Goal: Information Seeking & Learning: Learn about a topic

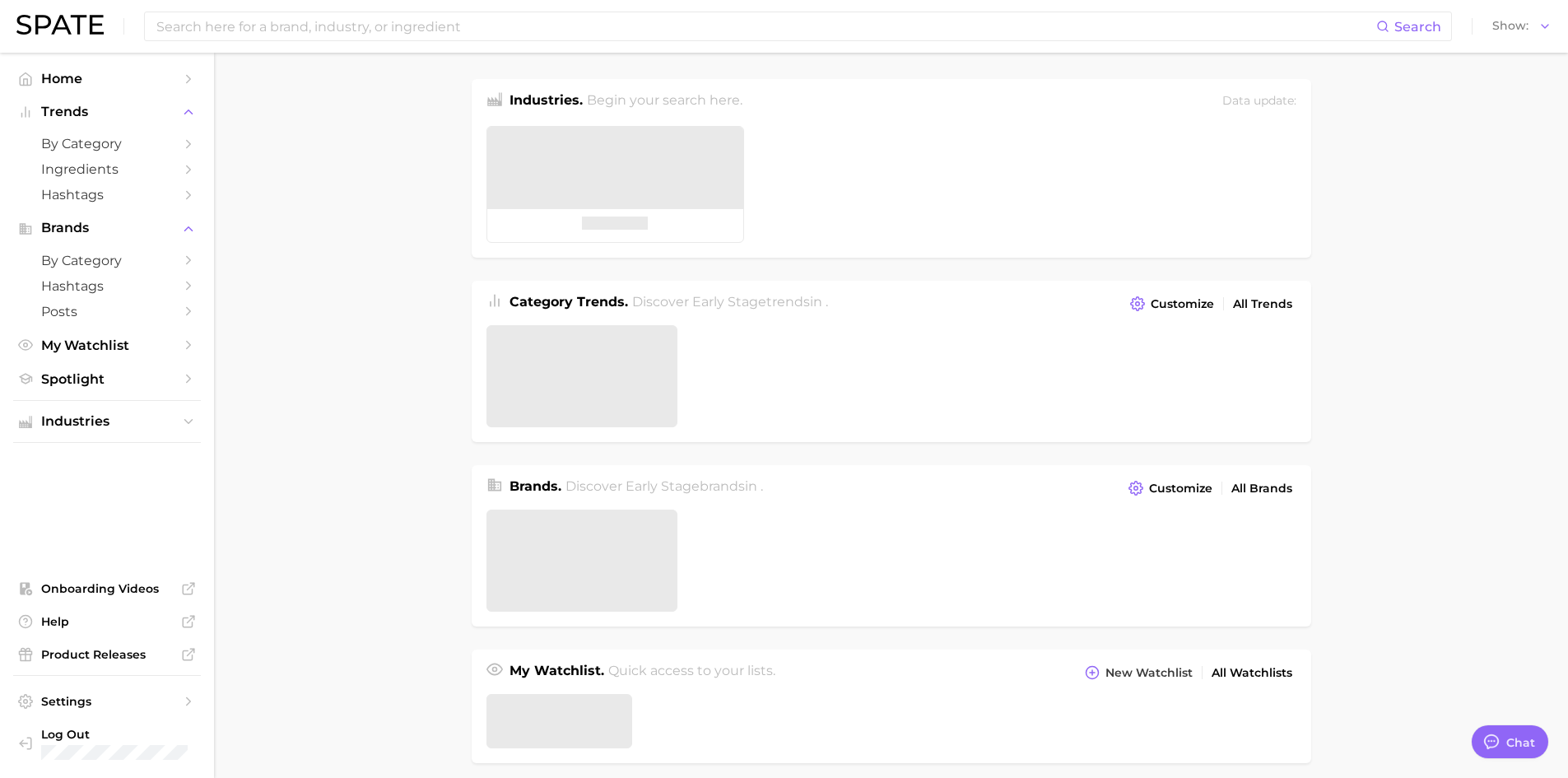
type textarea "x"
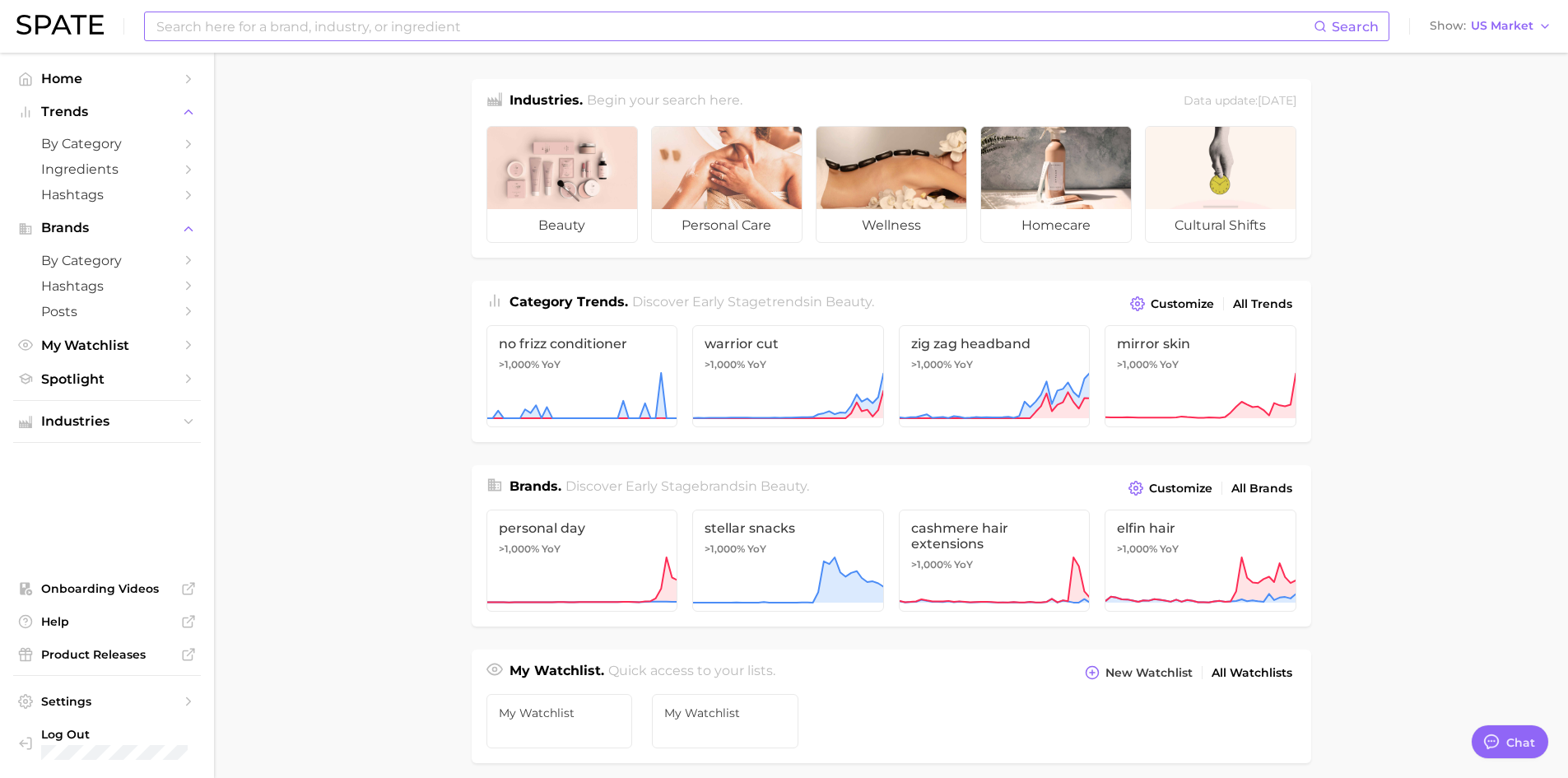
click at [380, 26] on input at bounding box center [734, 26] width 1159 height 28
type input "c"
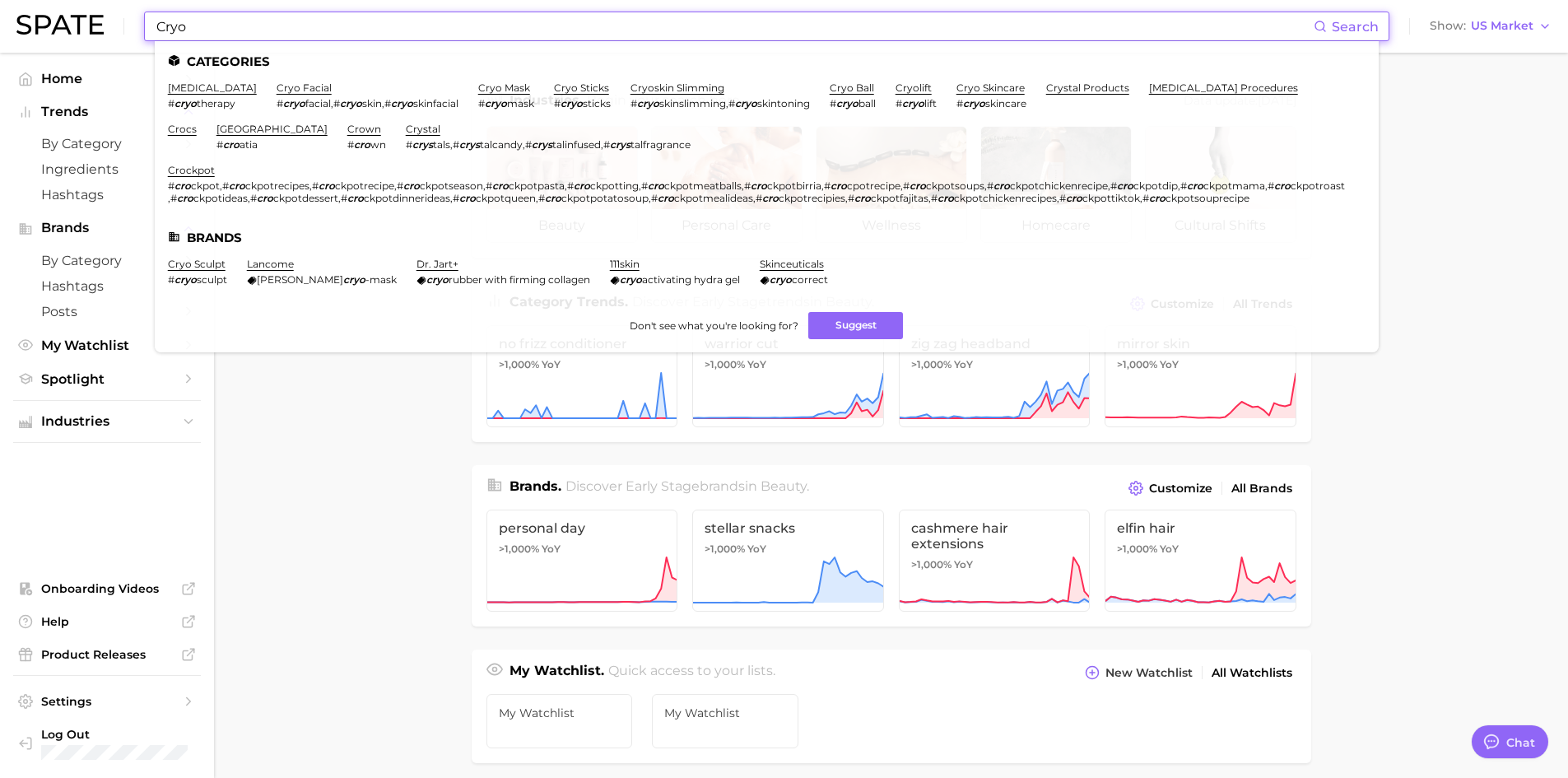
type input "Cryo"
click at [301, 86] on link "cryo facial" at bounding box center [304, 88] width 55 height 12
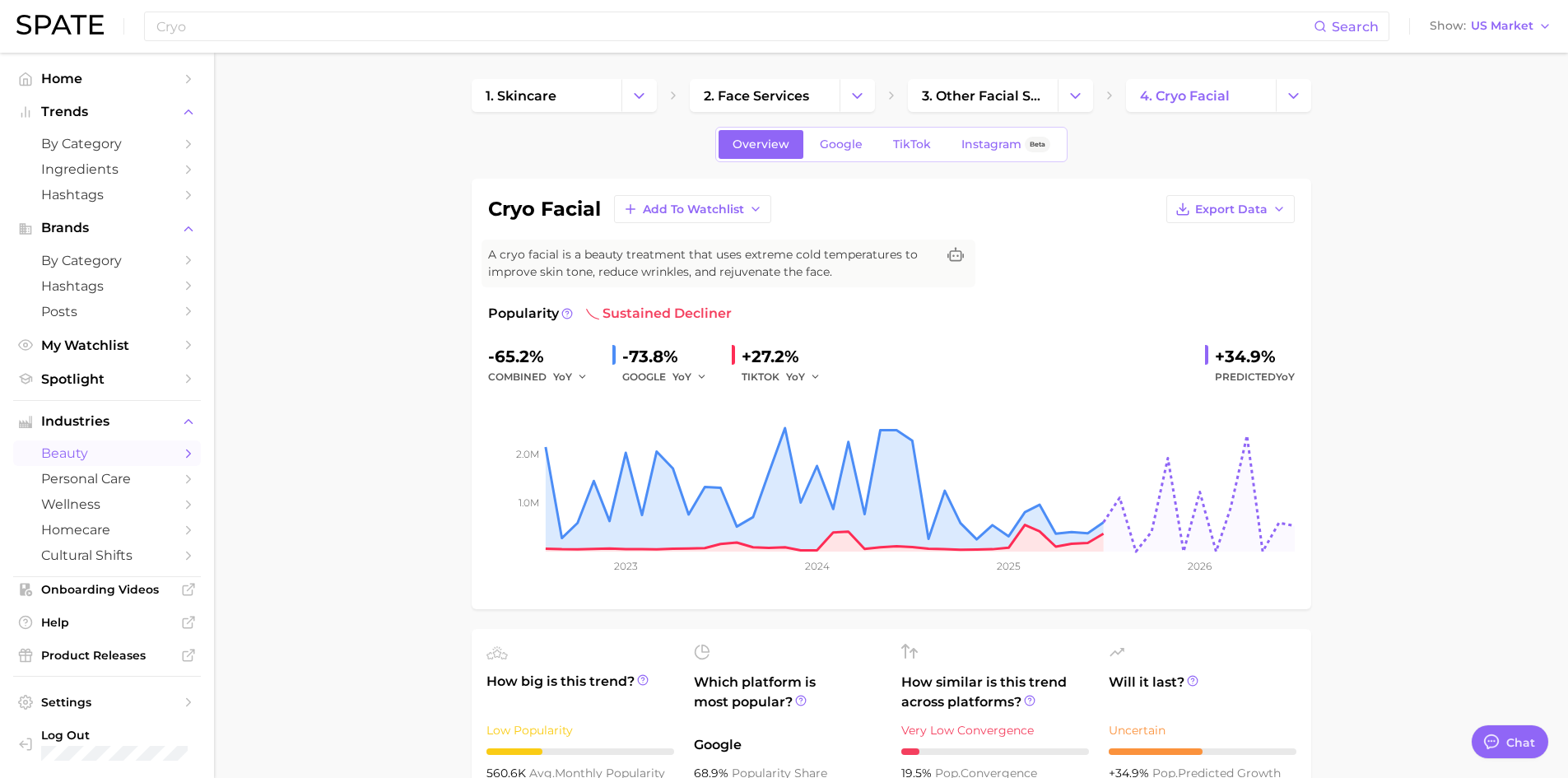
type textarea "x"
click at [903, 139] on span "TikTok" at bounding box center [912, 145] width 38 height 14
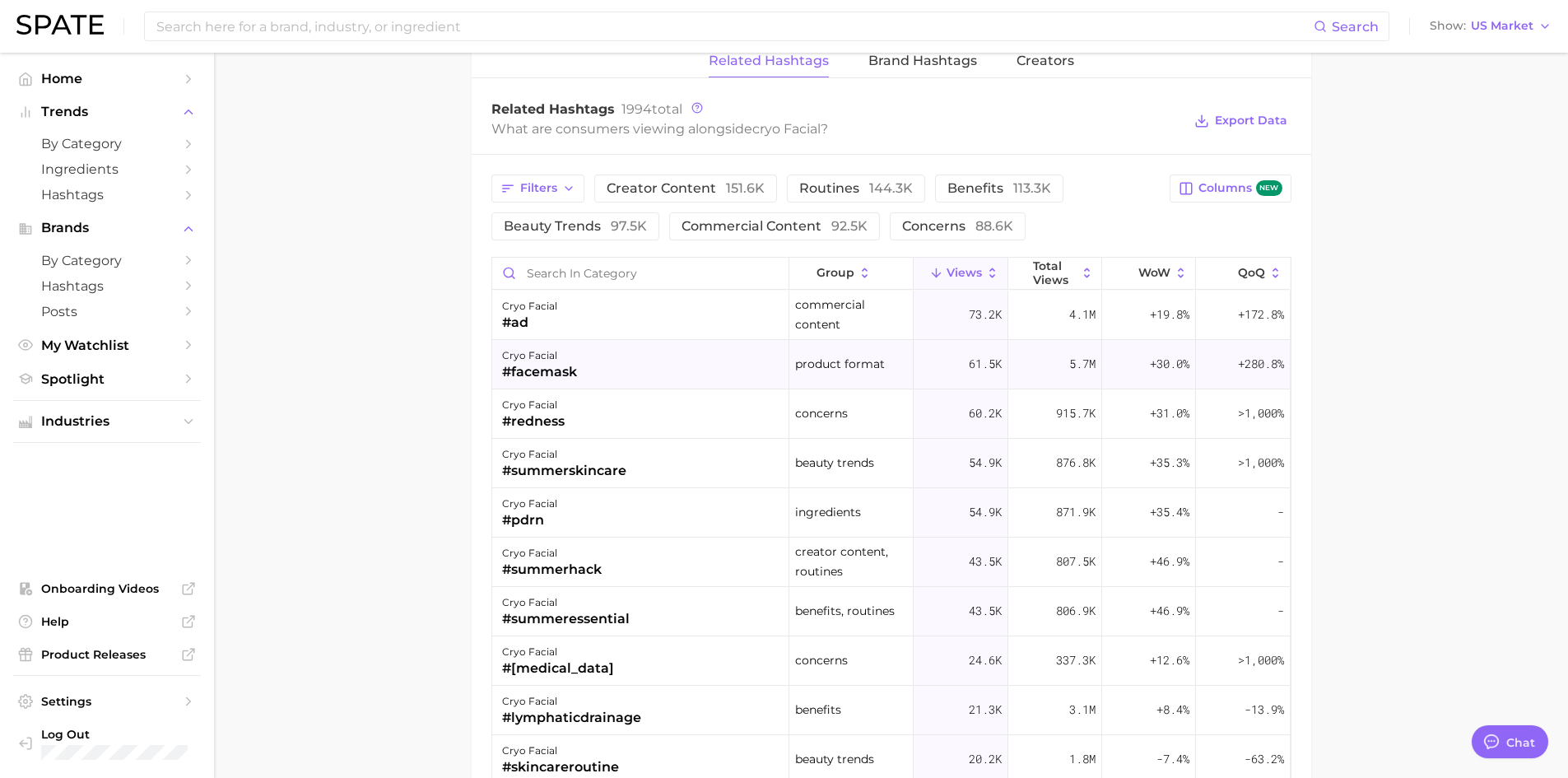
scroll to position [1235, 0]
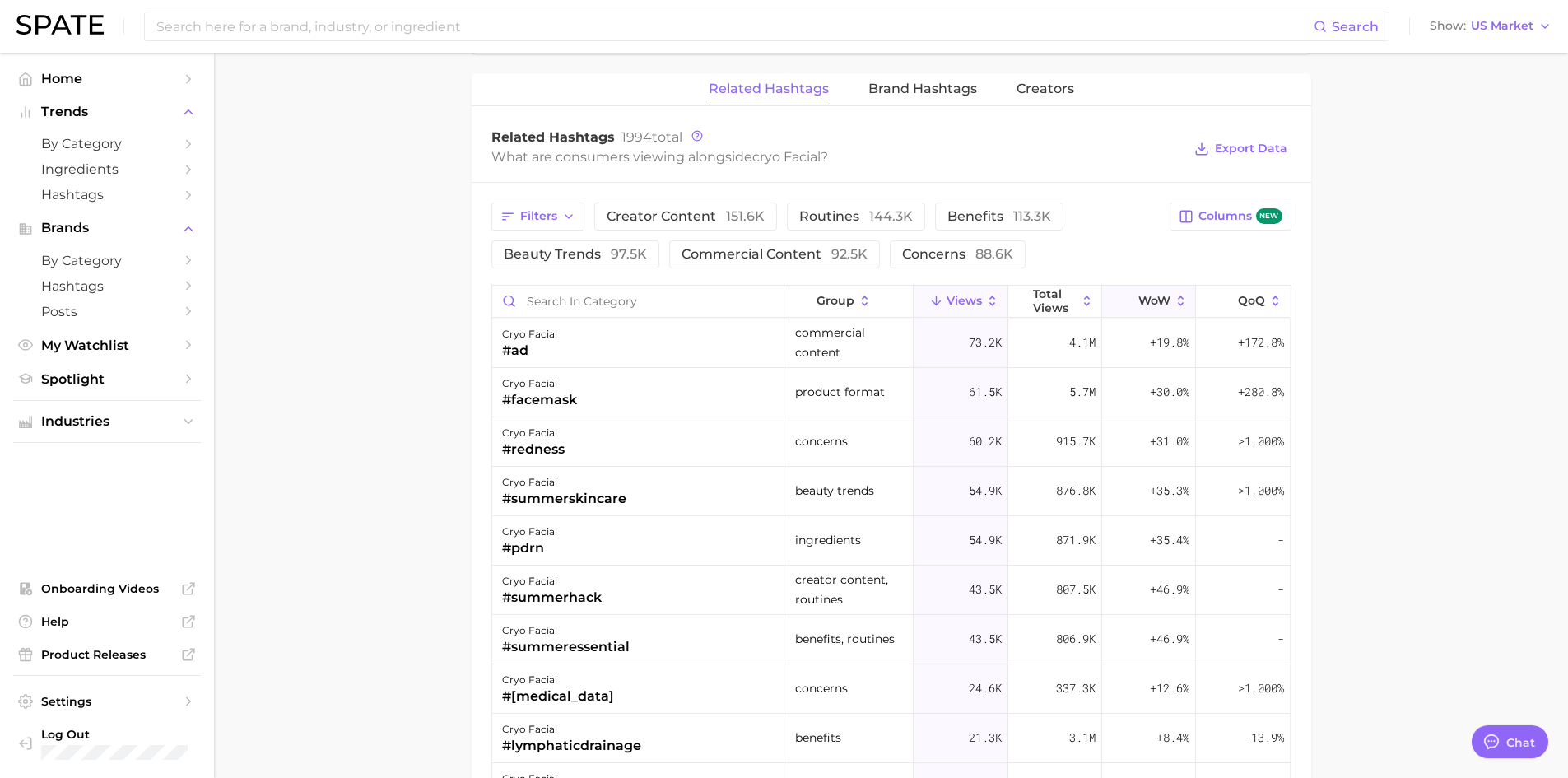
click at [1178, 305] on icon at bounding box center [1181, 299] width 6 height 9
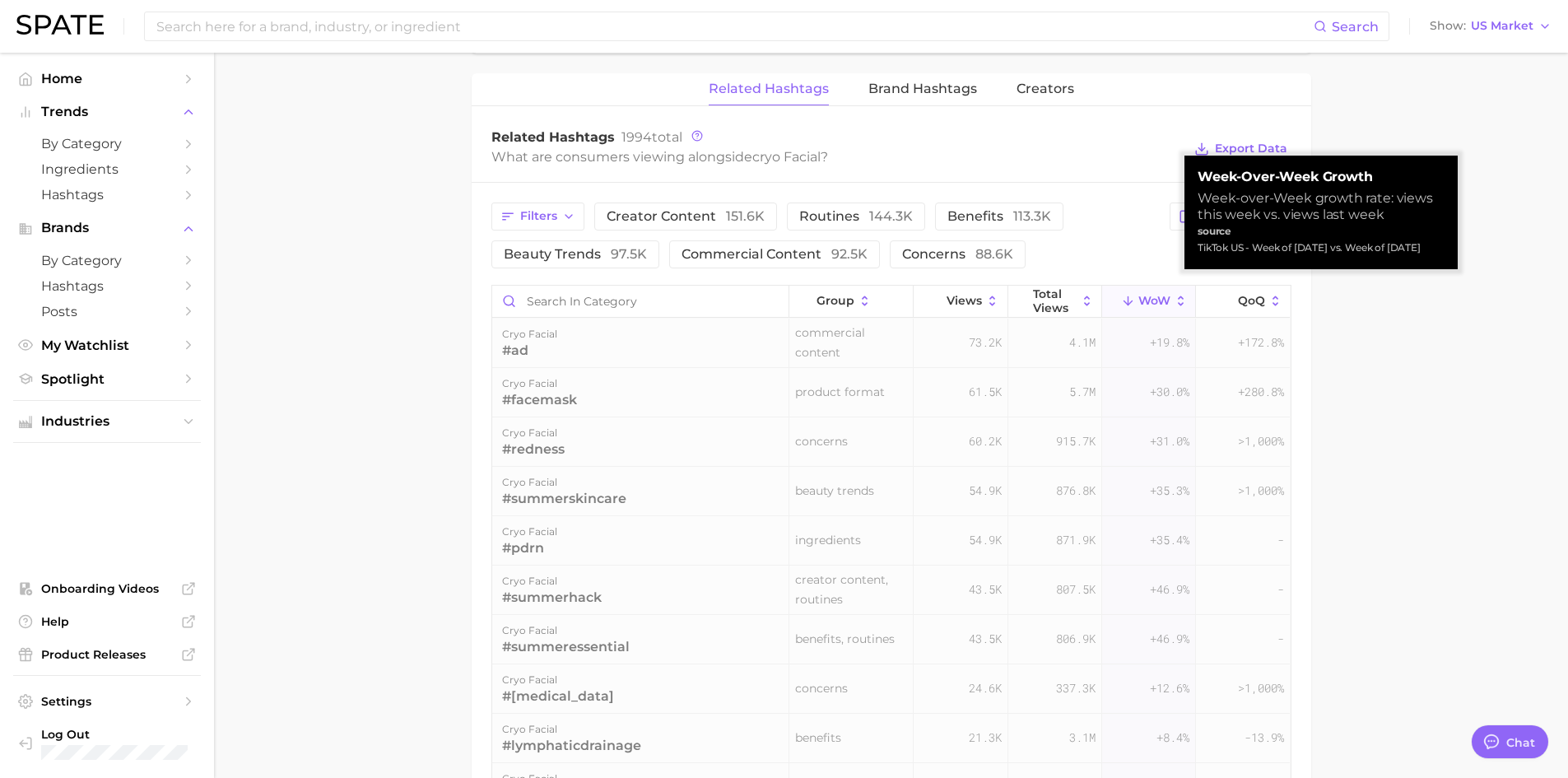
click at [1178, 305] on icon at bounding box center [1181, 299] width 6 height 9
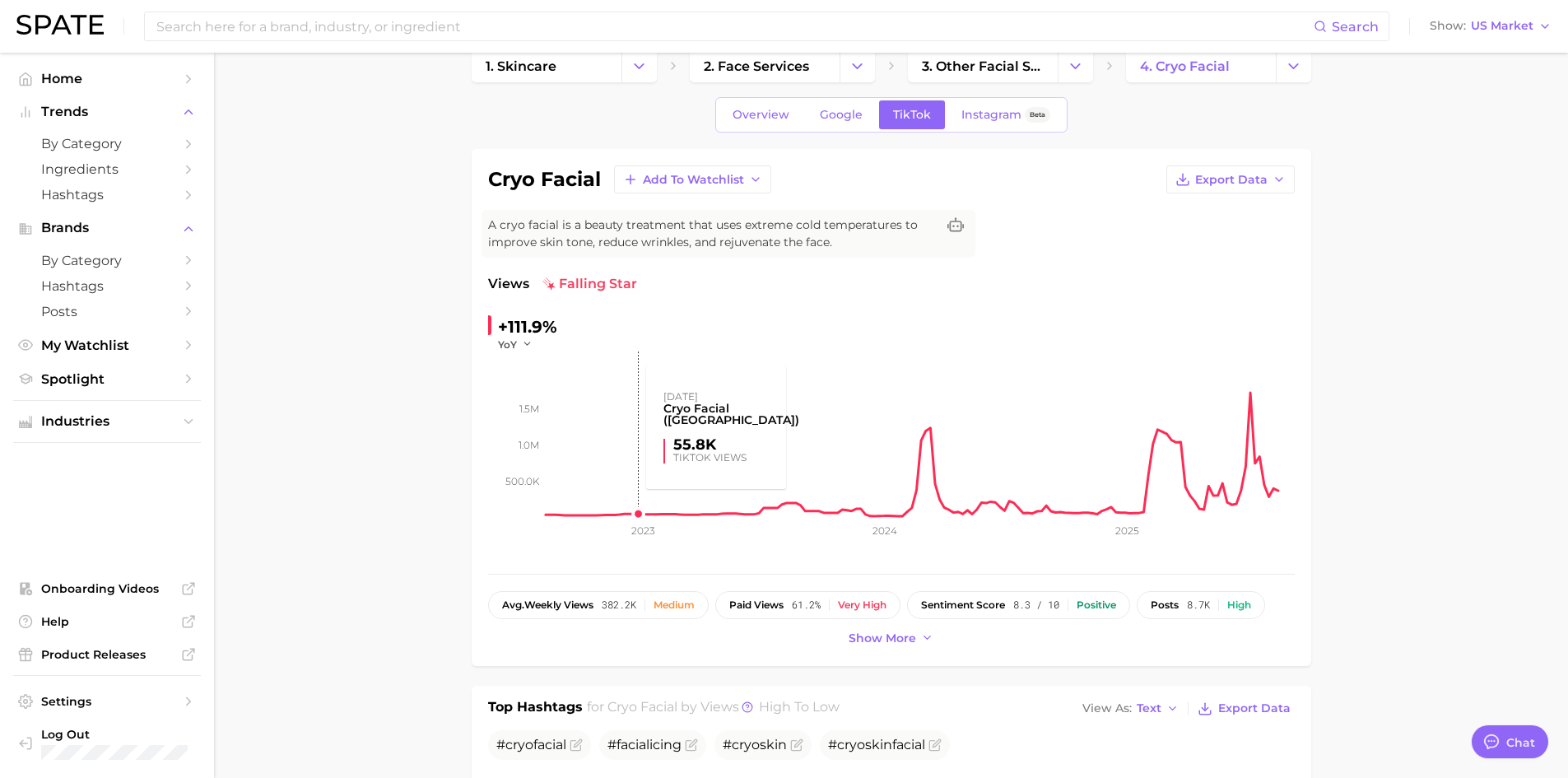
scroll to position [0, 0]
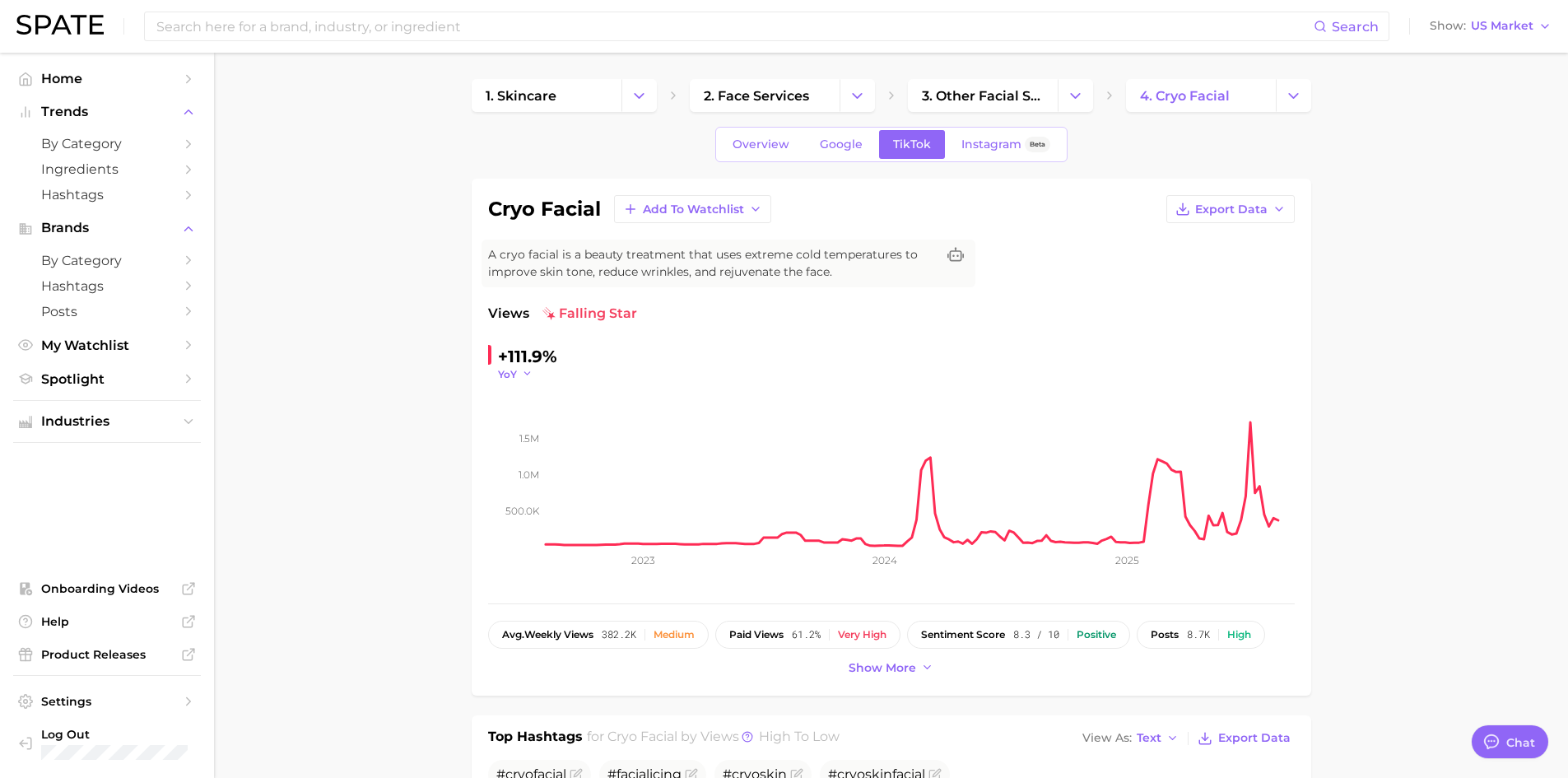
click at [522, 370] on icon "button" at bounding box center [527, 374] width 11 height 11
click at [546, 427] on button "QoQ" at bounding box center [589, 427] width 181 height 29
click at [537, 367] on div "QoQ" at bounding box center [522, 374] width 46 height 14
click at [528, 372] on icon "button" at bounding box center [531, 374] width 11 height 11
click at [537, 402] on button "YoY" at bounding box center [589, 398] width 181 height 29
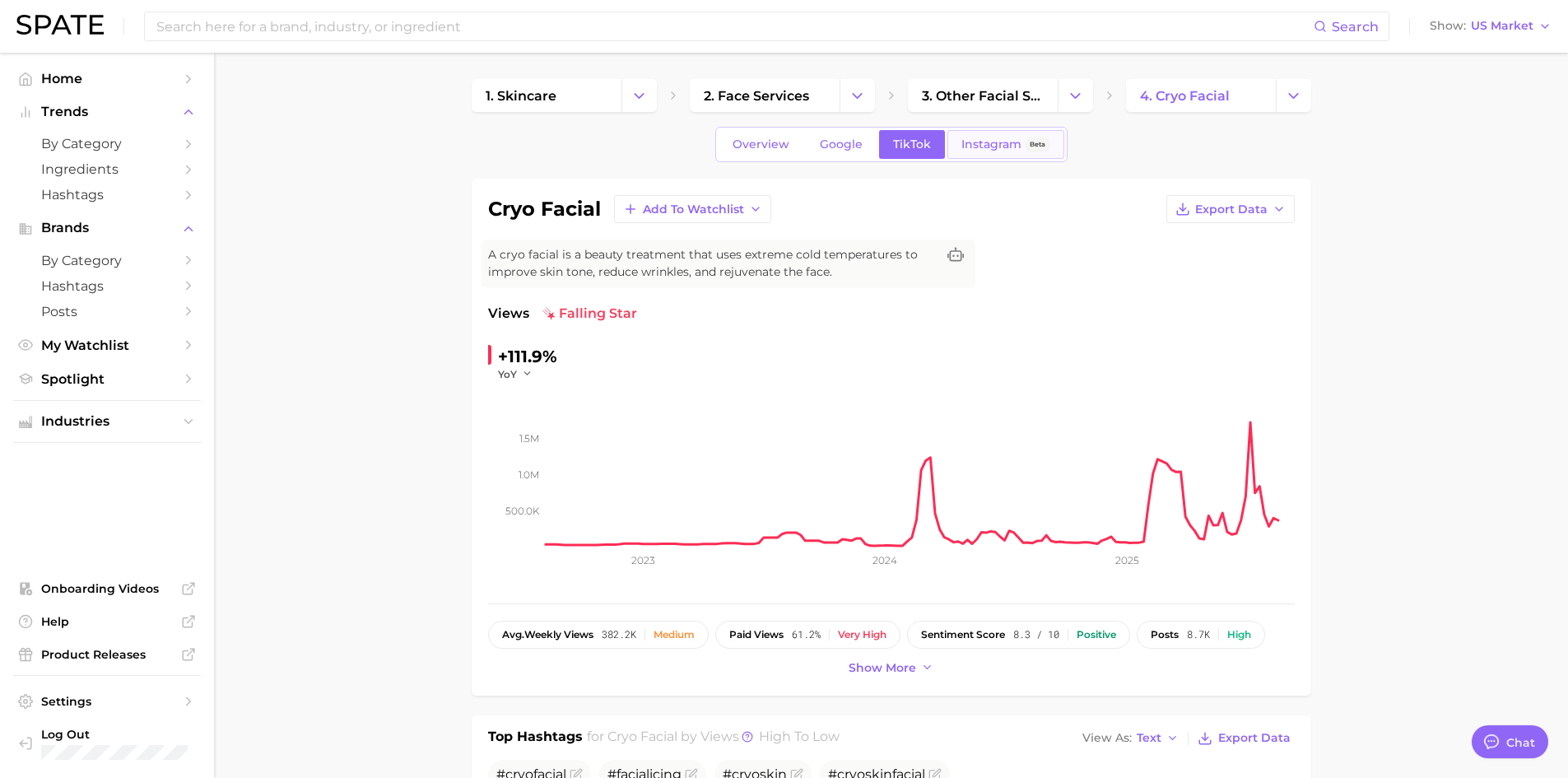
click at [962, 148] on span "Instagram" at bounding box center [991, 145] width 60 height 14
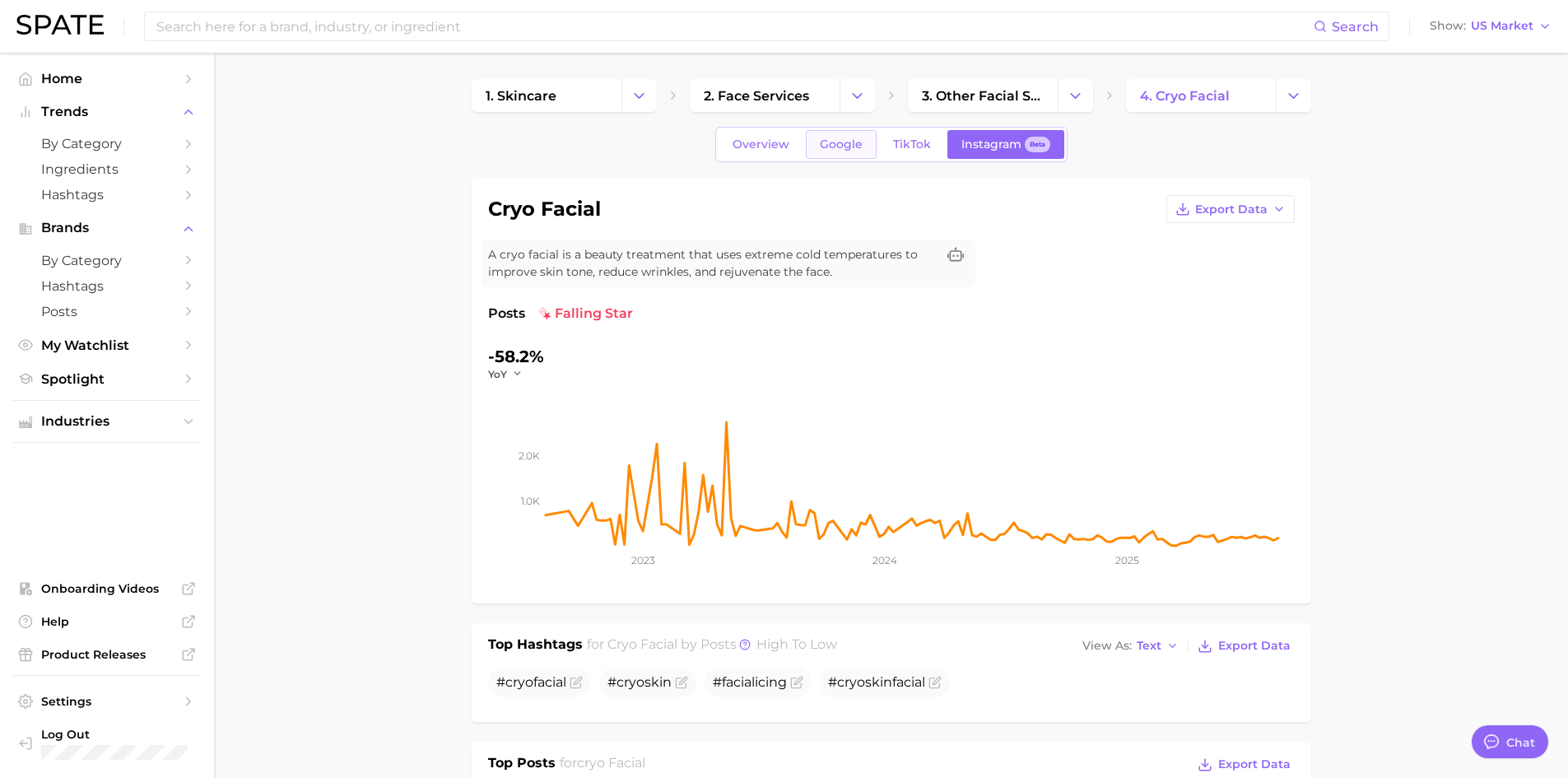
click at [870, 152] on link "Google" at bounding box center [841, 144] width 71 height 28
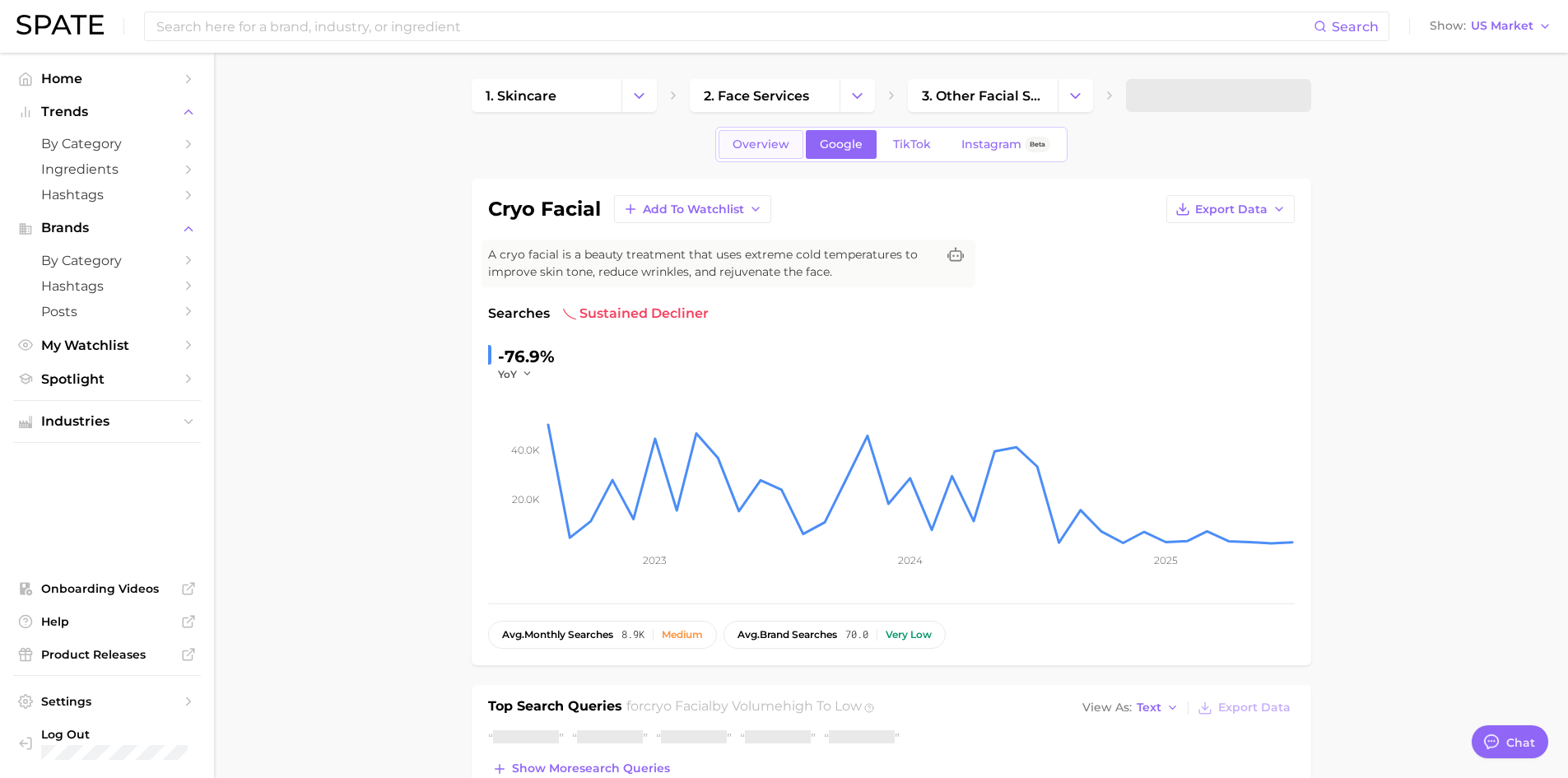
click at [757, 139] on span "Overview" at bounding box center [761, 145] width 57 height 14
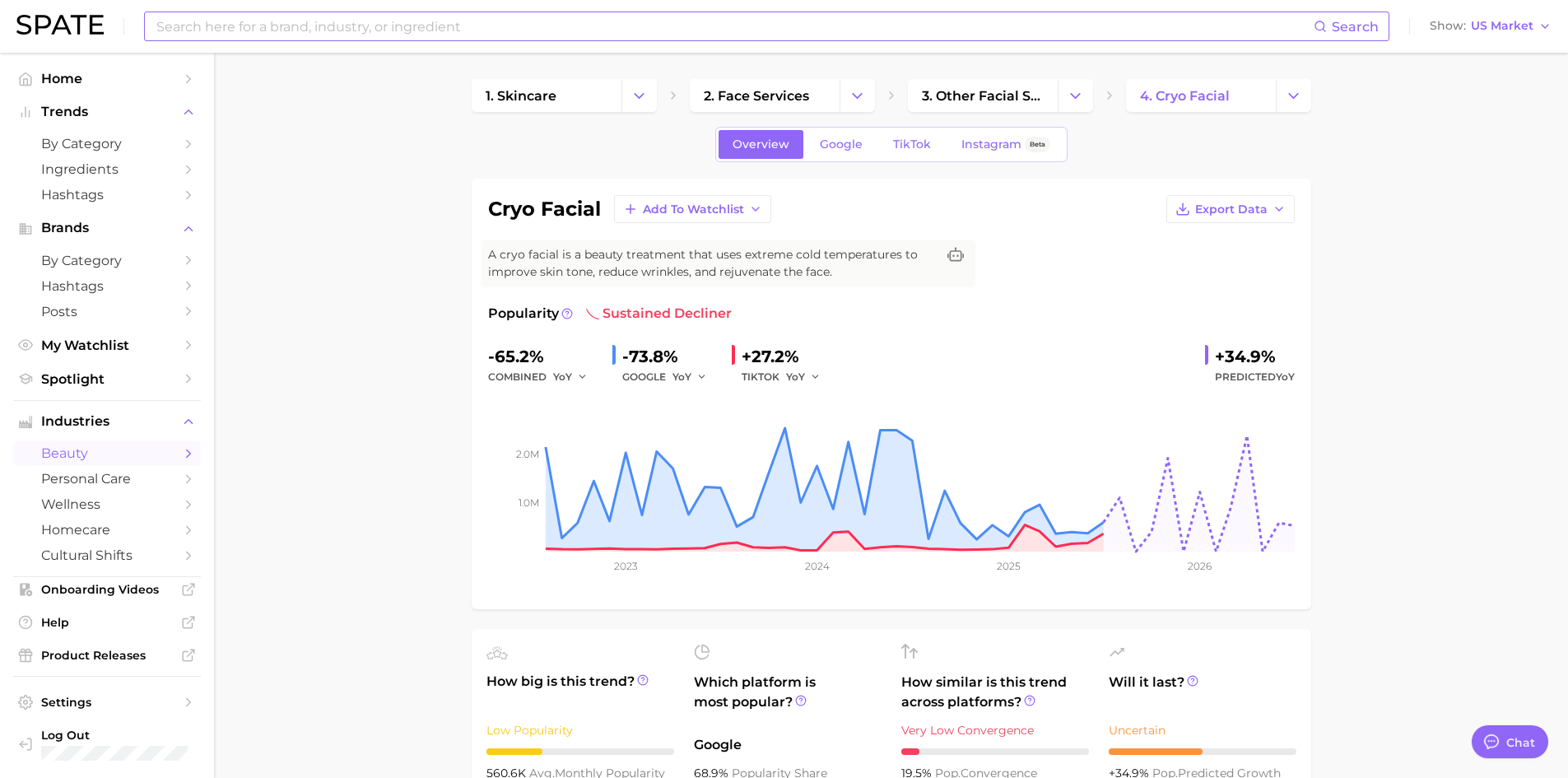
click at [237, 28] on input at bounding box center [734, 26] width 1159 height 28
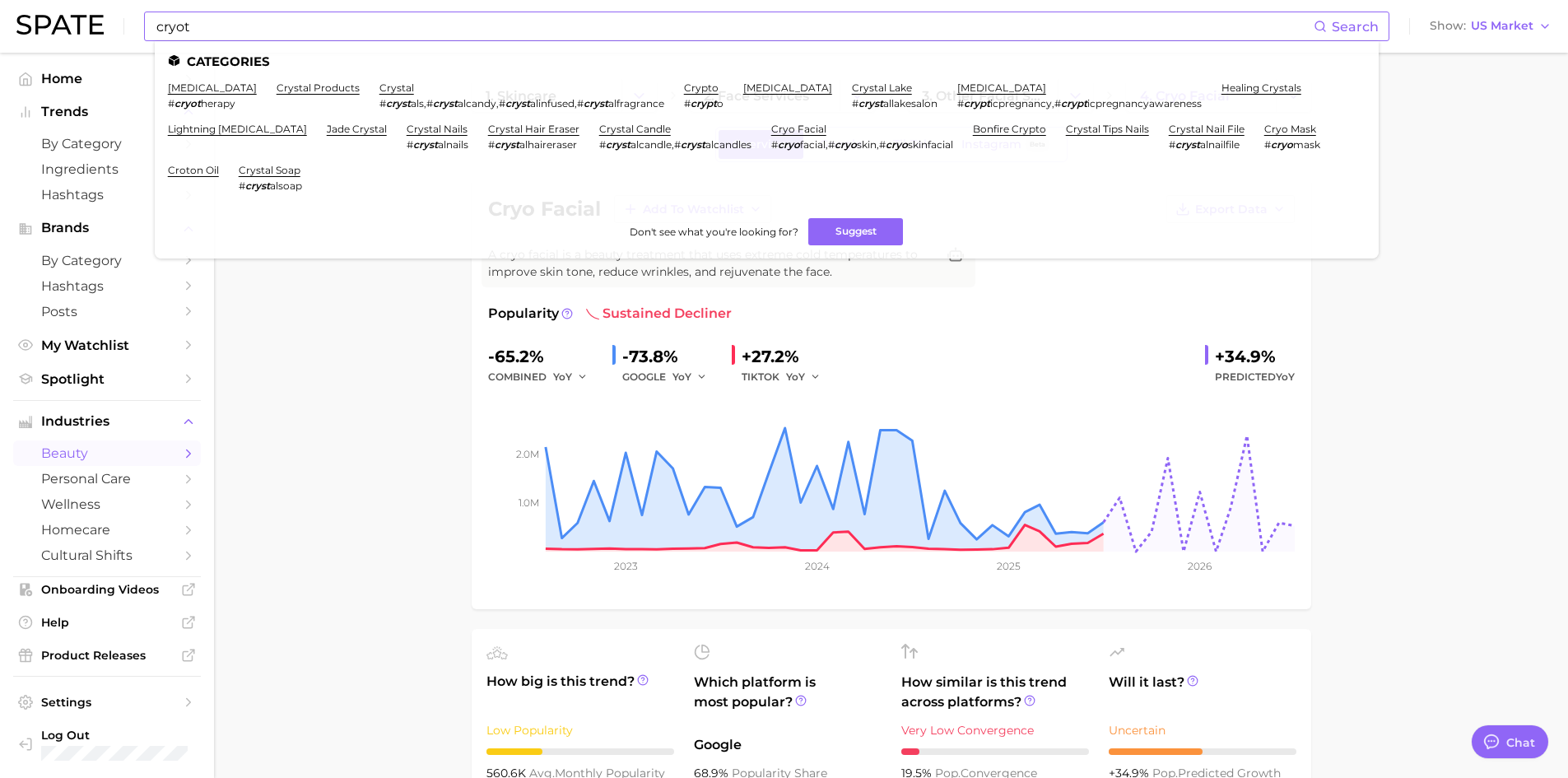
click at [313, 33] on input "cryot" at bounding box center [734, 26] width 1159 height 28
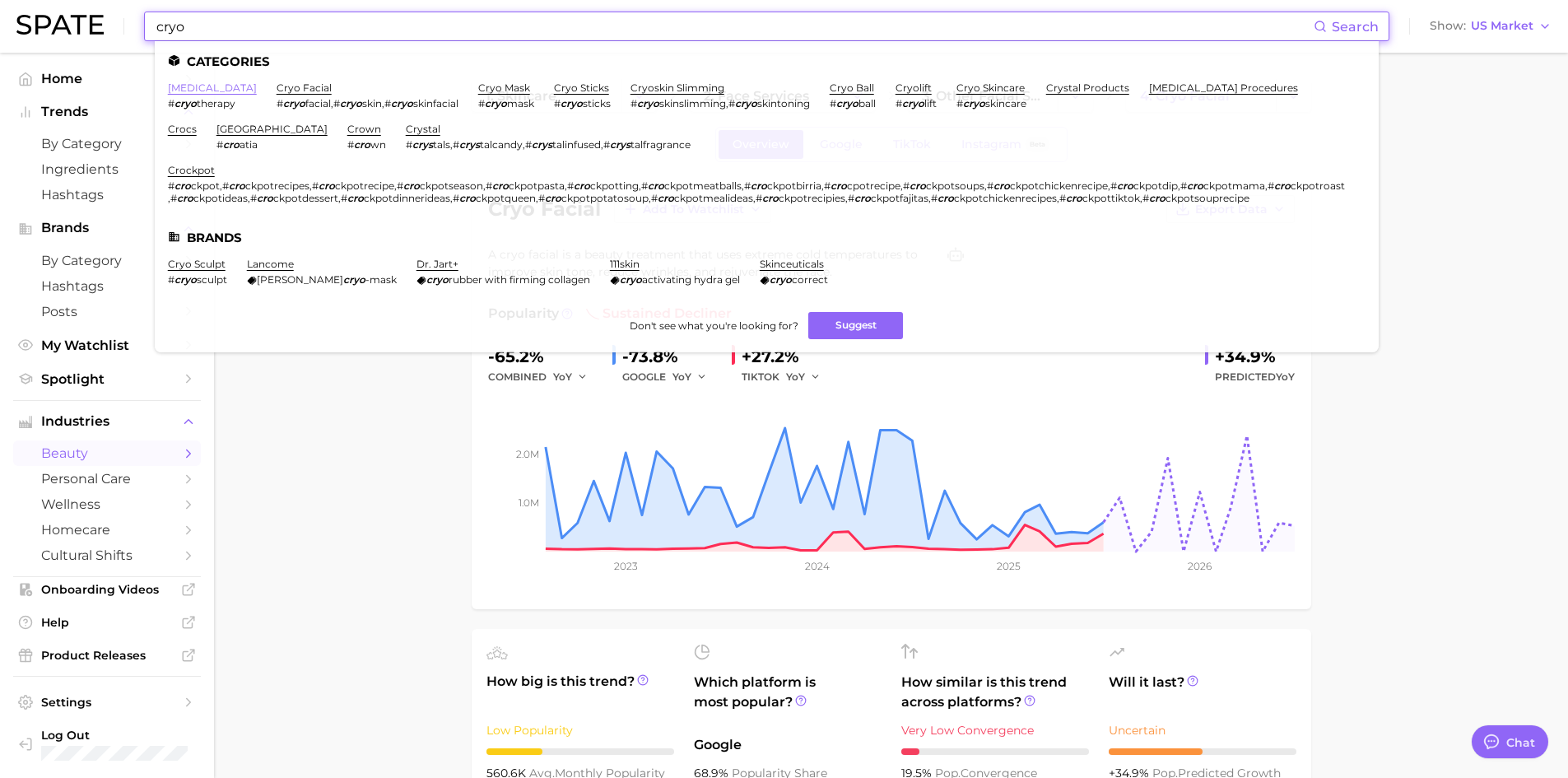
type input "cryo"
click at [217, 84] on link "[MEDICAL_DATA]" at bounding box center [212, 88] width 89 height 12
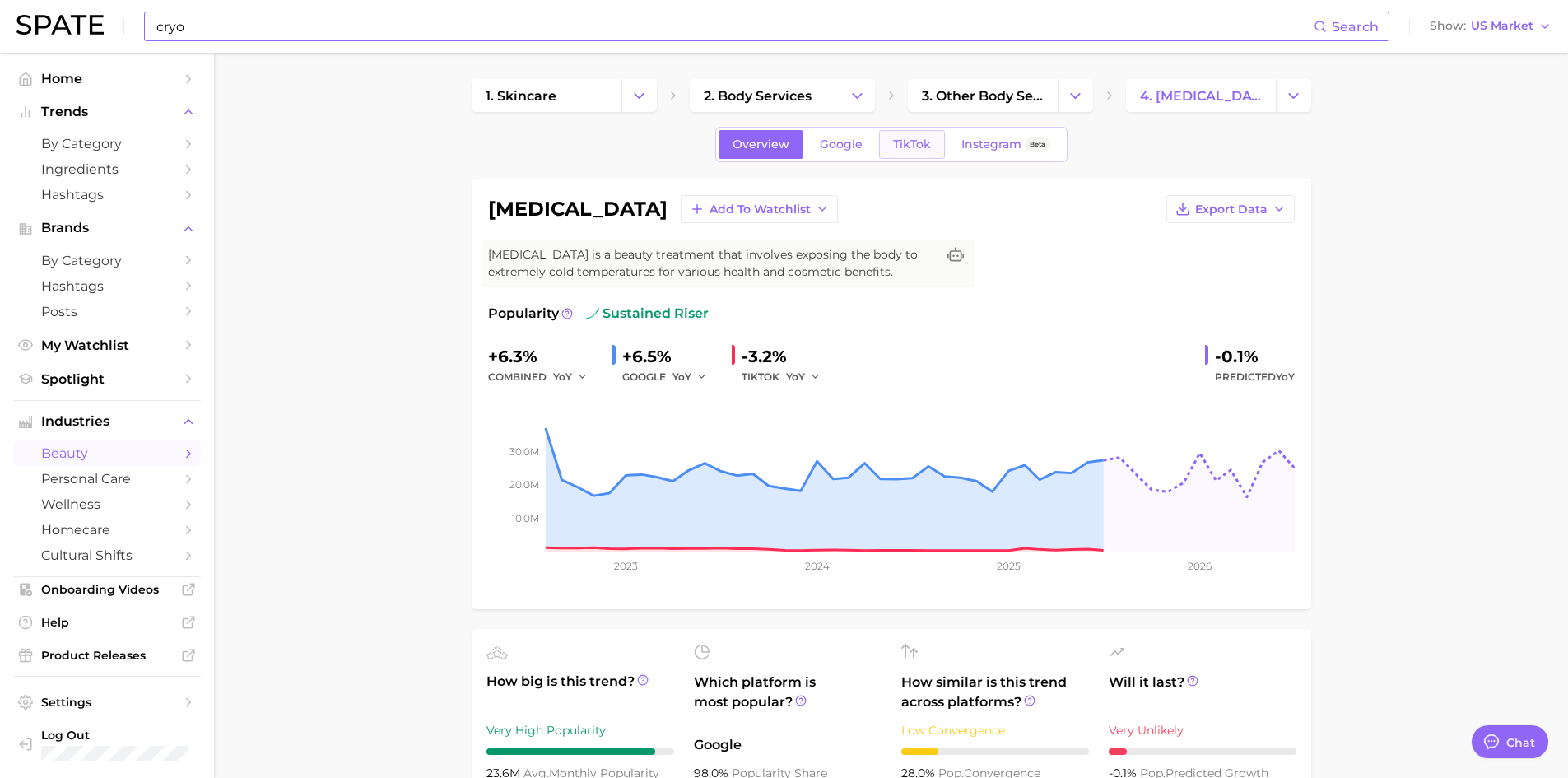
click at [896, 139] on span "TikTok" at bounding box center [912, 145] width 38 height 14
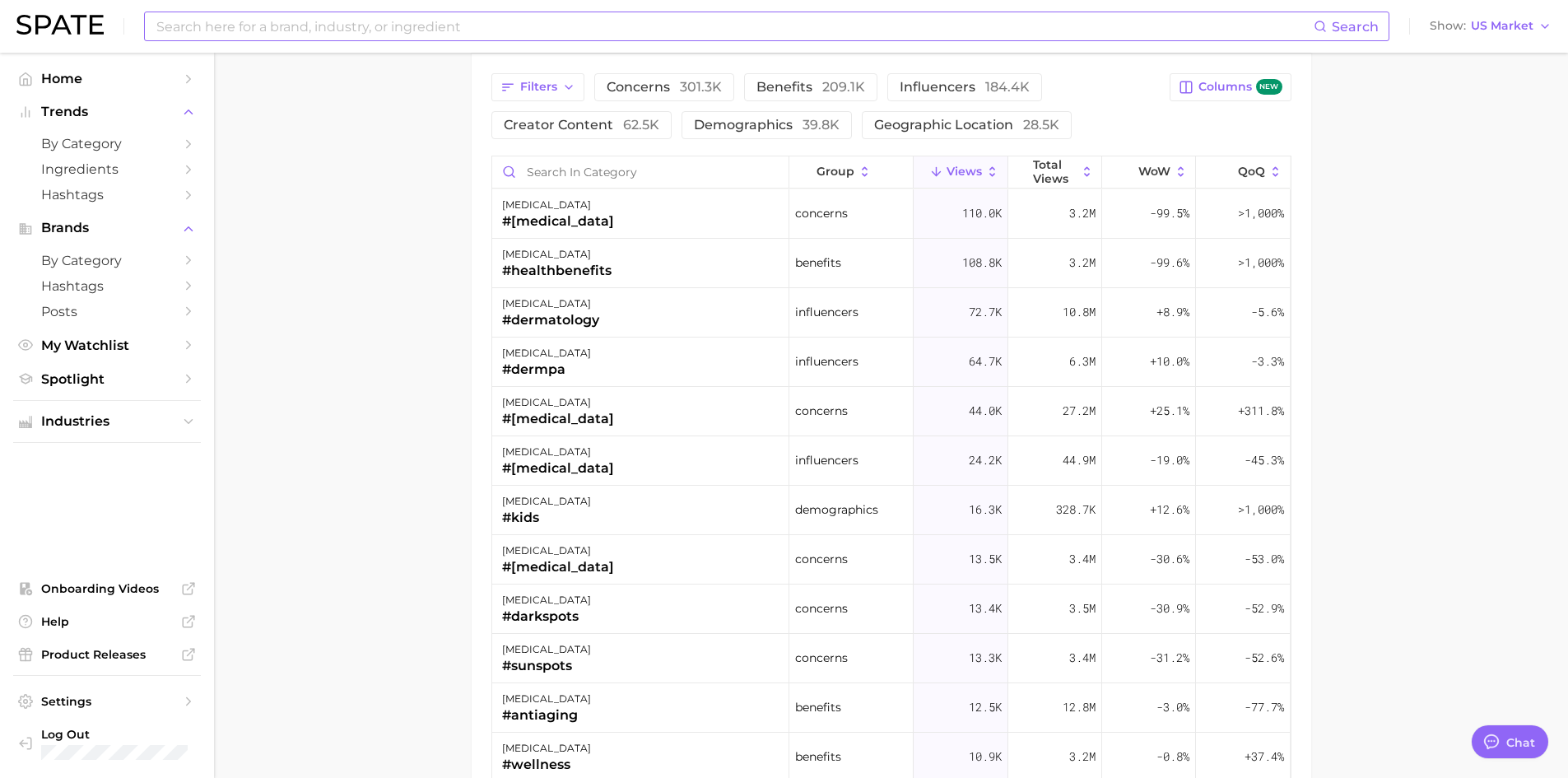
scroll to position [1399, 0]
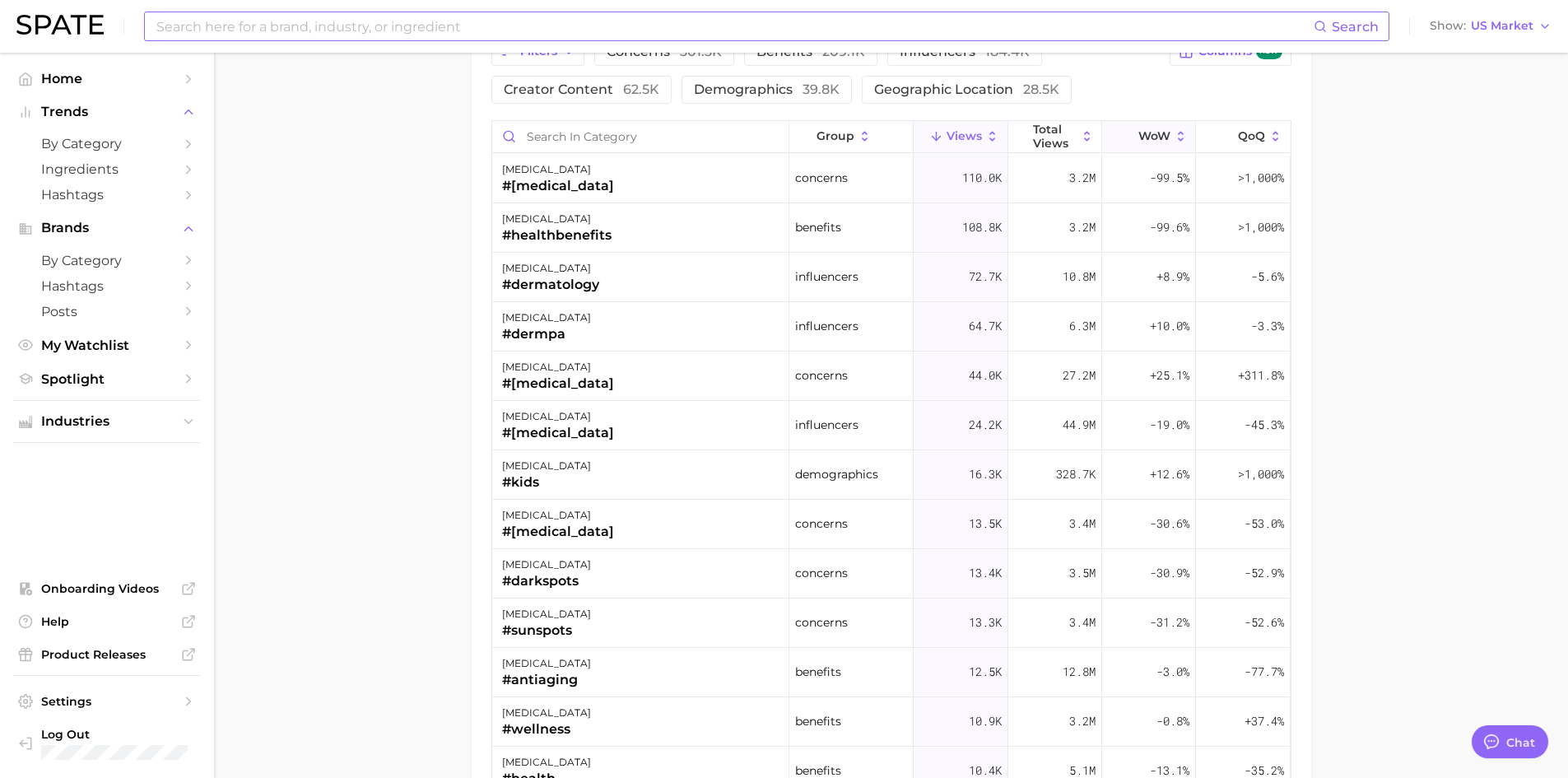
click at [1158, 132] on span "WoW" at bounding box center [1154, 135] width 32 height 13
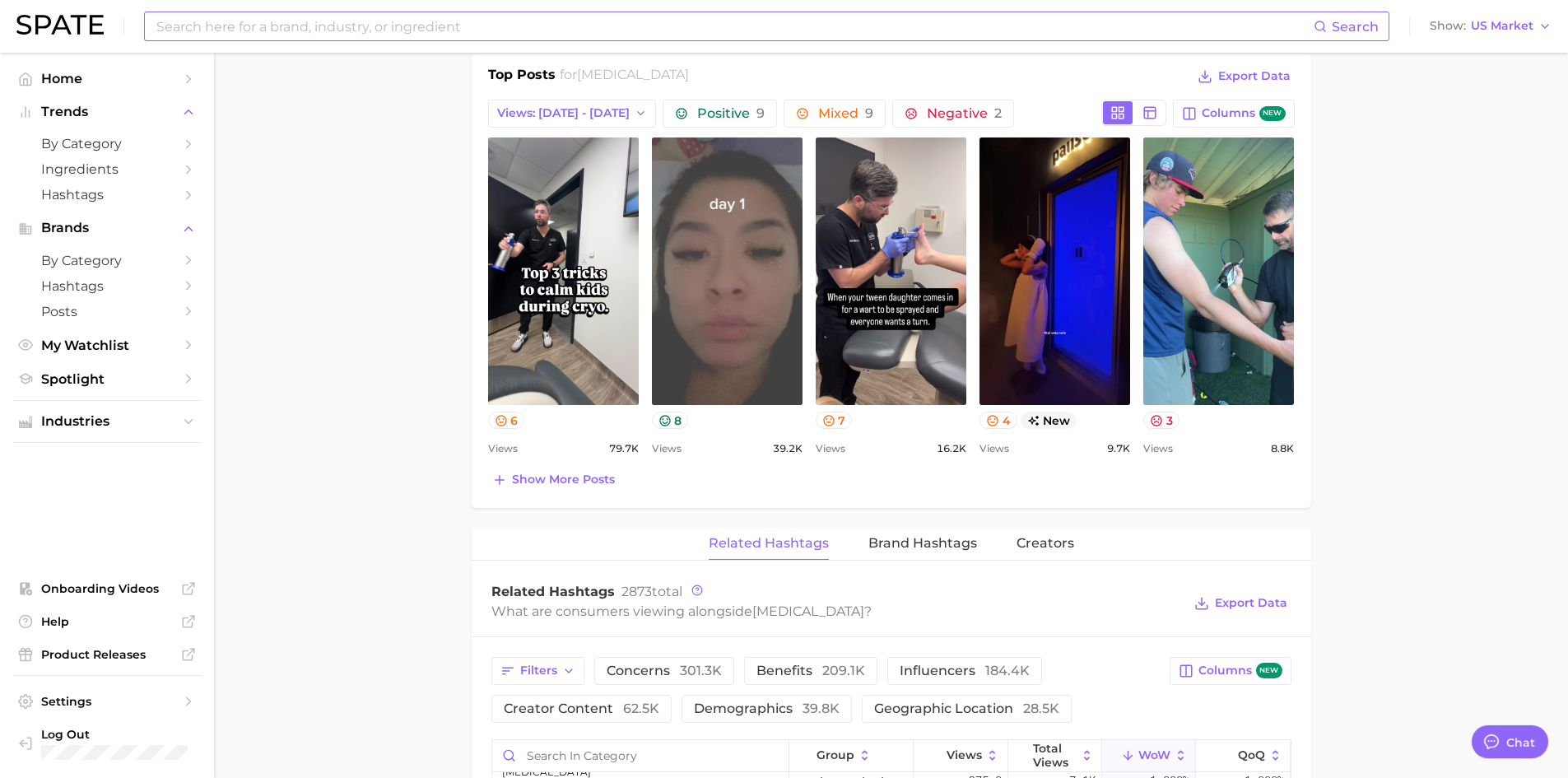
scroll to position [905, 0]
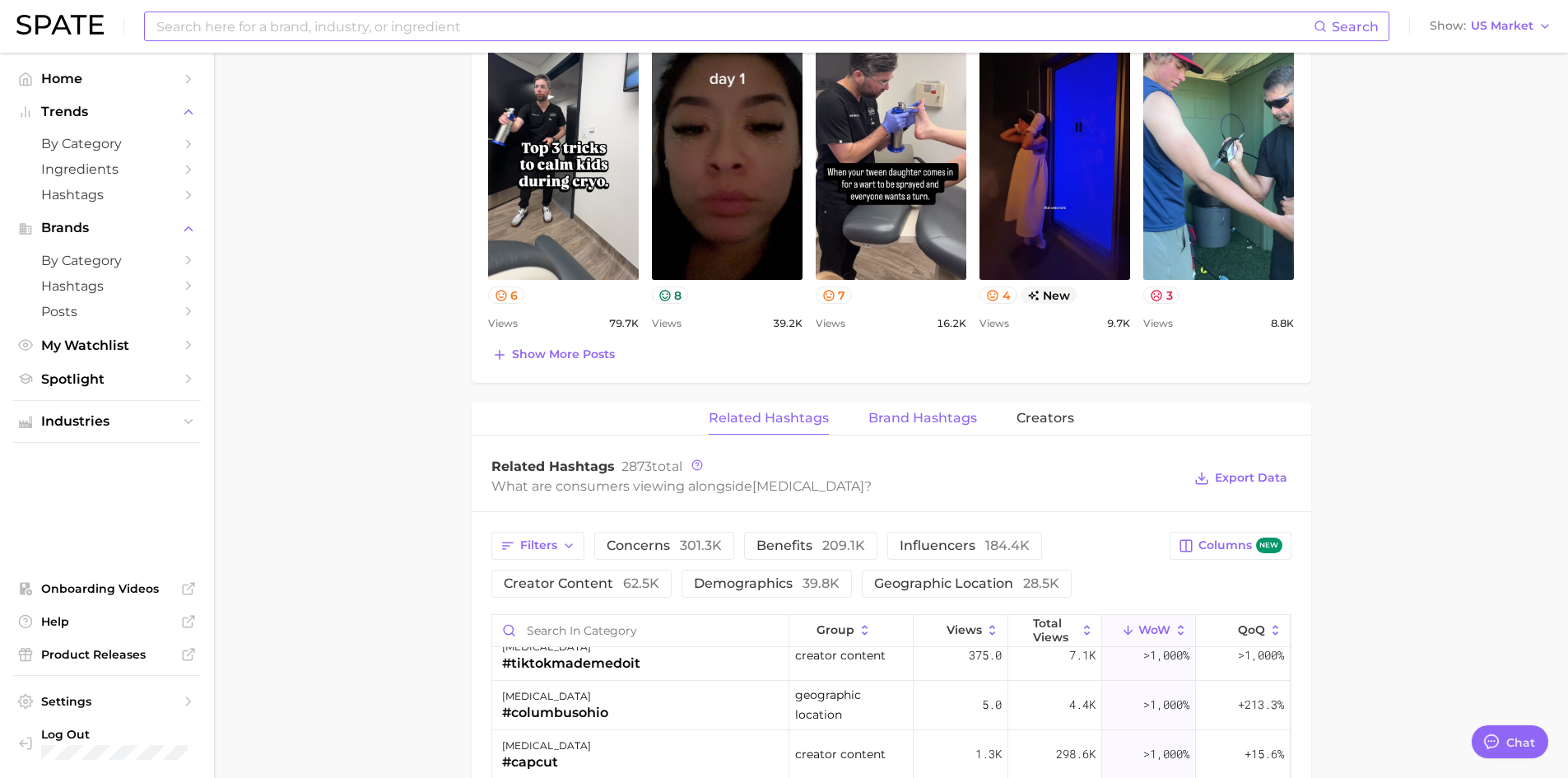
click at [923, 411] on span "Brand Hashtags" at bounding box center [923, 417] width 108 height 15
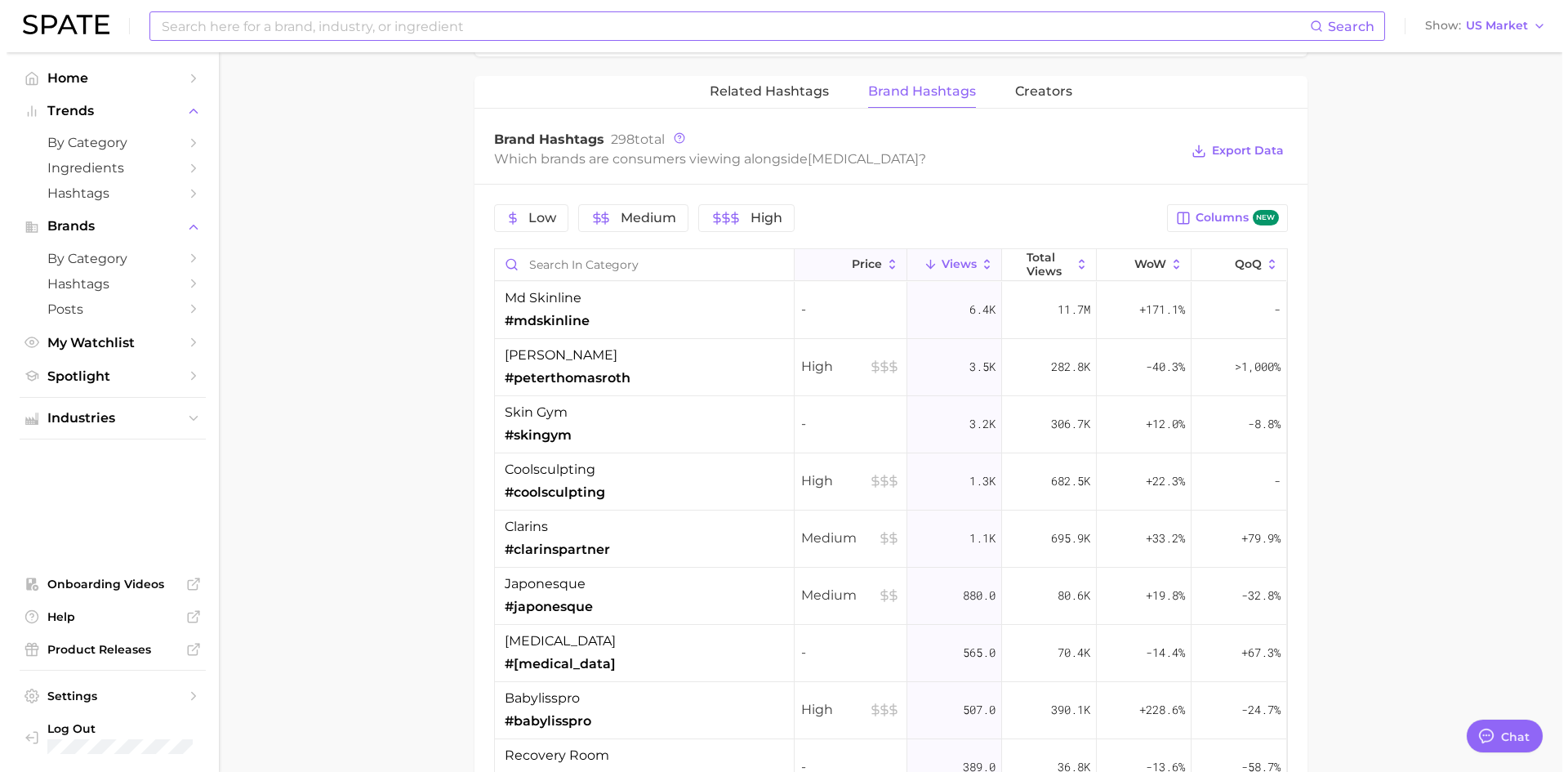
scroll to position [1225, 0]
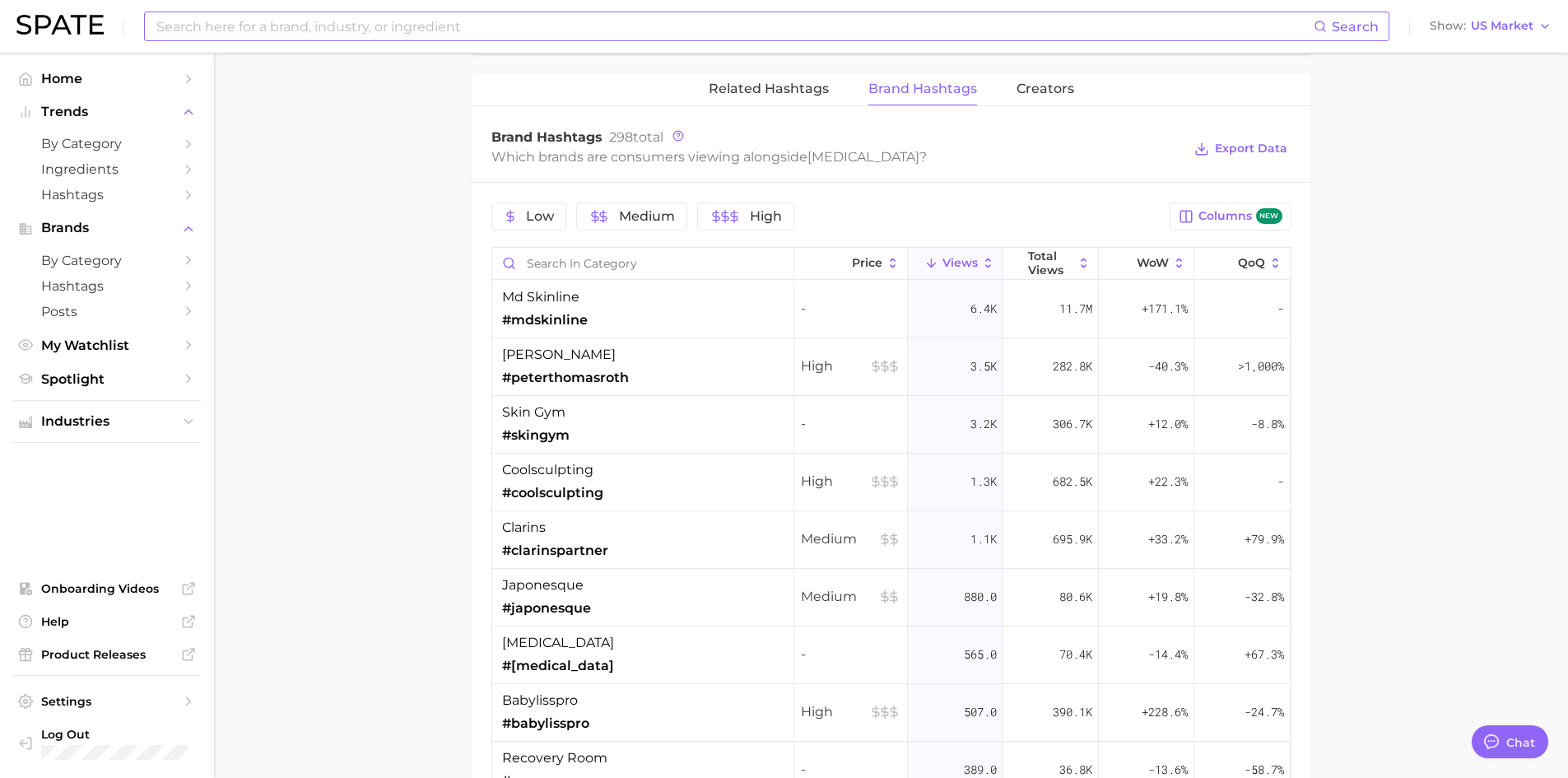
click at [665, 490] on div "coolsculpting #coolsculpting" at bounding box center [643, 482] width 302 height 58
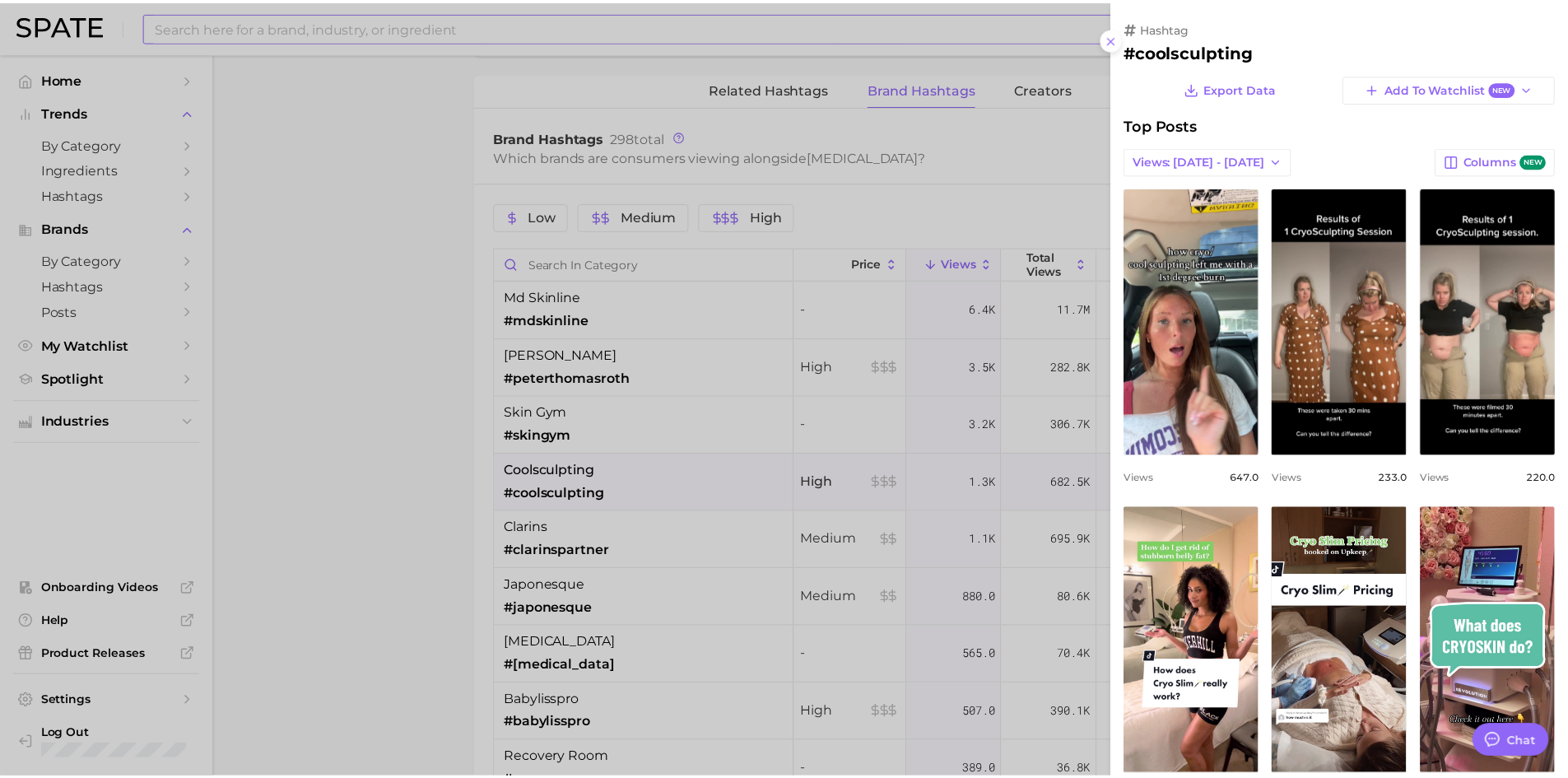
scroll to position [0, 0]
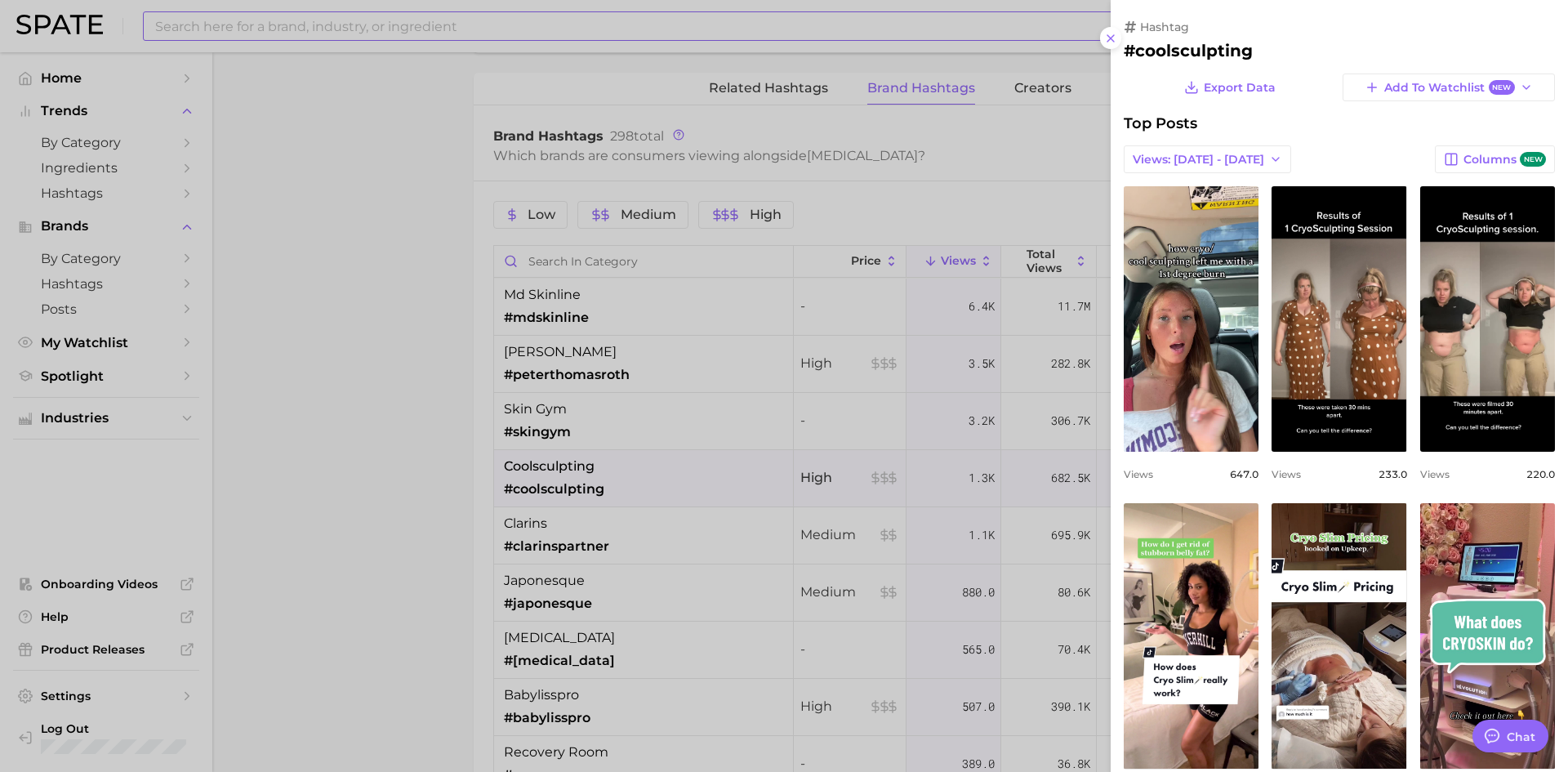
click at [992, 355] on div at bounding box center [784, 386] width 1568 height 772
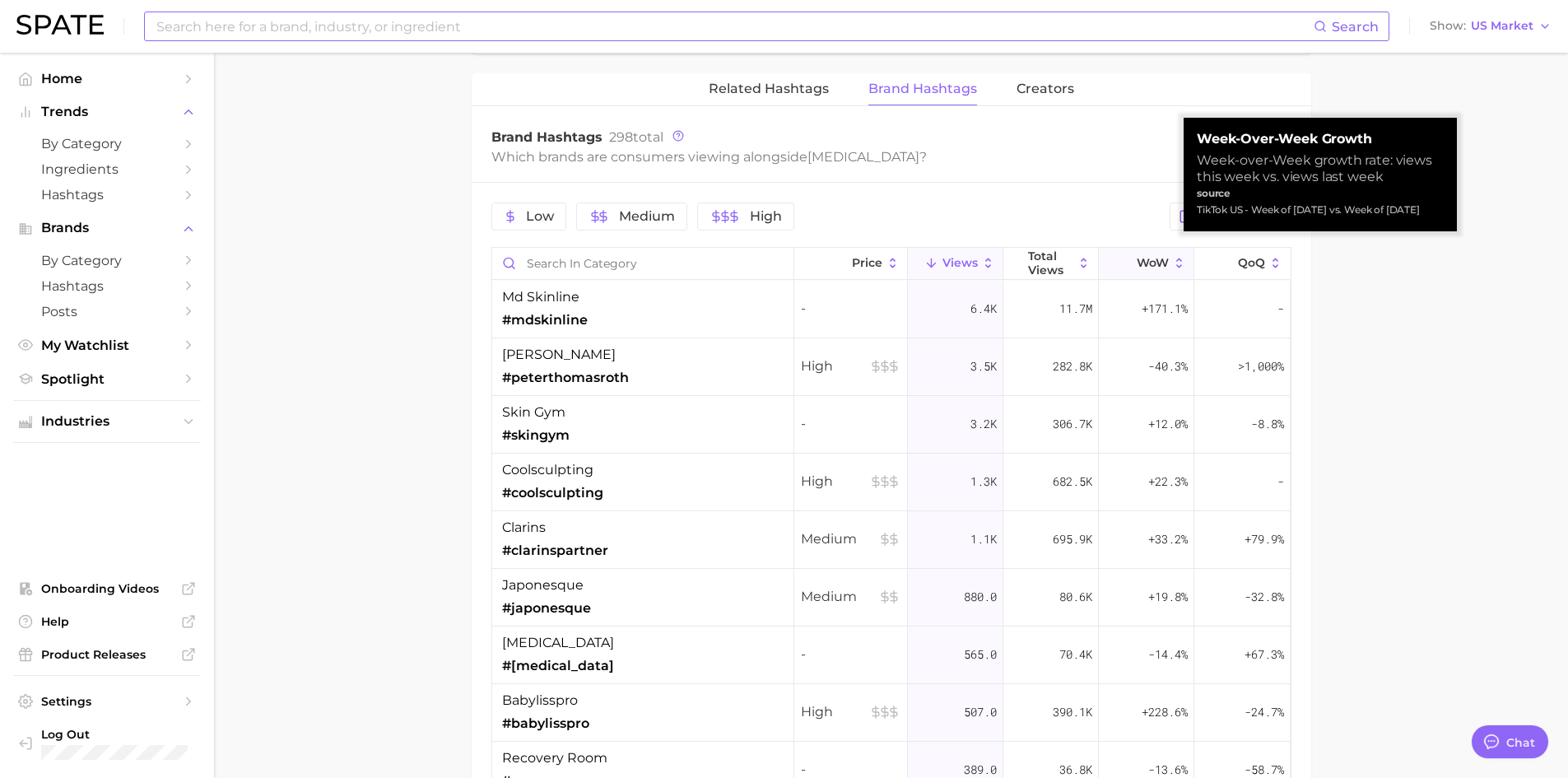
click at [1158, 259] on button "WoW" at bounding box center [1146, 263] width 96 height 32
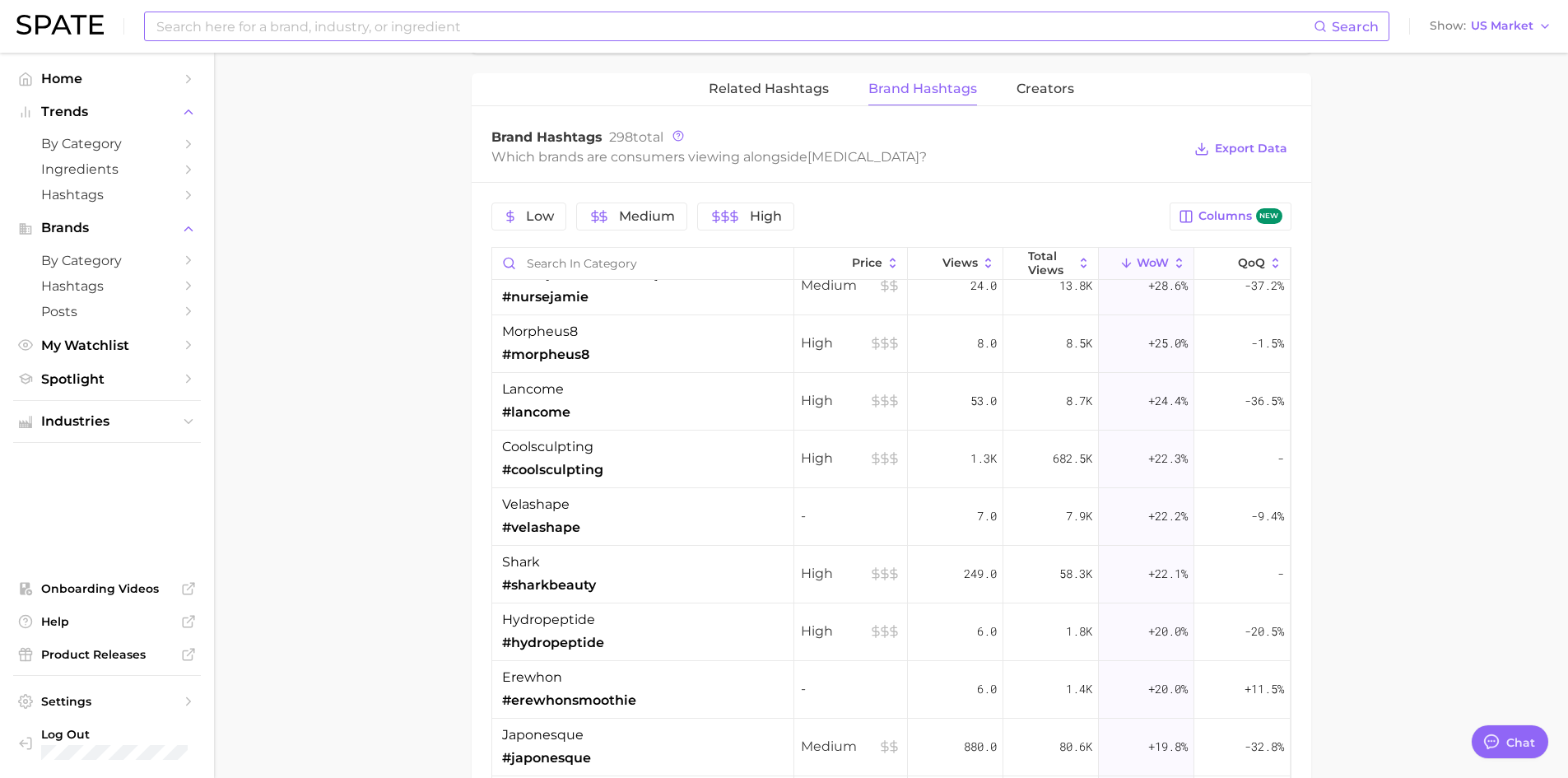
scroll to position [2058, 0]
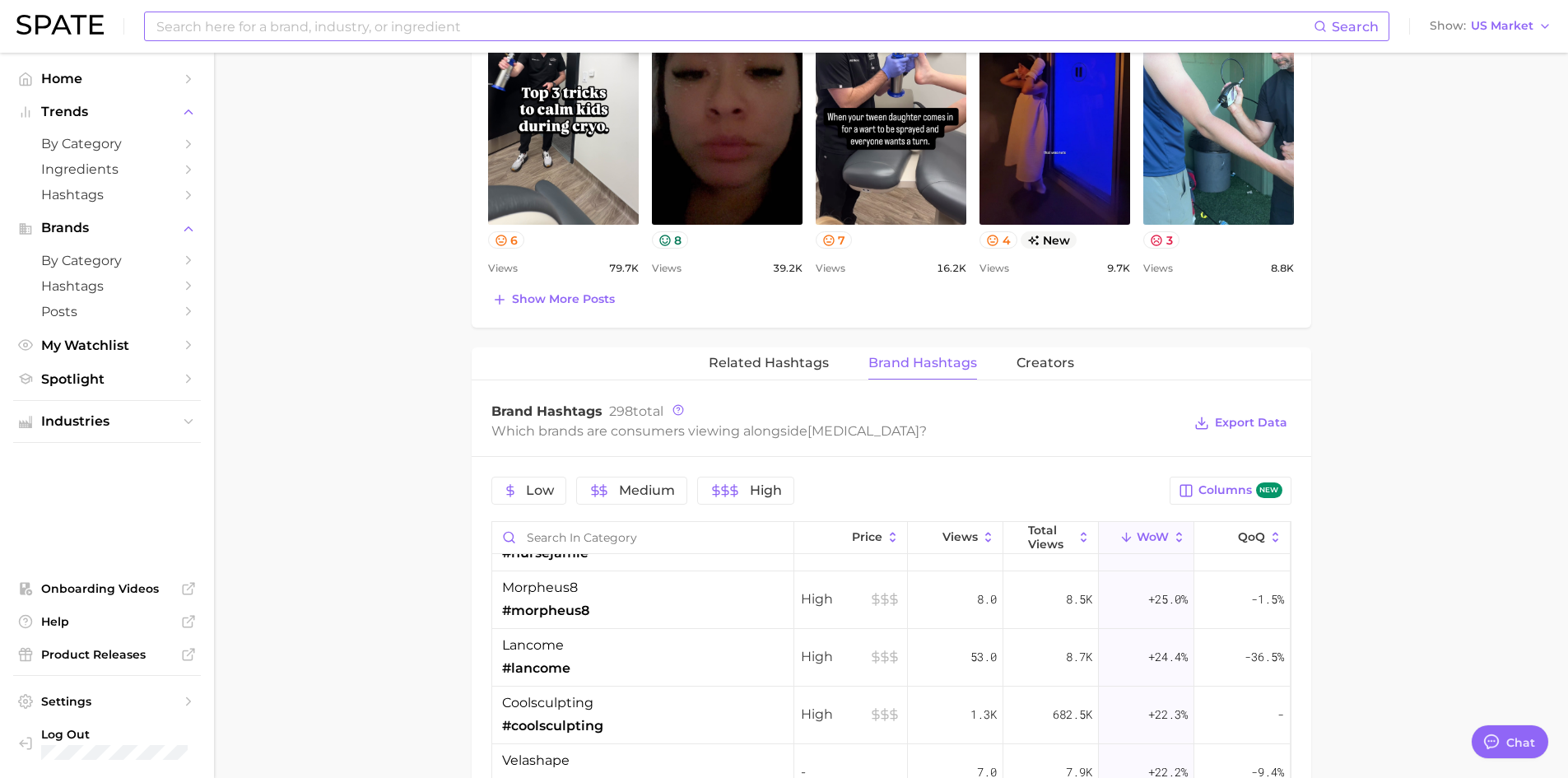
scroll to position [905, 0]
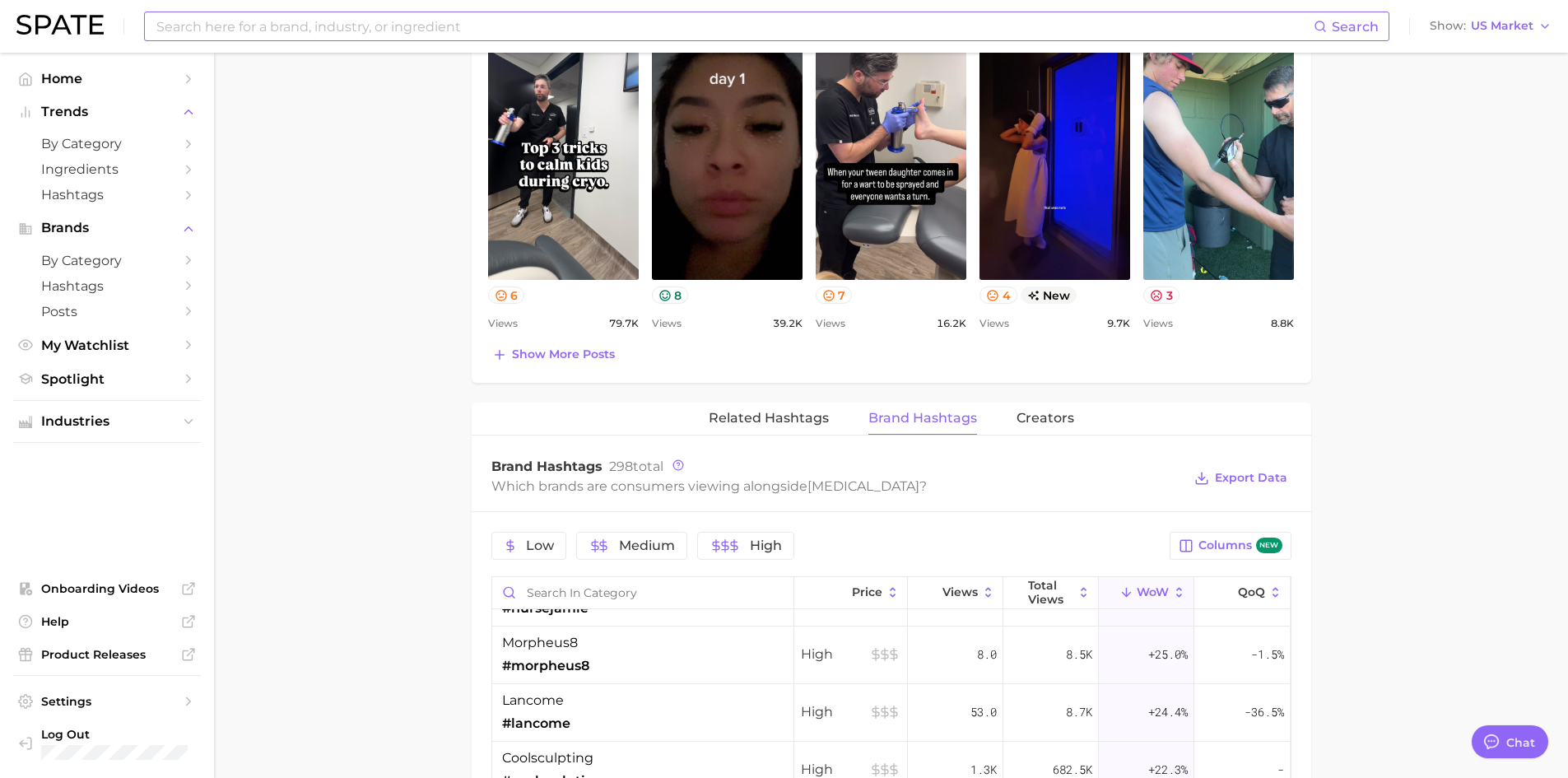
click at [223, 28] on input at bounding box center [734, 26] width 1159 height 28
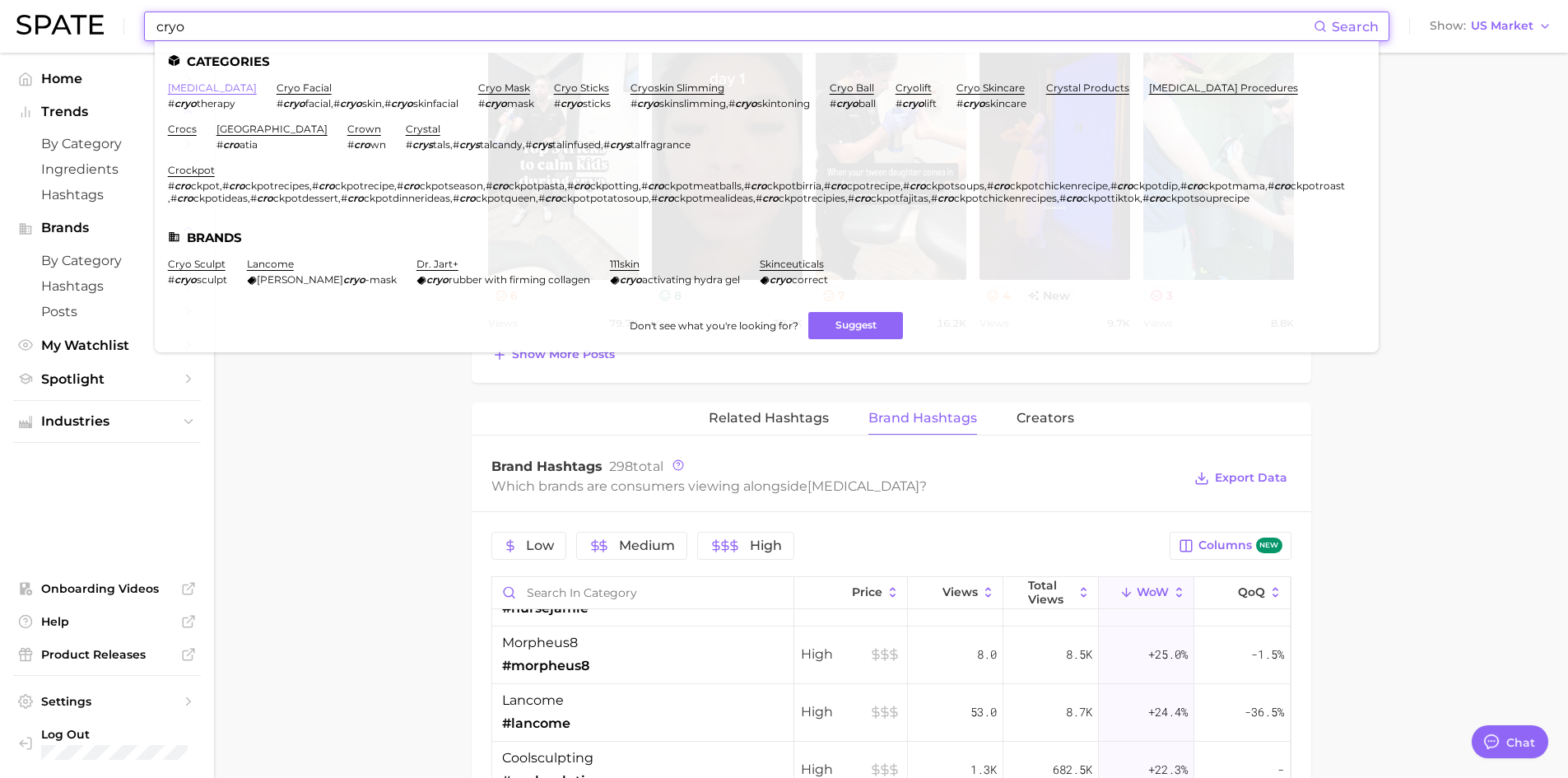
type input "cryo"
click at [213, 88] on link "[MEDICAL_DATA]" at bounding box center [212, 88] width 89 height 12
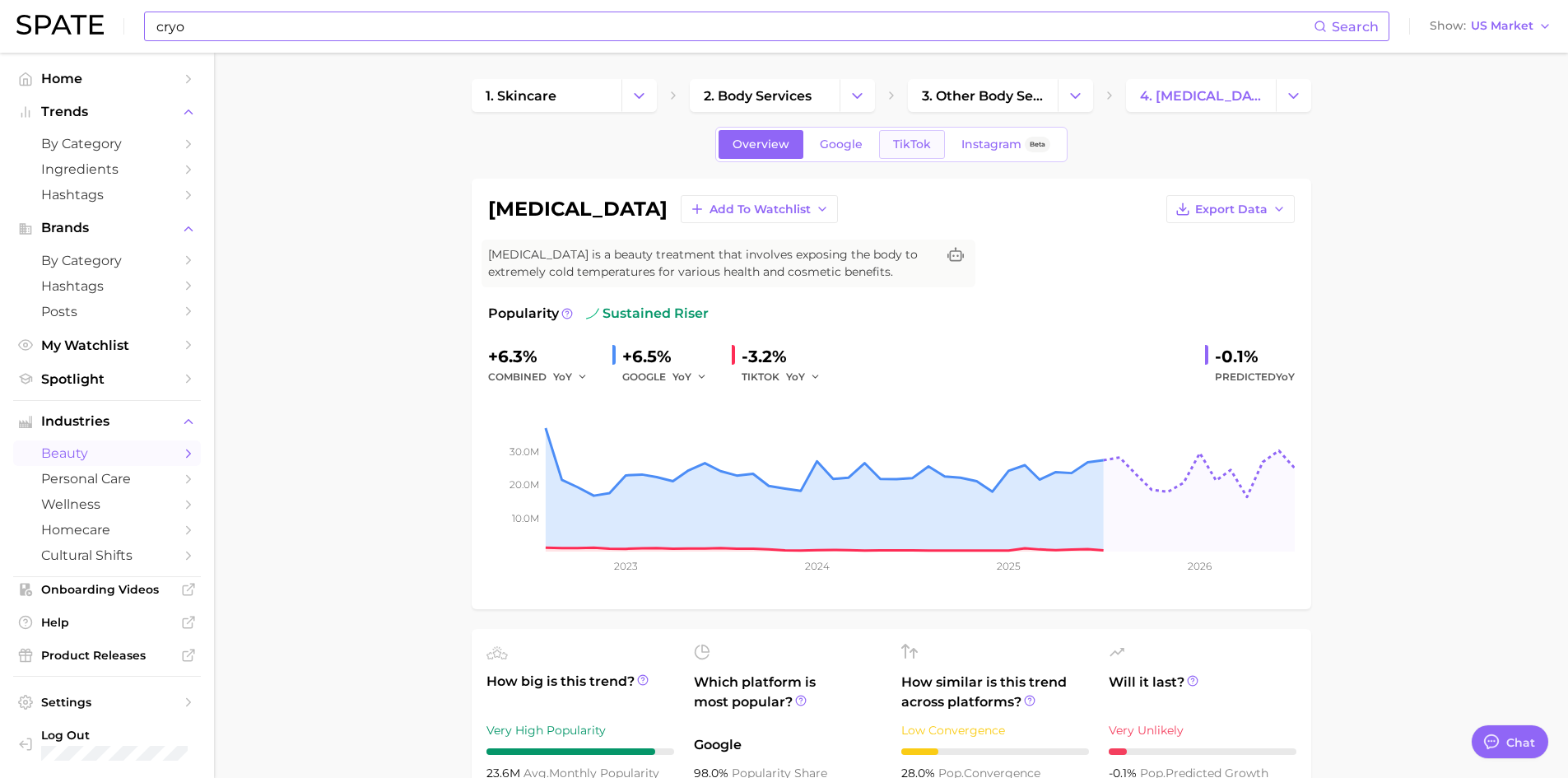
click at [909, 140] on span "TikTok" at bounding box center [912, 145] width 38 height 14
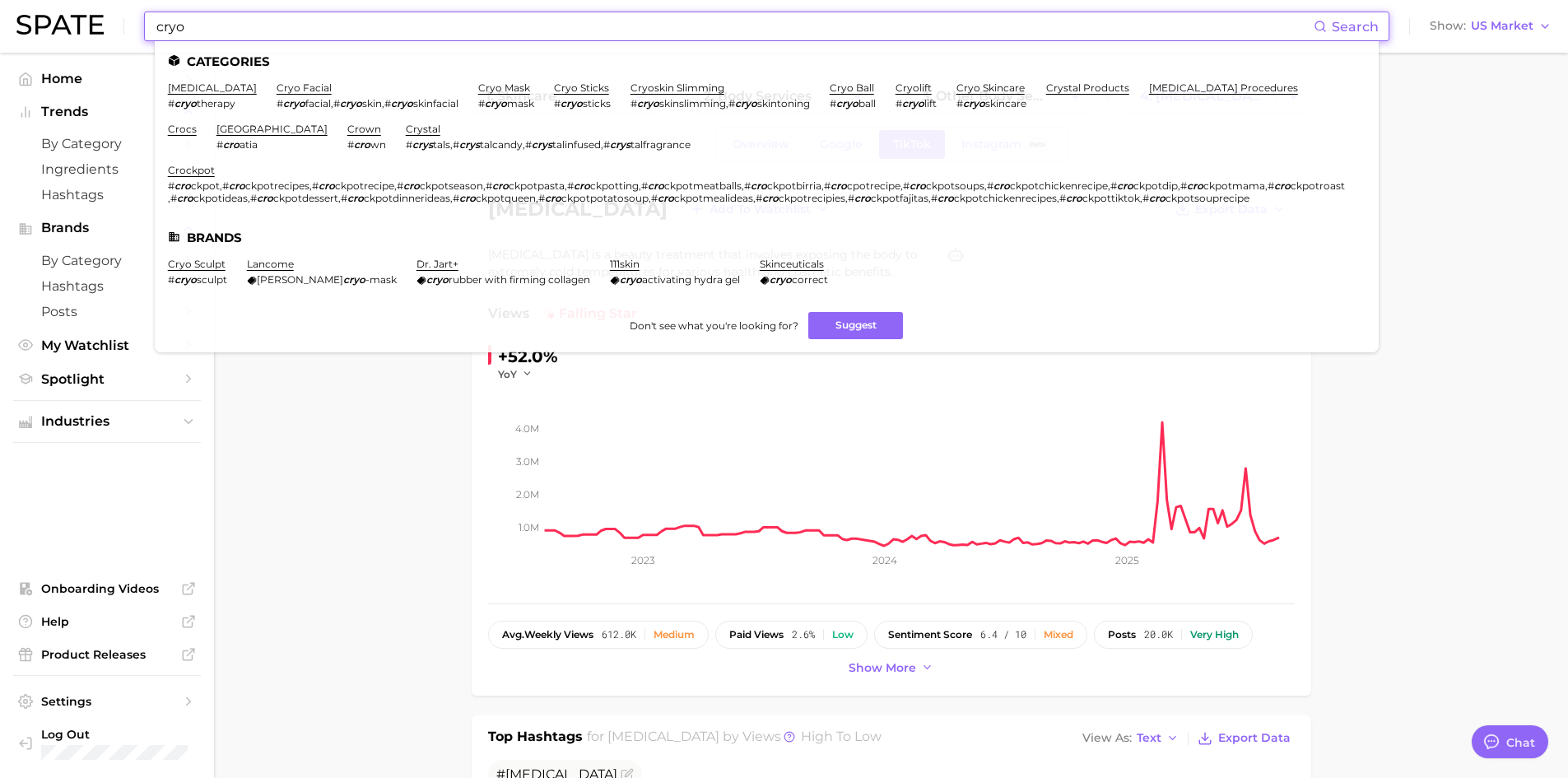
click at [992, 96] on li "cryo skincare # cryo skincare" at bounding box center [991, 96] width 70 height 28
click at [997, 91] on link "cryo skincare" at bounding box center [991, 88] width 68 height 12
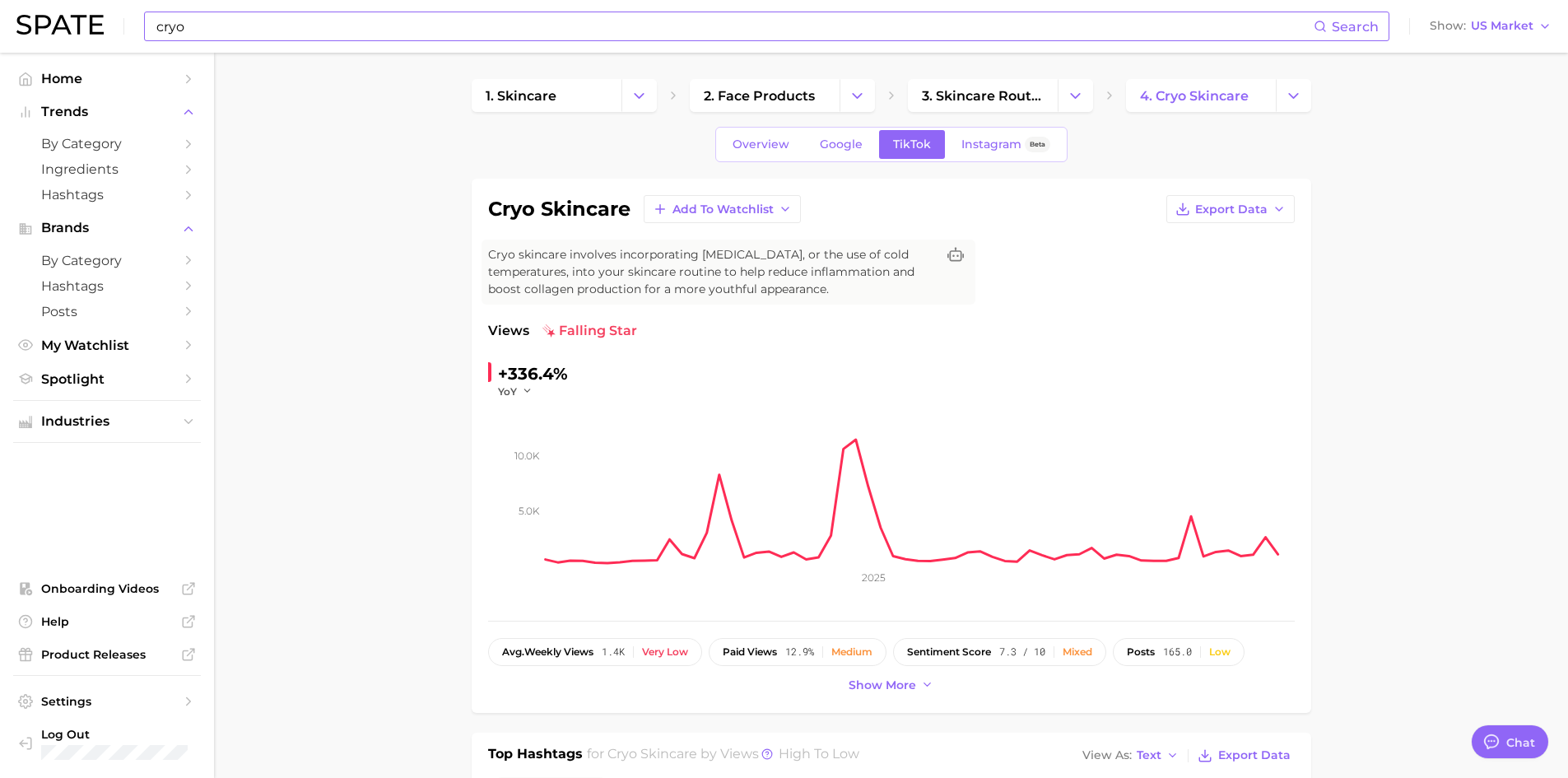
drag, startPoint x: 240, startPoint y: 378, endPoint x: 318, endPoint y: 381, distance: 78.1
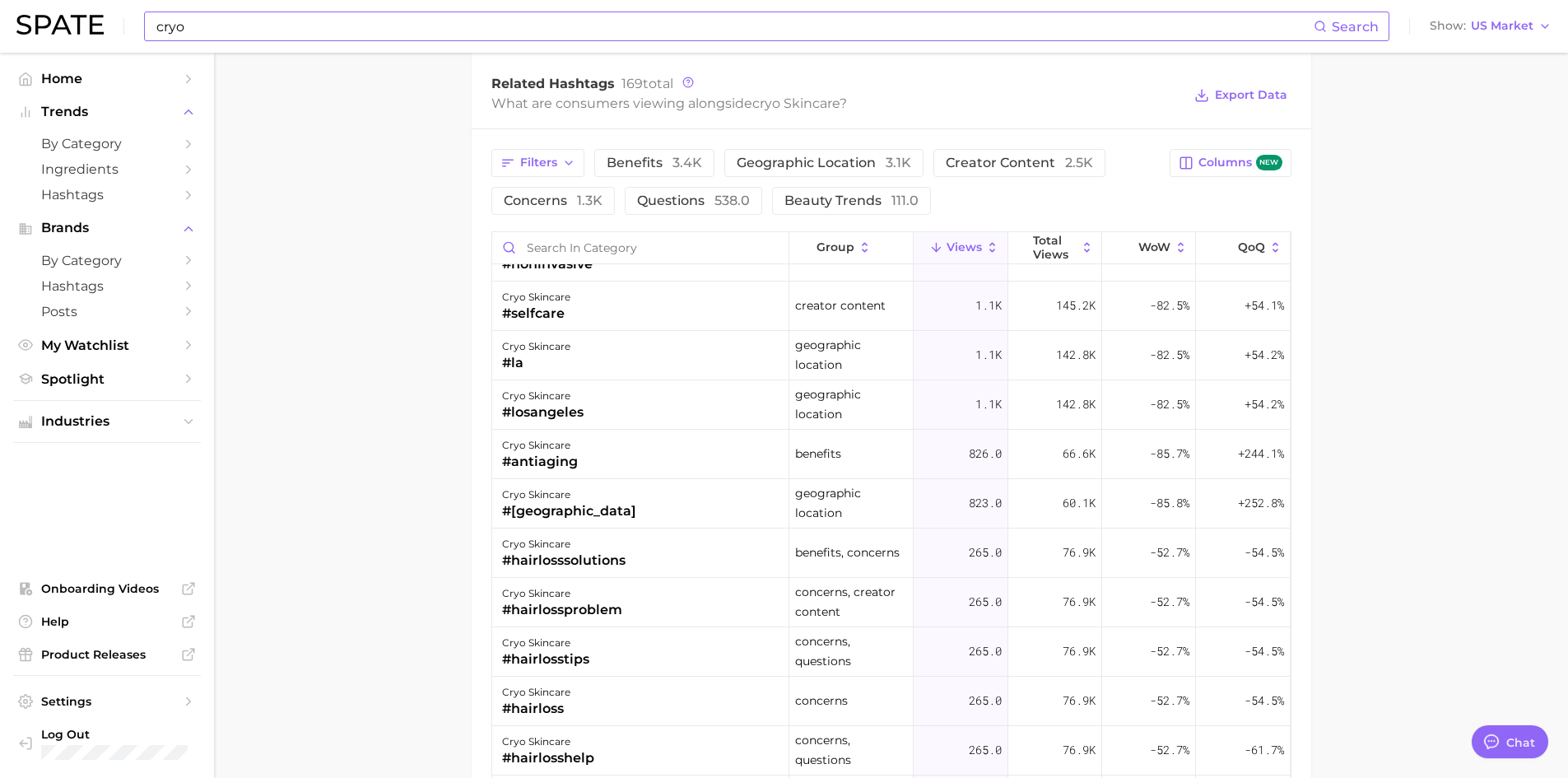
scroll to position [1318, 0]
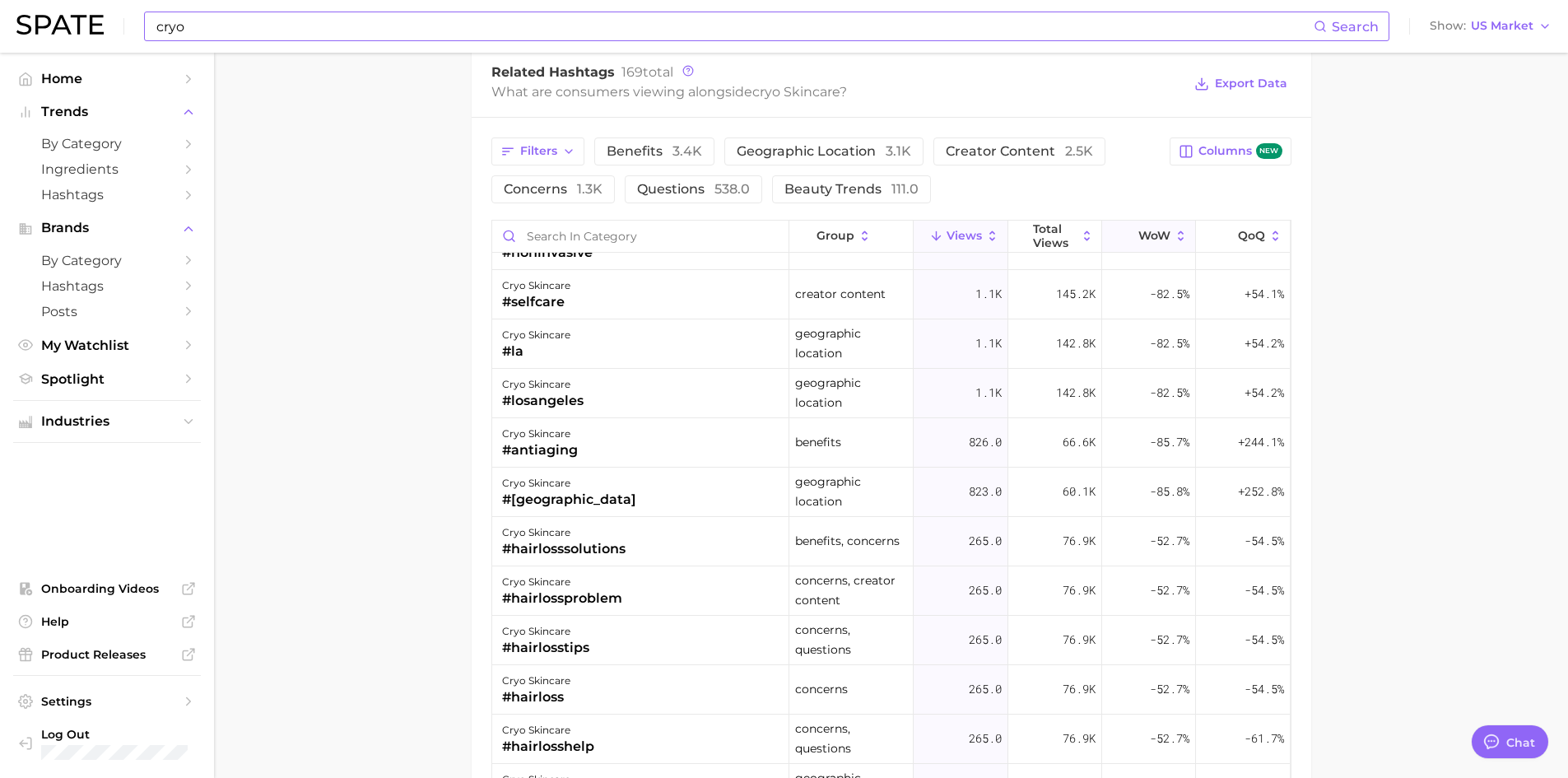
click at [1154, 232] on span "WoW" at bounding box center [1154, 235] width 32 height 13
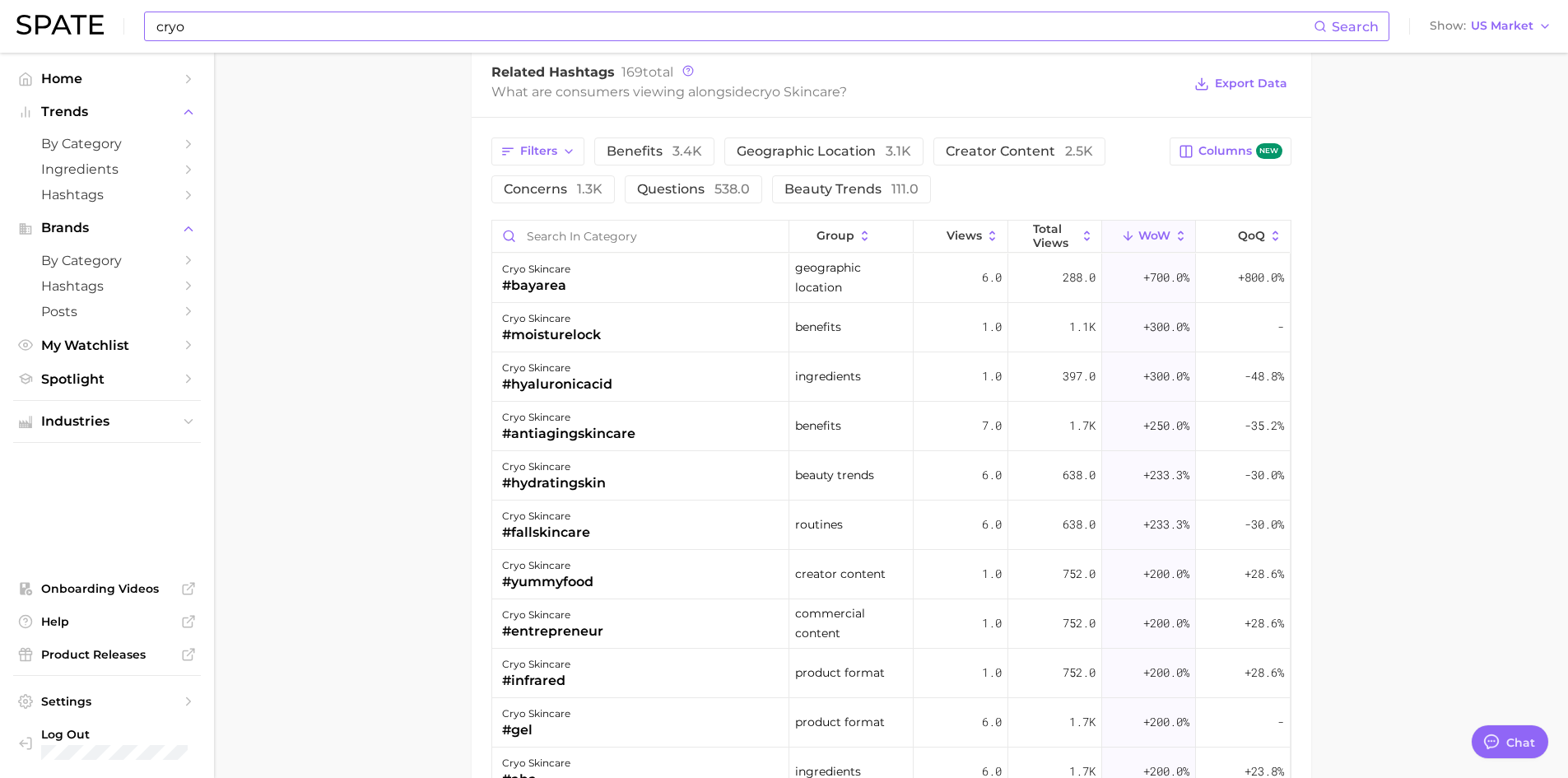
scroll to position [1235, 0]
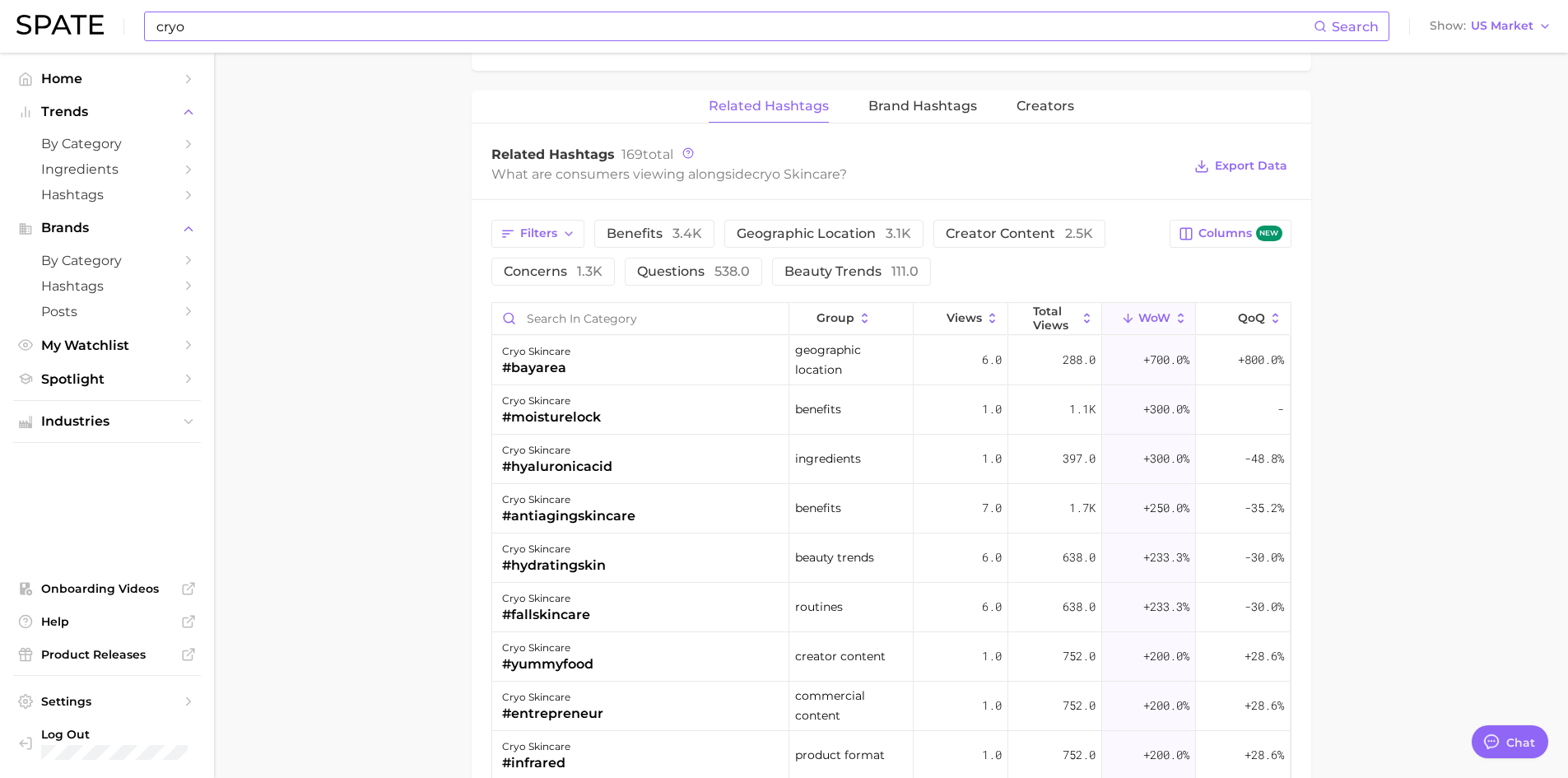
click at [291, 349] on main "1. skincare 2. face products 3. skincare routines 4. cryo skincare Overview Goo…" at bounding box center [892, -1] width 1355 height 2364
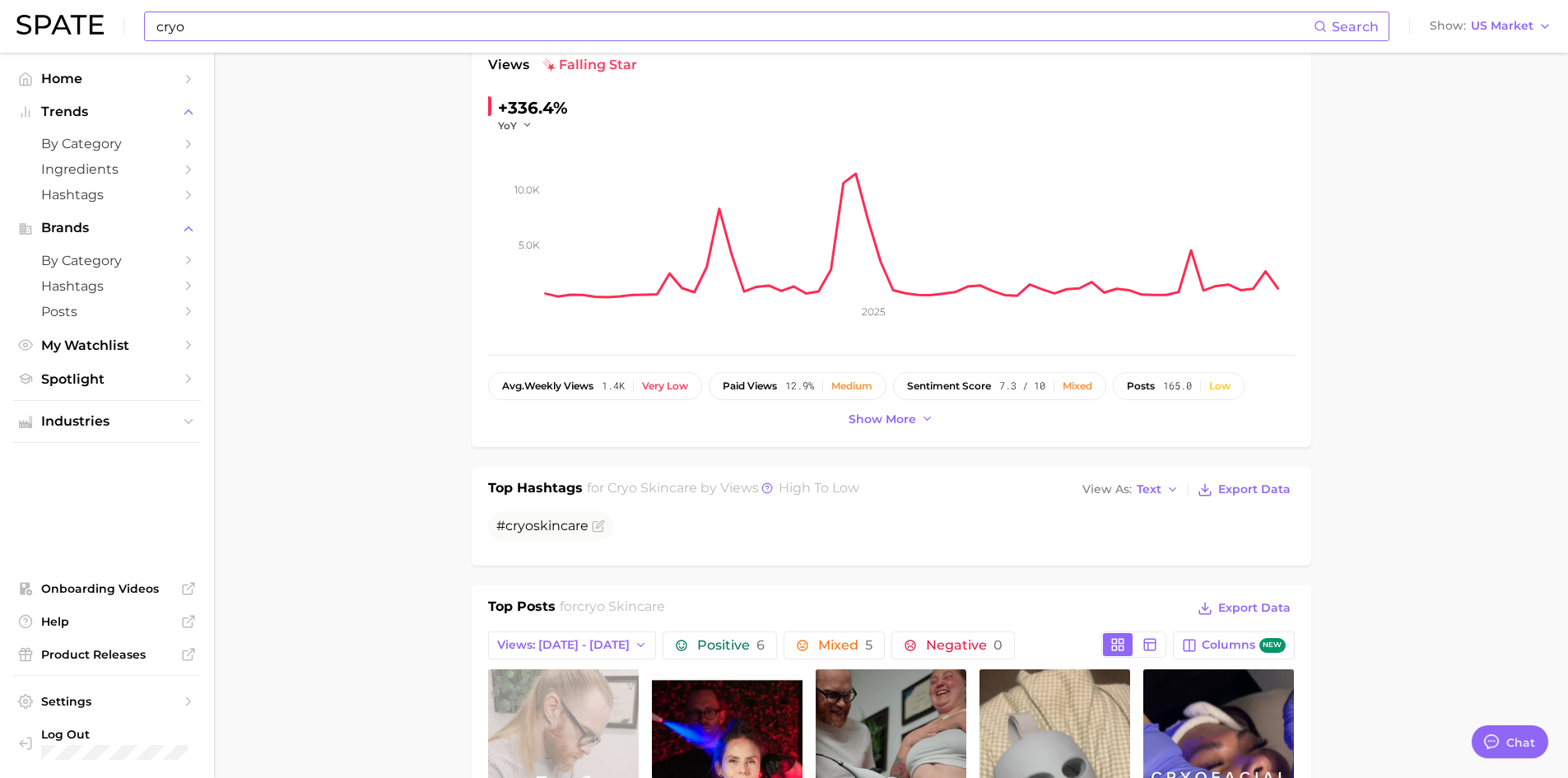
scroll to position [0, 0]
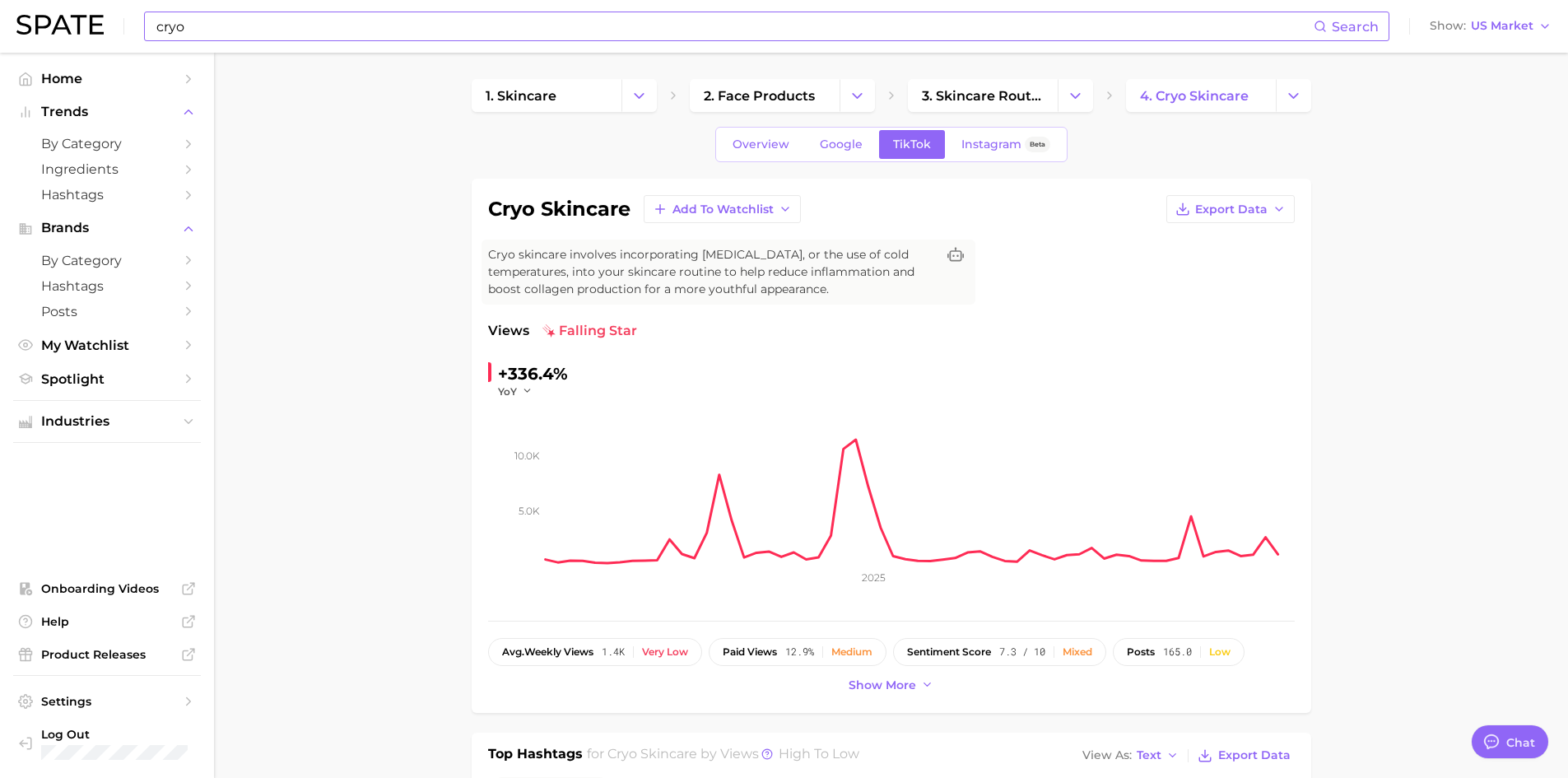
click at [180, 27] on input "cryo" at bounding box center [734, 26] width 1159 height 28
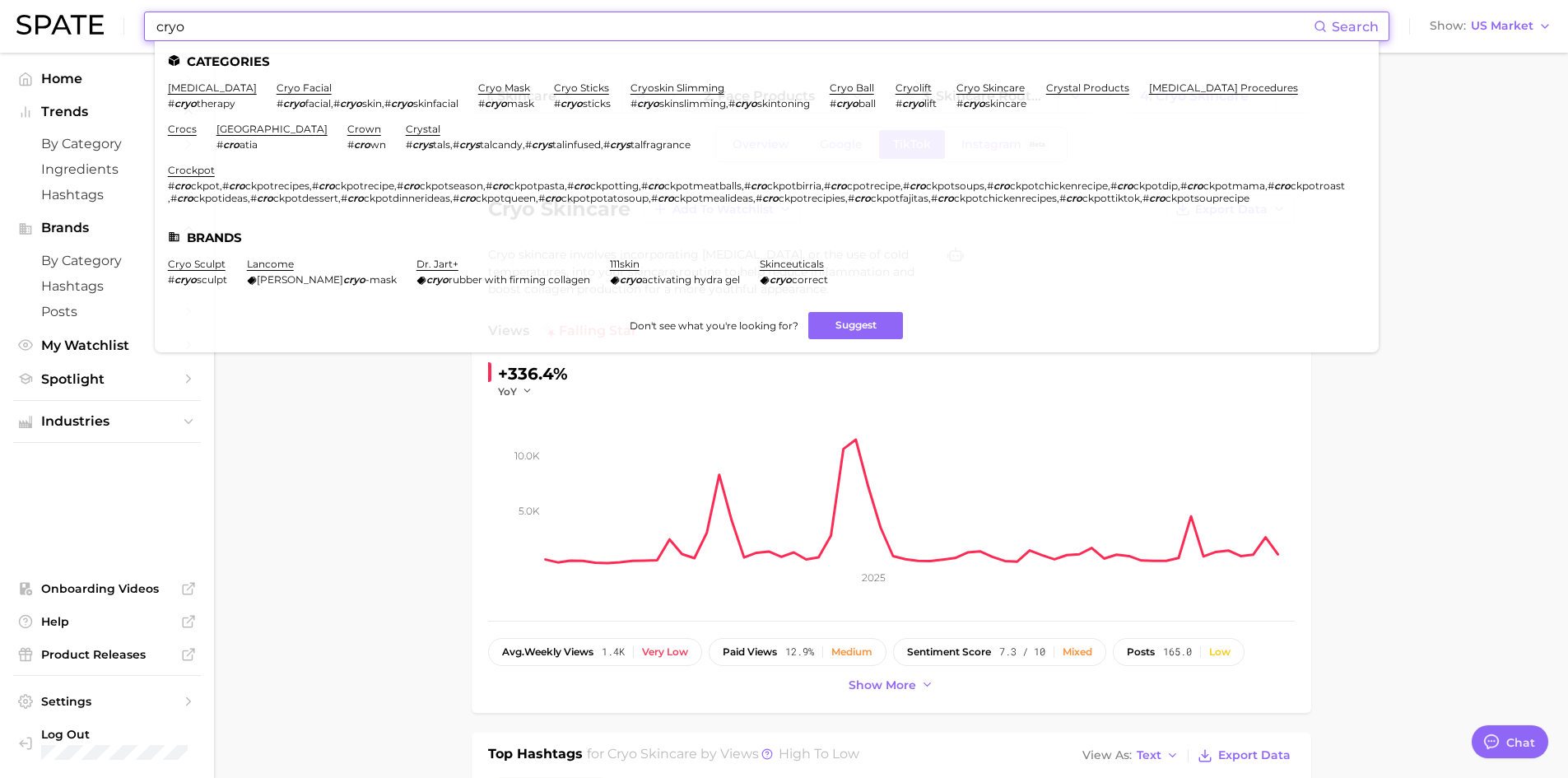
click at [193, 28] on input "cryo" at bounding box center [734, 26] width 1159 height 28
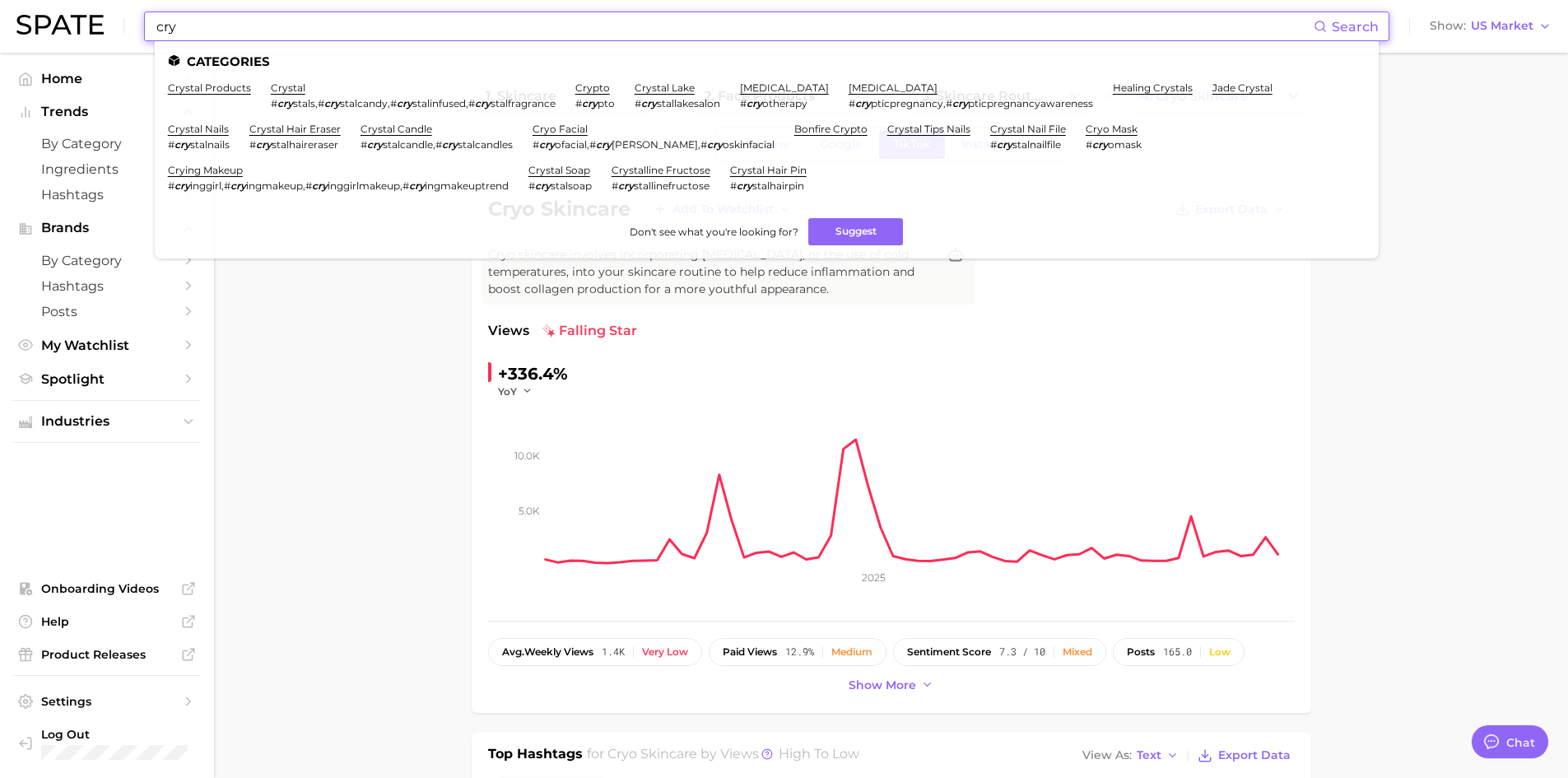
type input "cryo"
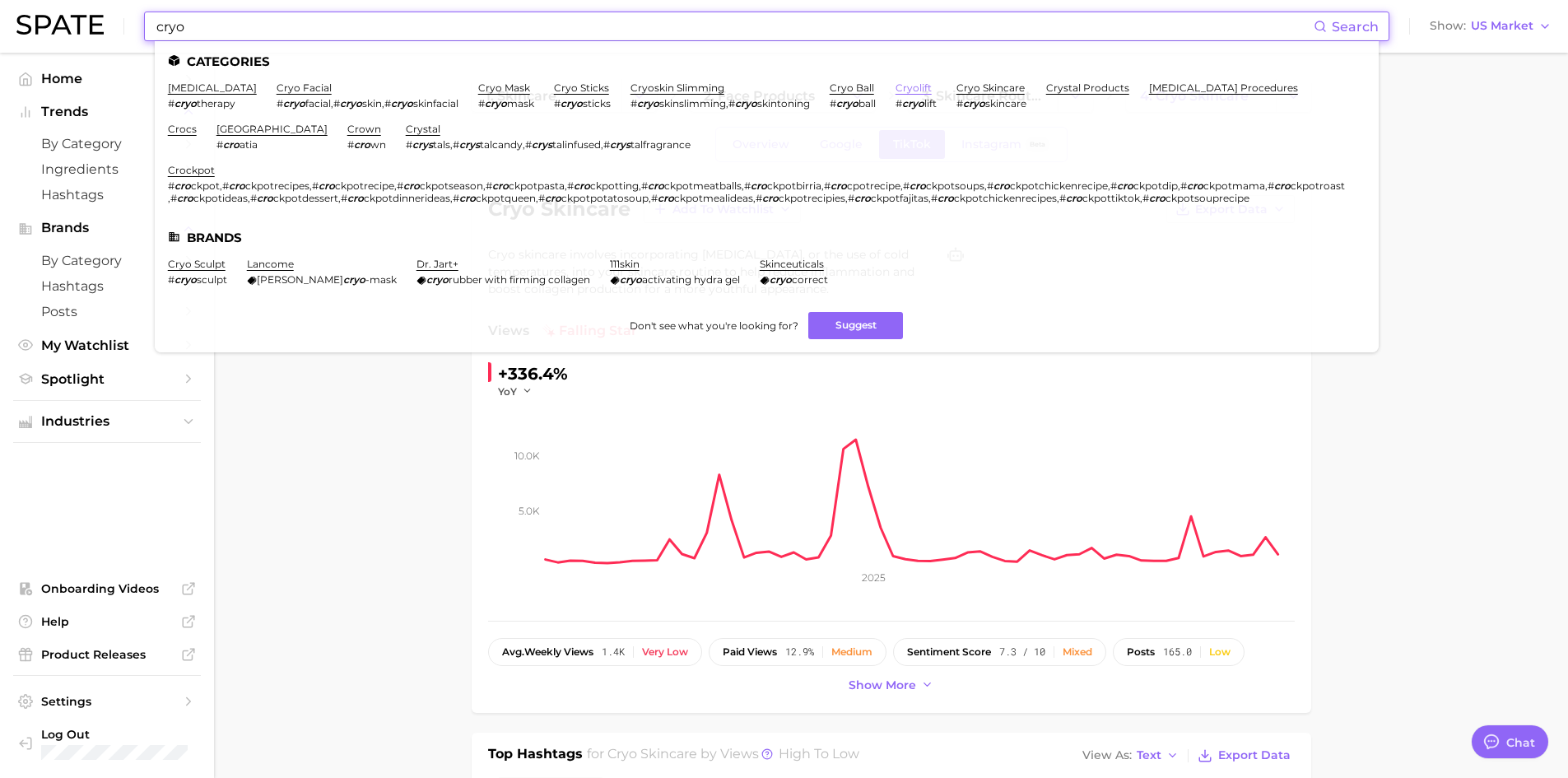
click at [896, 86] on link "cryolift" at bounding box center [914, 88] width 36 height 12
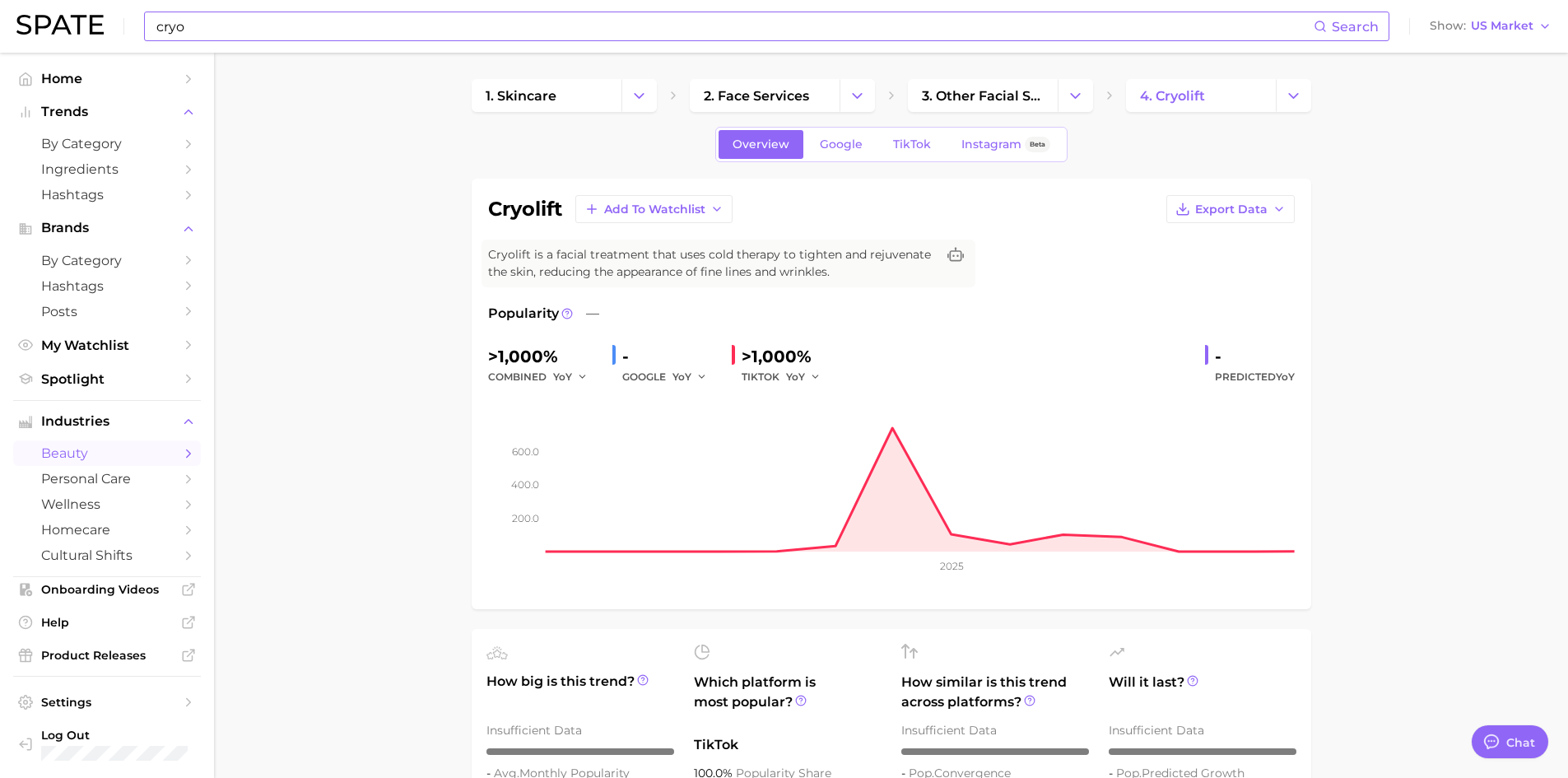
drag, startPoint x: 304, startPoint y: 529, endPoint x: 351, endPoint y: 547, distance: 50.3
click at [914, 157] on link "TikTok" at bounding box center [912, 144] width 66 height 28
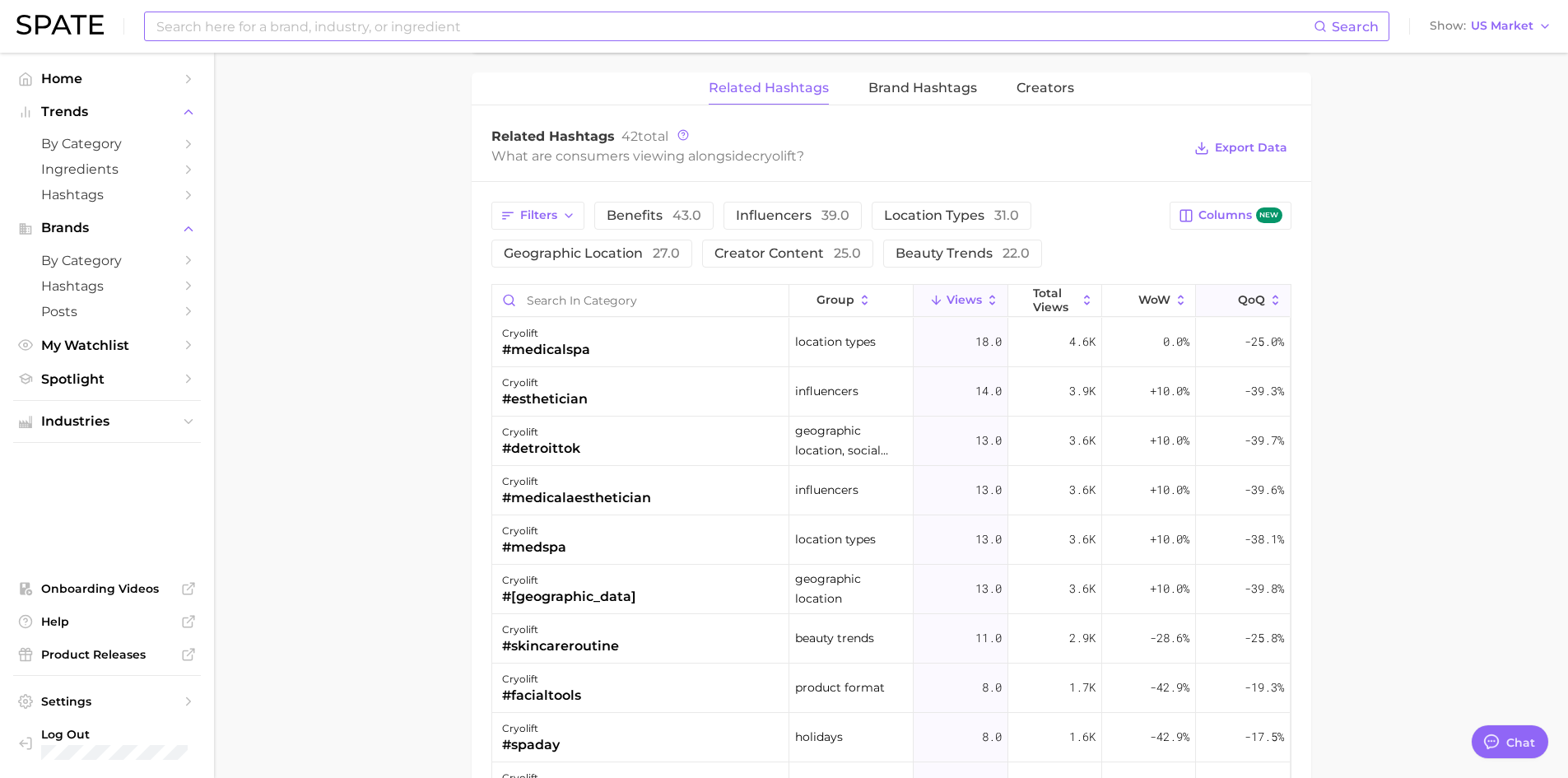
scroll to position [1235, 0]
click at [1174, 295] on icon at bounding box center [1181, 300] width 15 height 15
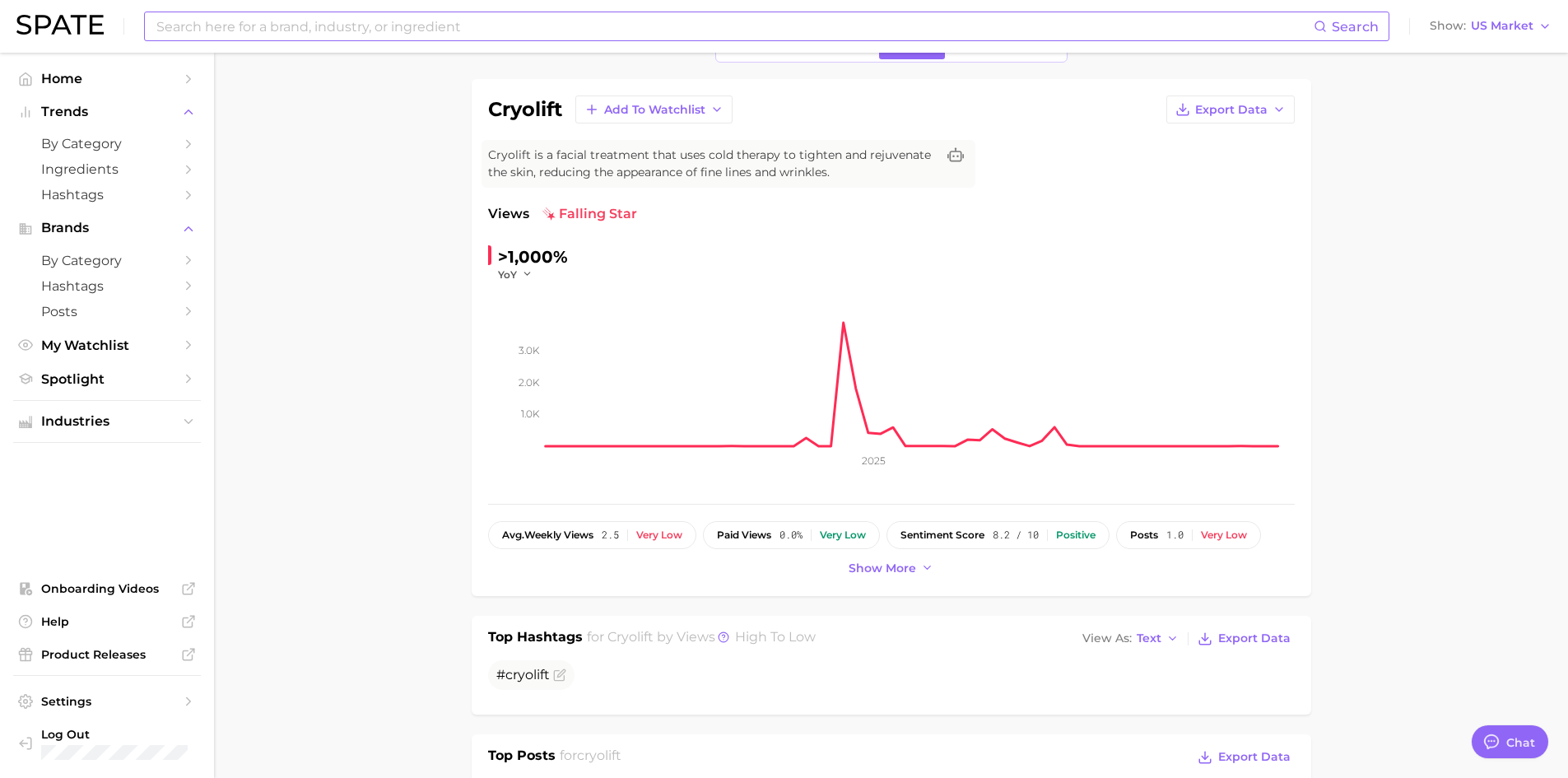
scroll to position [0, 0]
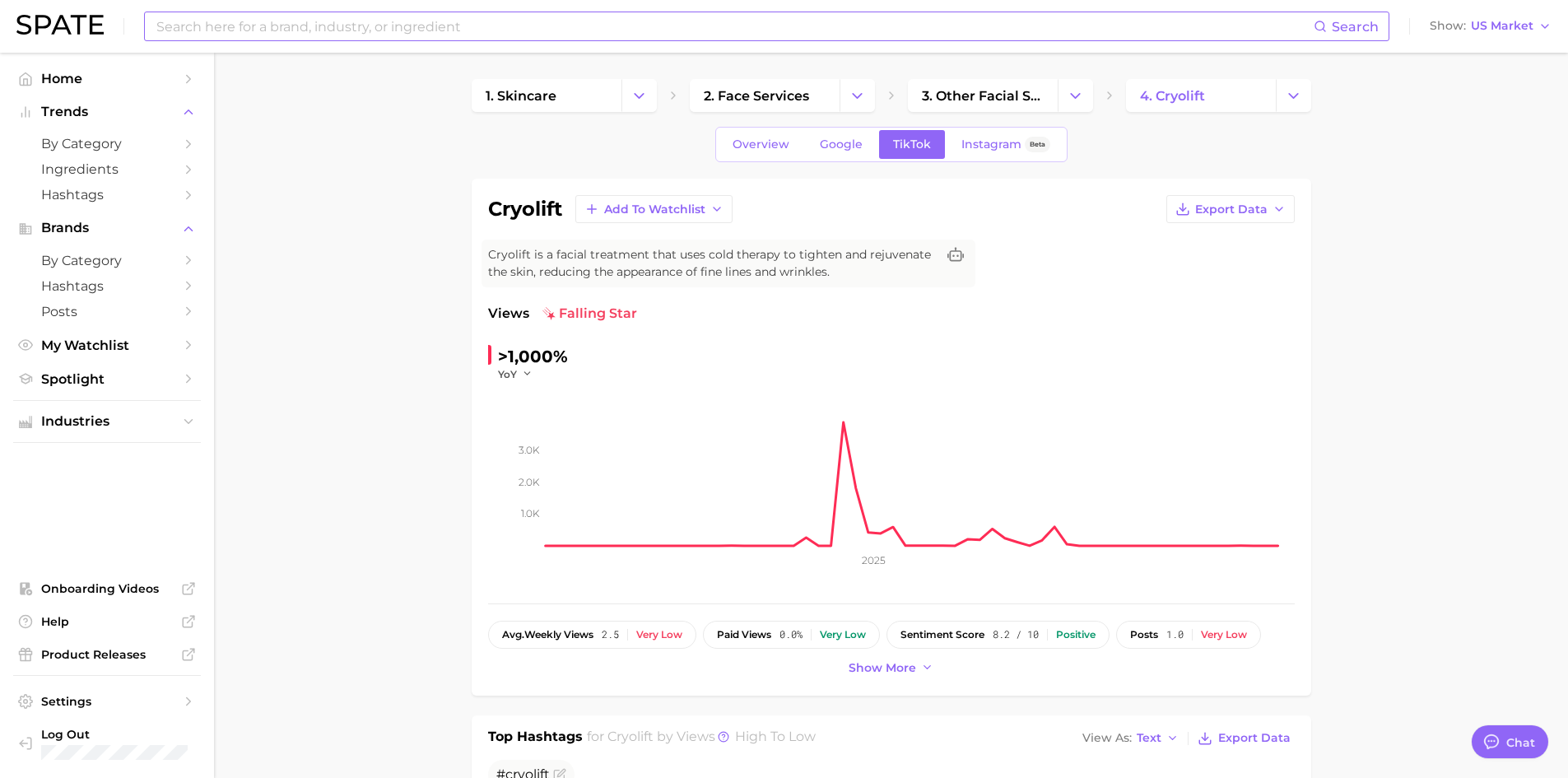
click at [299, 37] on div "Search Show US Market" at bounding box center [784, 26] width 1535 height 52
click at [293, 21] on input at bounding box center [734, 26] width 1159 height 28
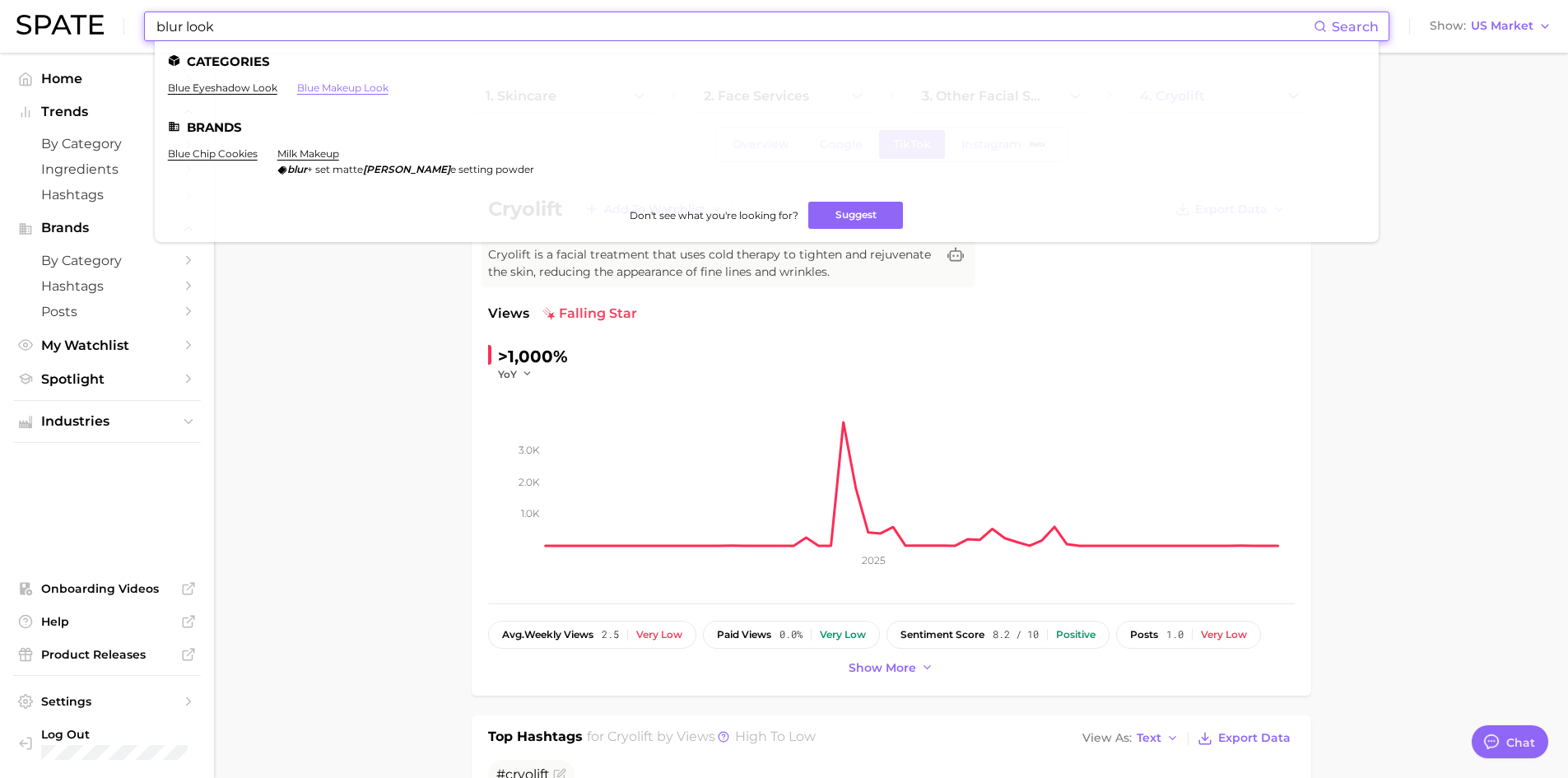
type input "blur look"
click at [353, 85] on link "blue makeup look" at bounding box center [343, 88] width 91 height 12
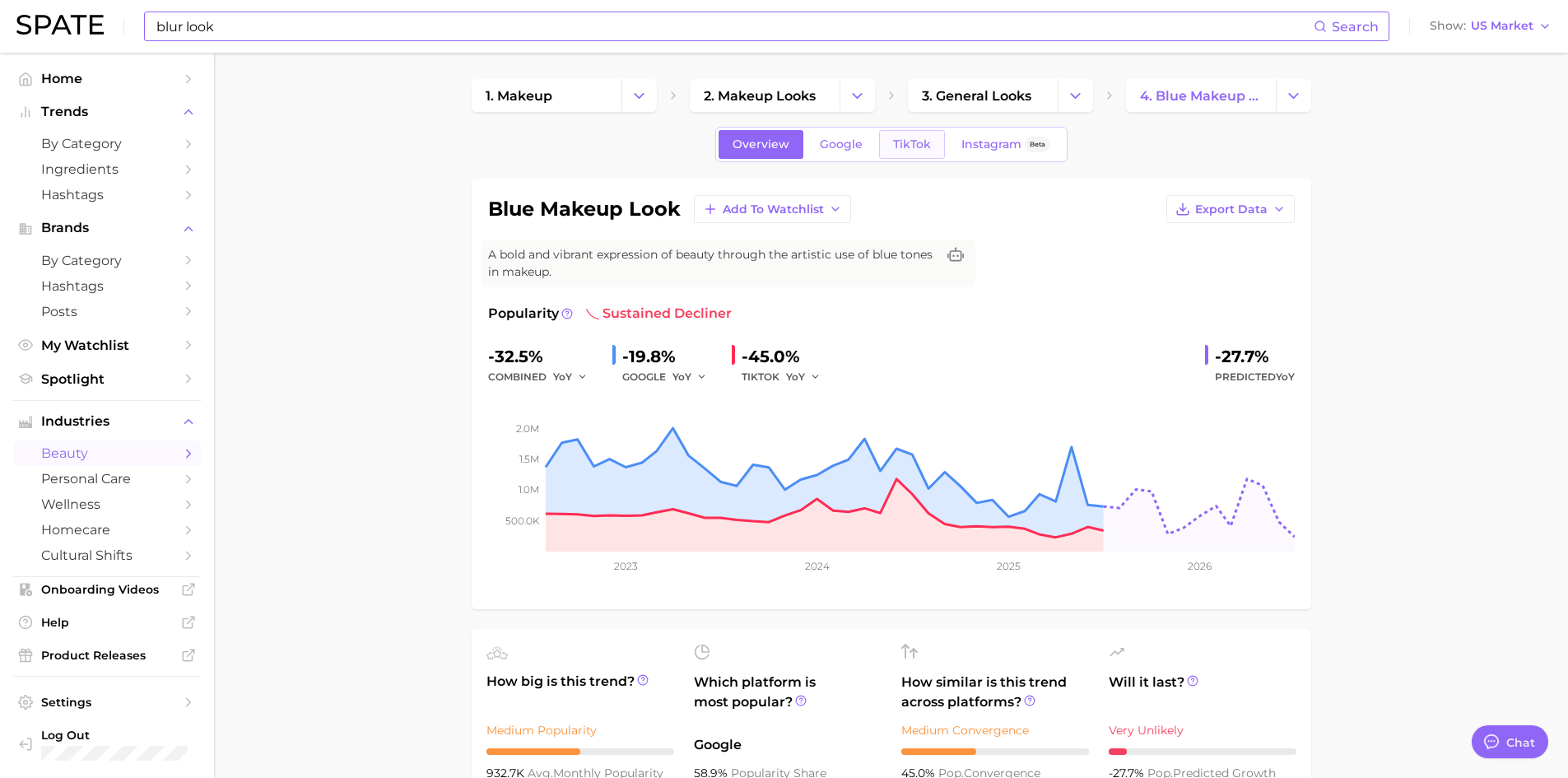
click at [923, 143] on span "TikTok" at bounding box center [912, 145] width 38 height 14
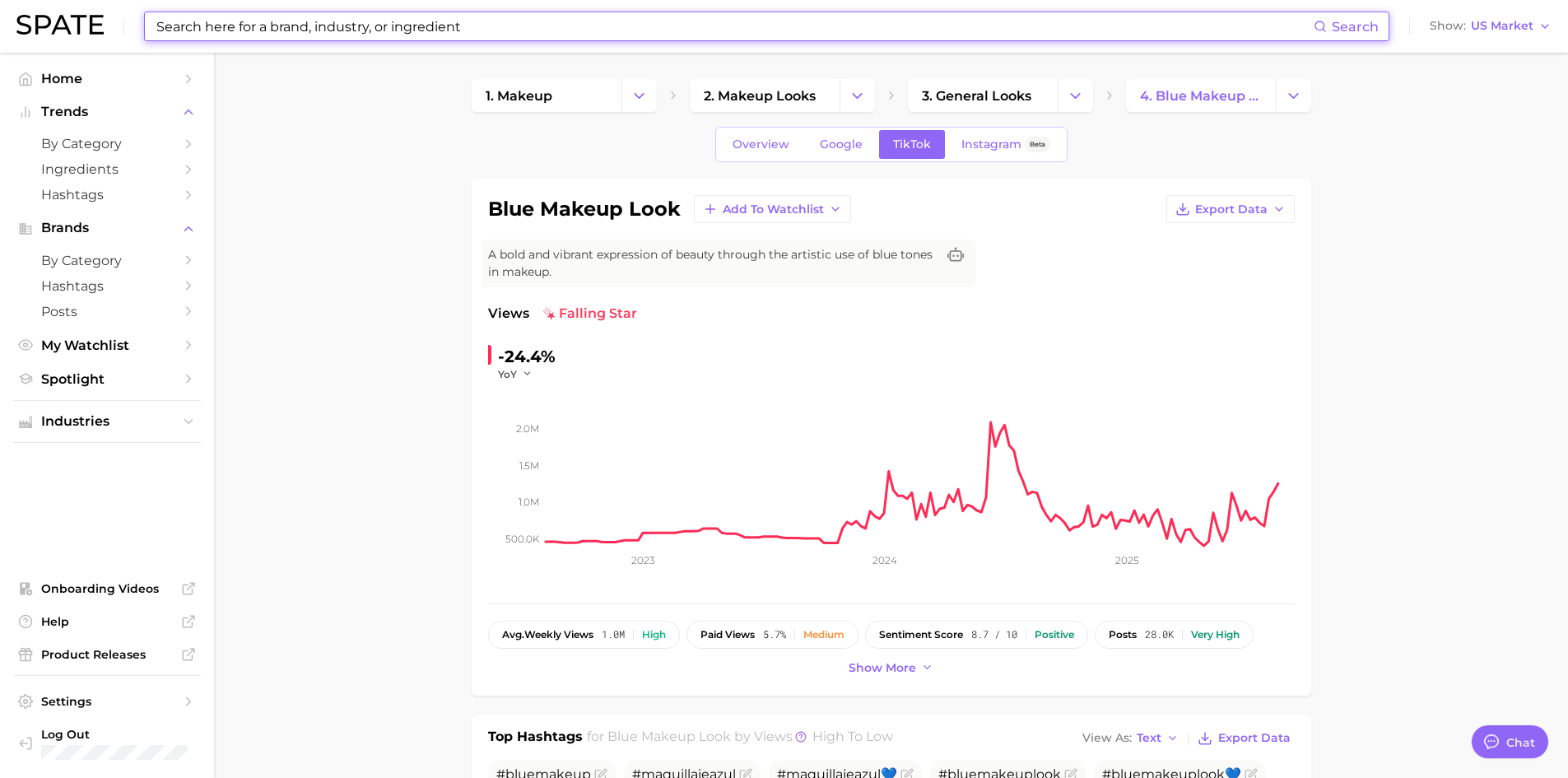
click at [330, 30] on input at bounding box center [734, 26] width 1159 height 28
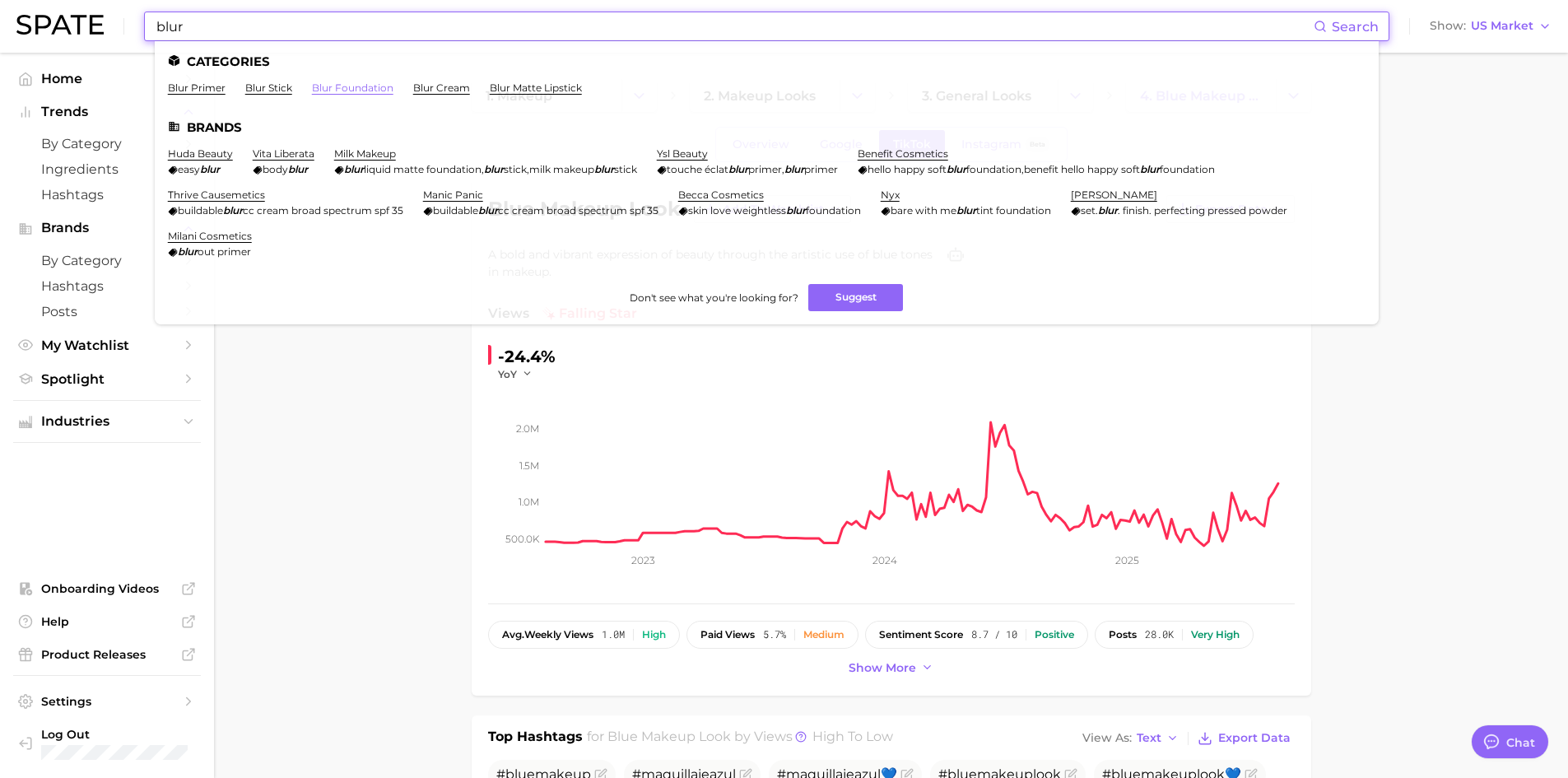
type input "blur"
click at [356, 85] on link "blur foundation" at bounding box center [353, 88] width 82 height 12
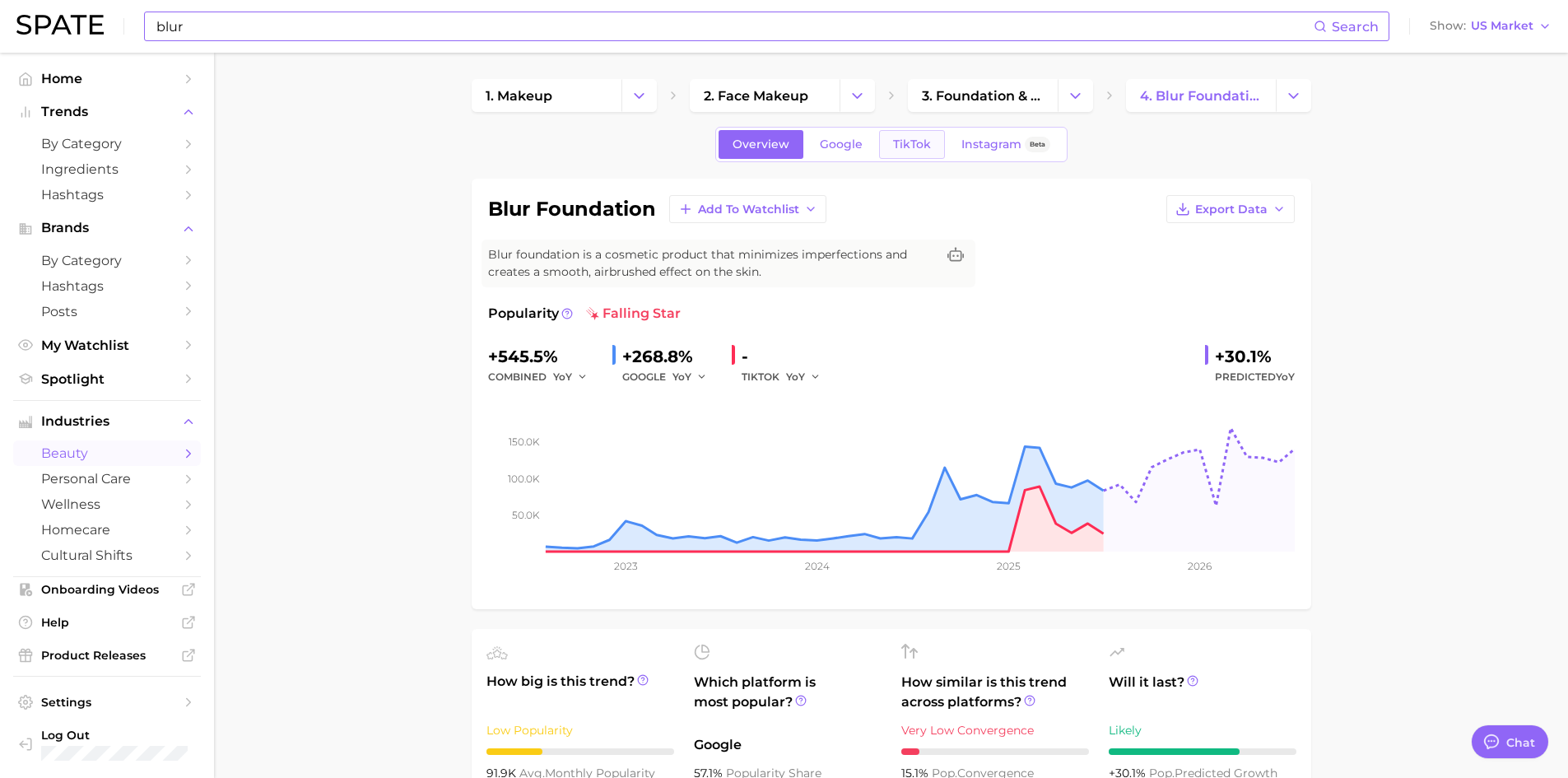
click at [897, 153] on link "TikTok" at bounding box center [912, 144] width 66 height 28
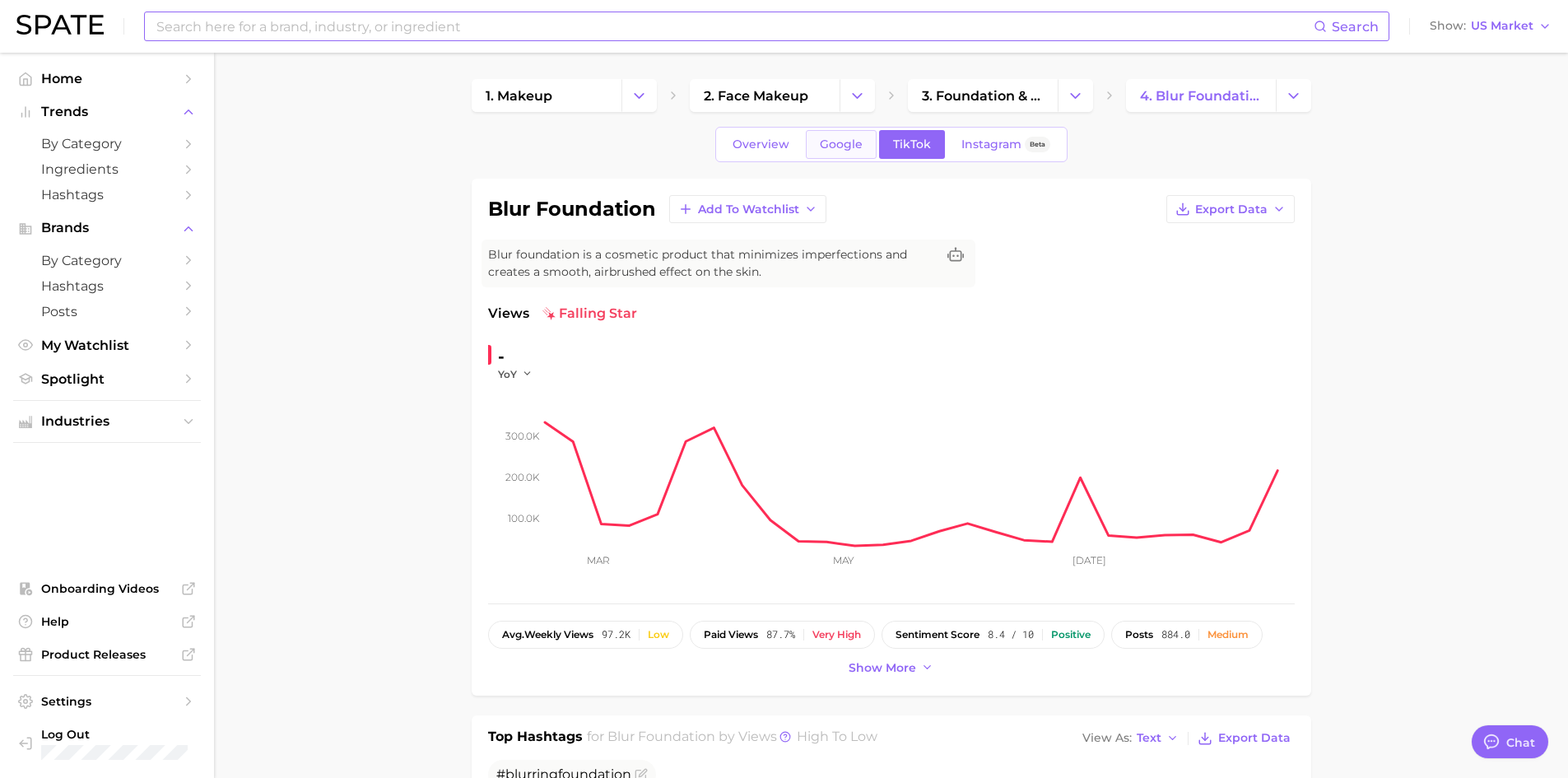
click at [843, 156] on link "Google" at bounding box center [841, 144] width 71 height 28
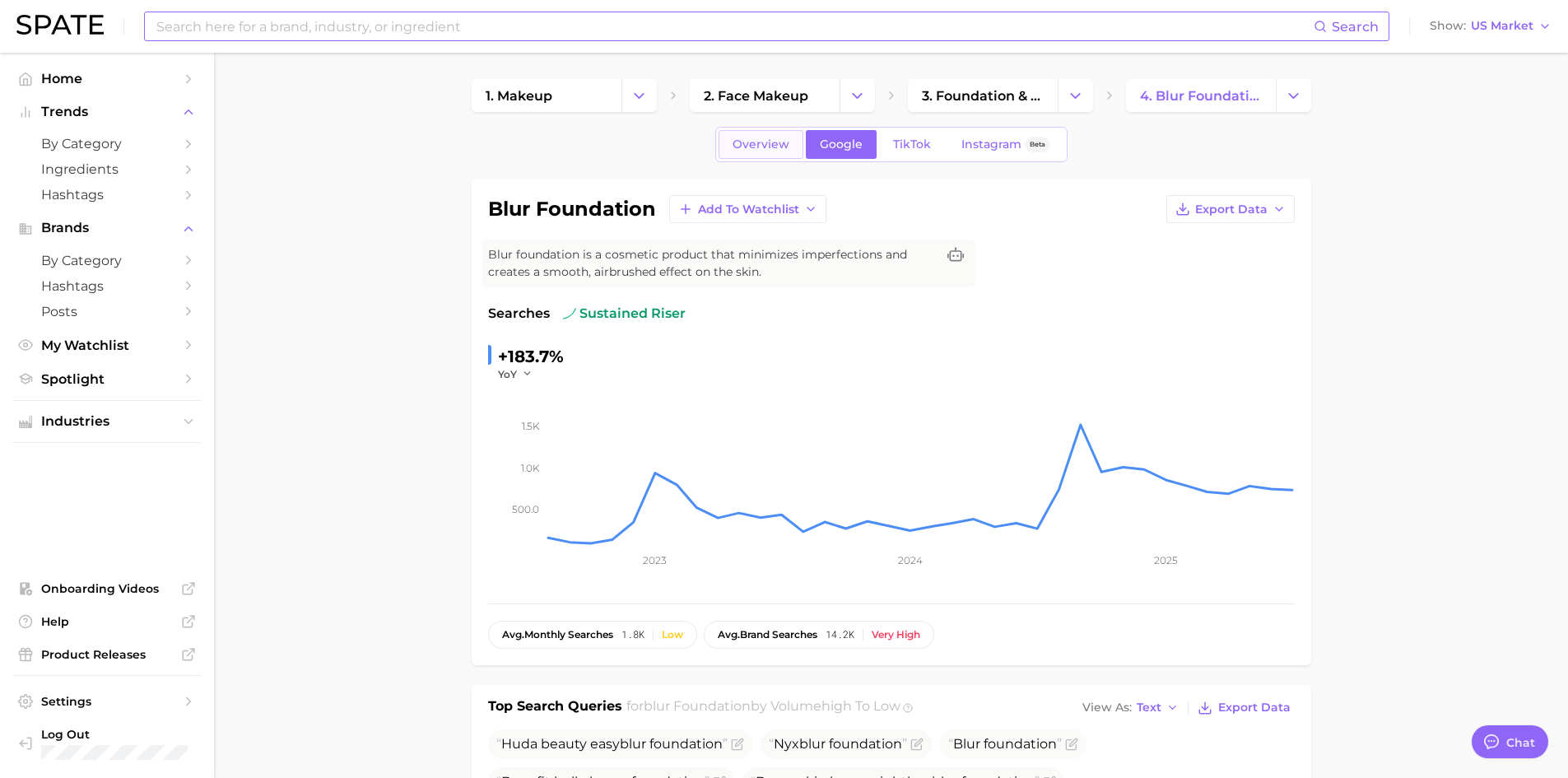
click at [742, 148] on span "Overview" at bounding box center [761, 145] width 57 height 14
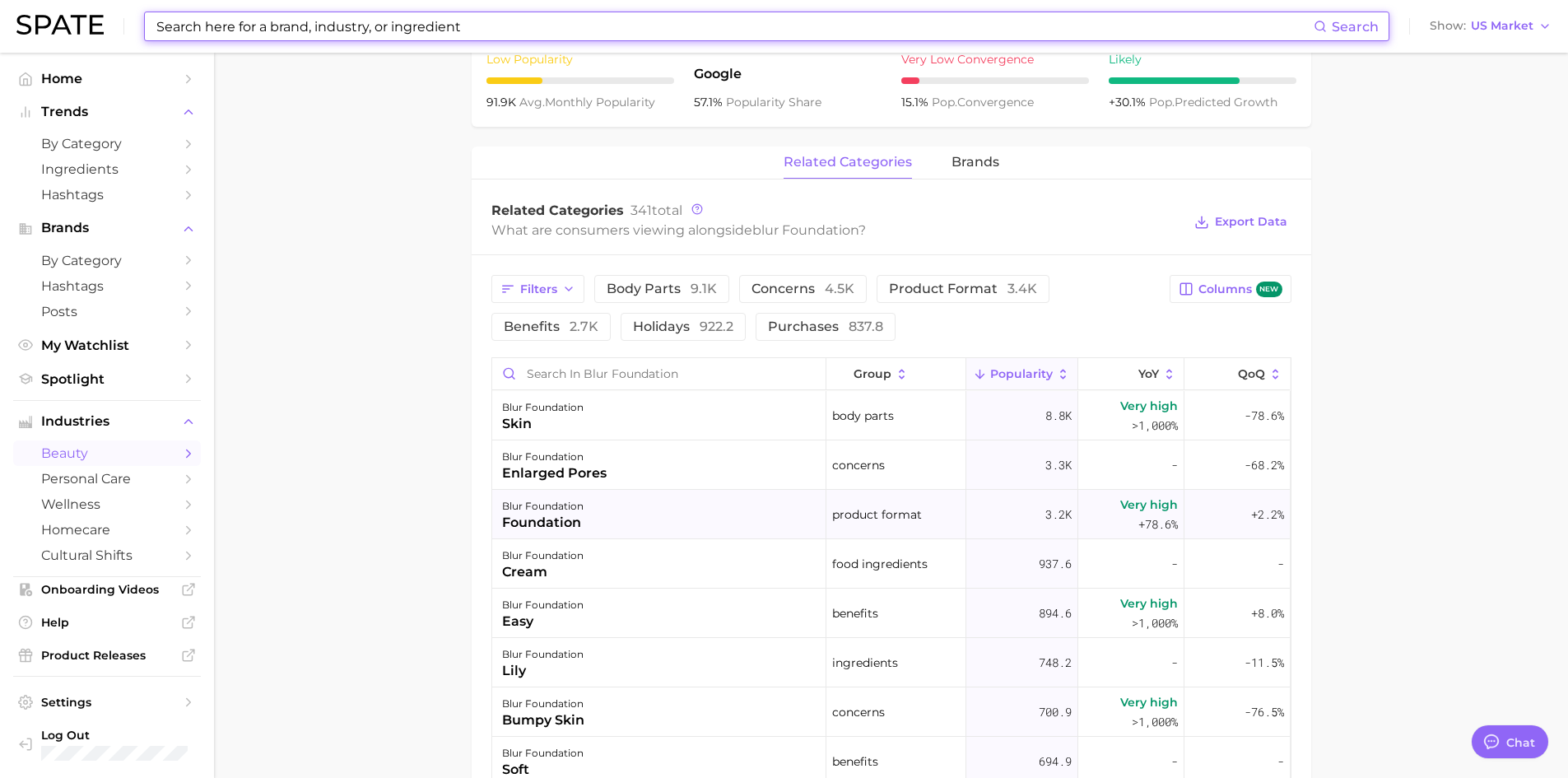
scroll to position [672, 0]
click at [1126, 371] on button "YoY" at bounding box center [1131, 373] width 106 height 32
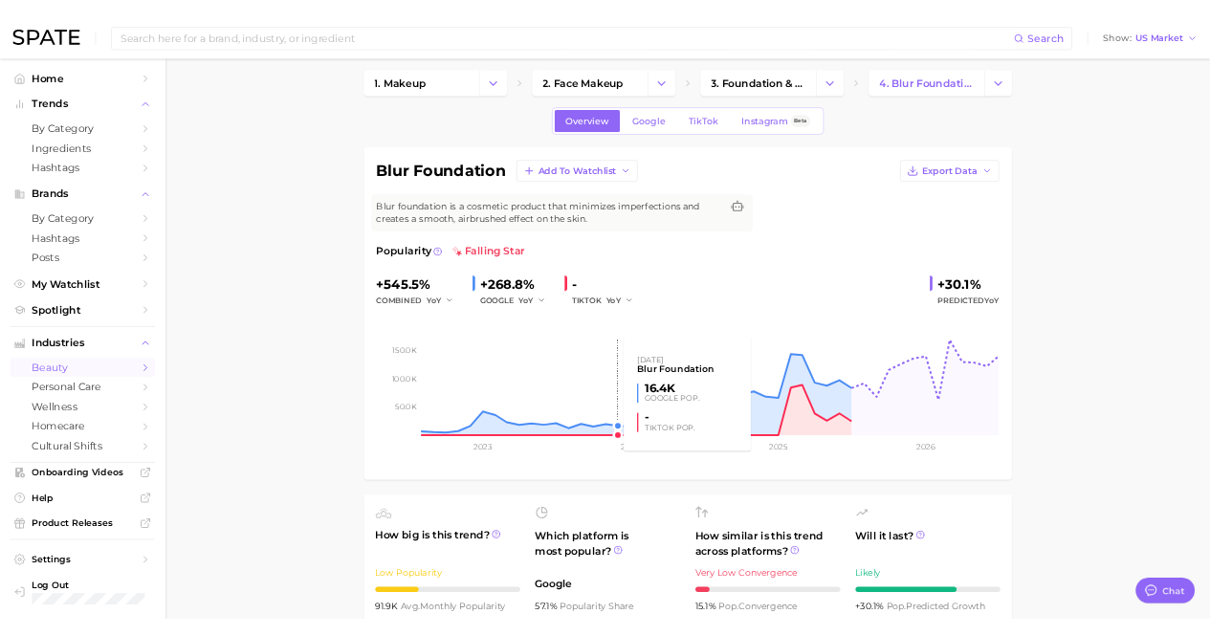
scroll to position [0, 0]
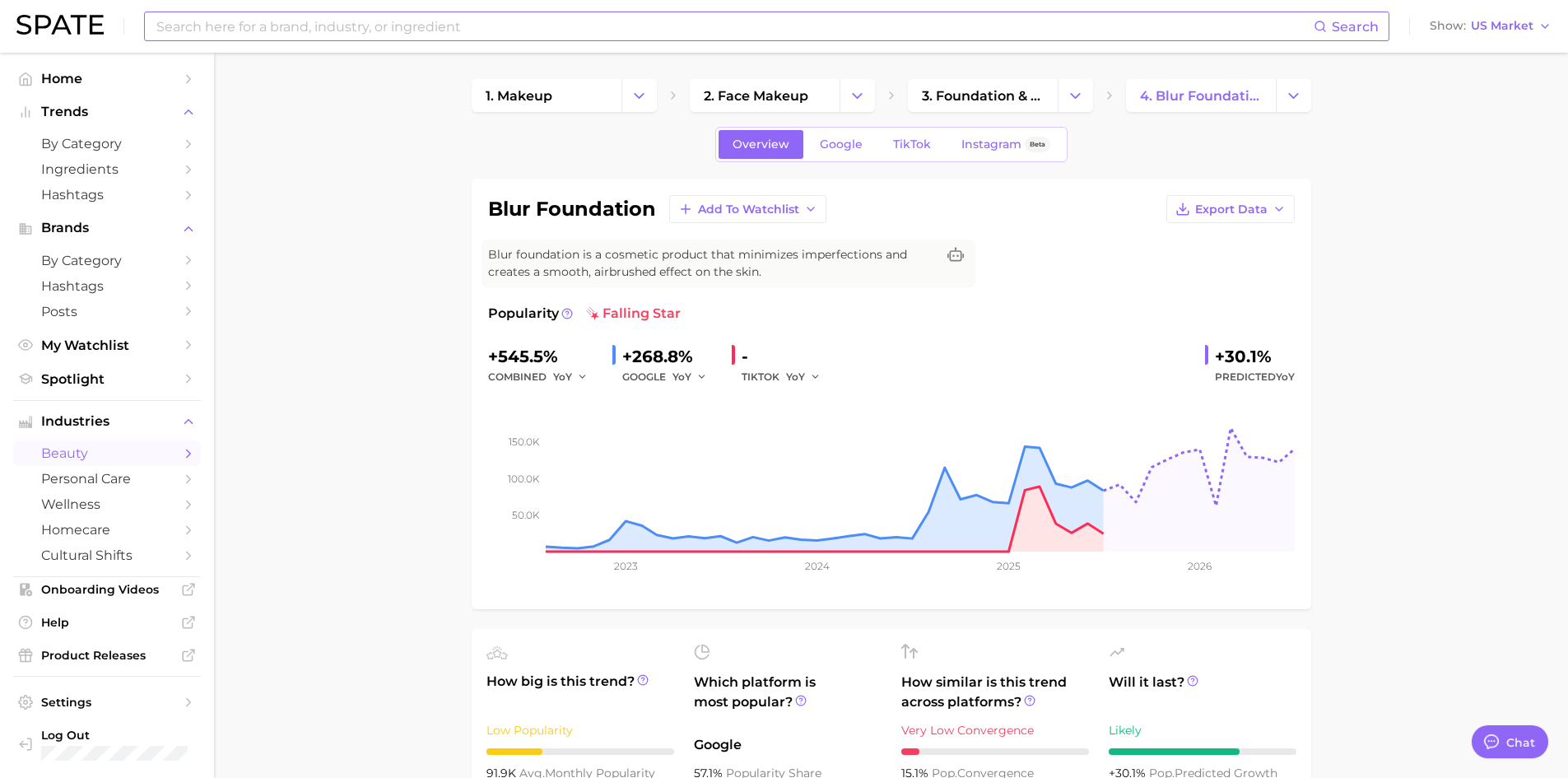
click at [293, 17] on input at bounding box center [734, 26] width 1159 height 28
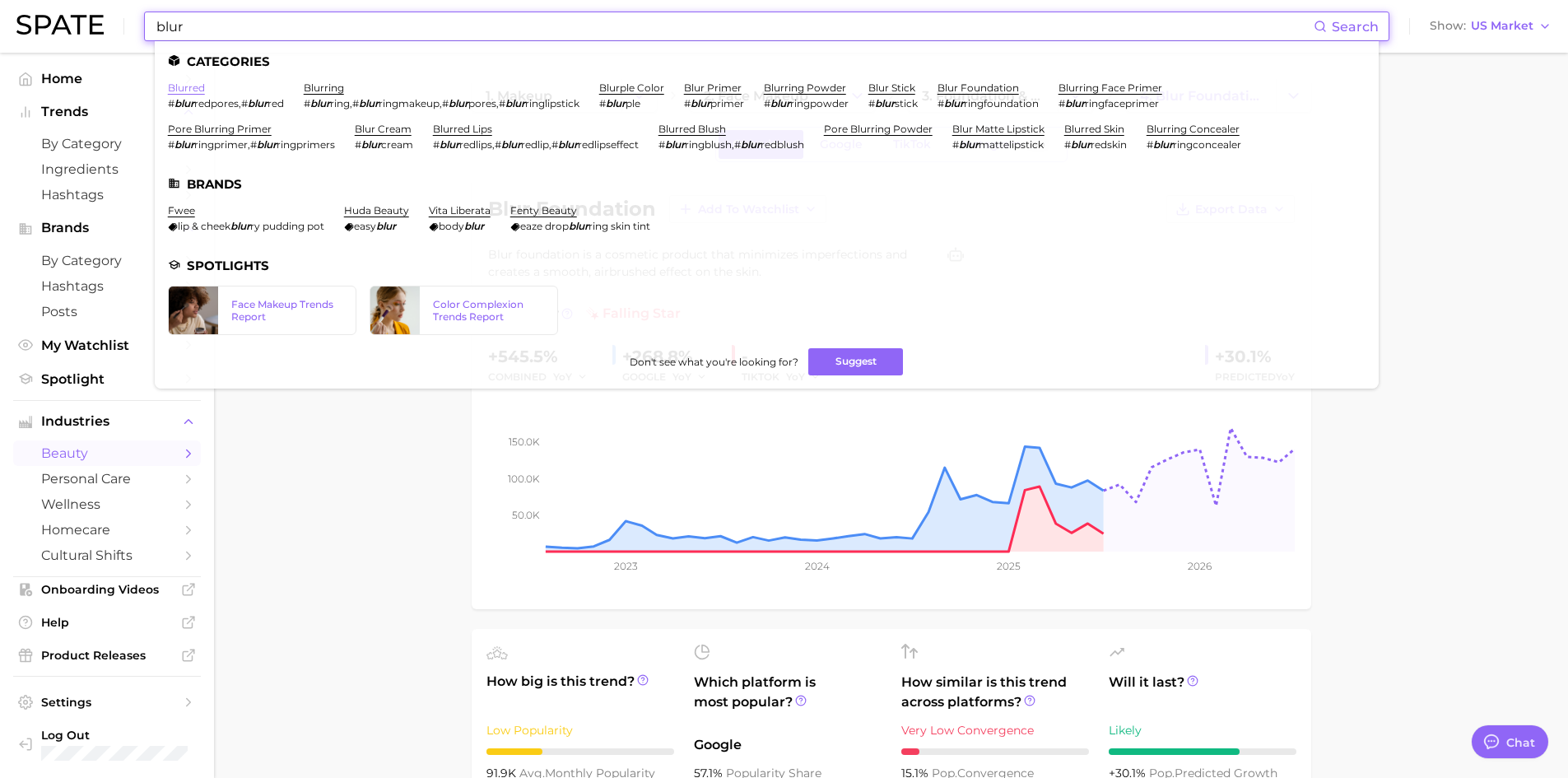
type input "blur"
click at [187, 87] on link "blurred" at bounding box center [186, 88] width 37 height 12
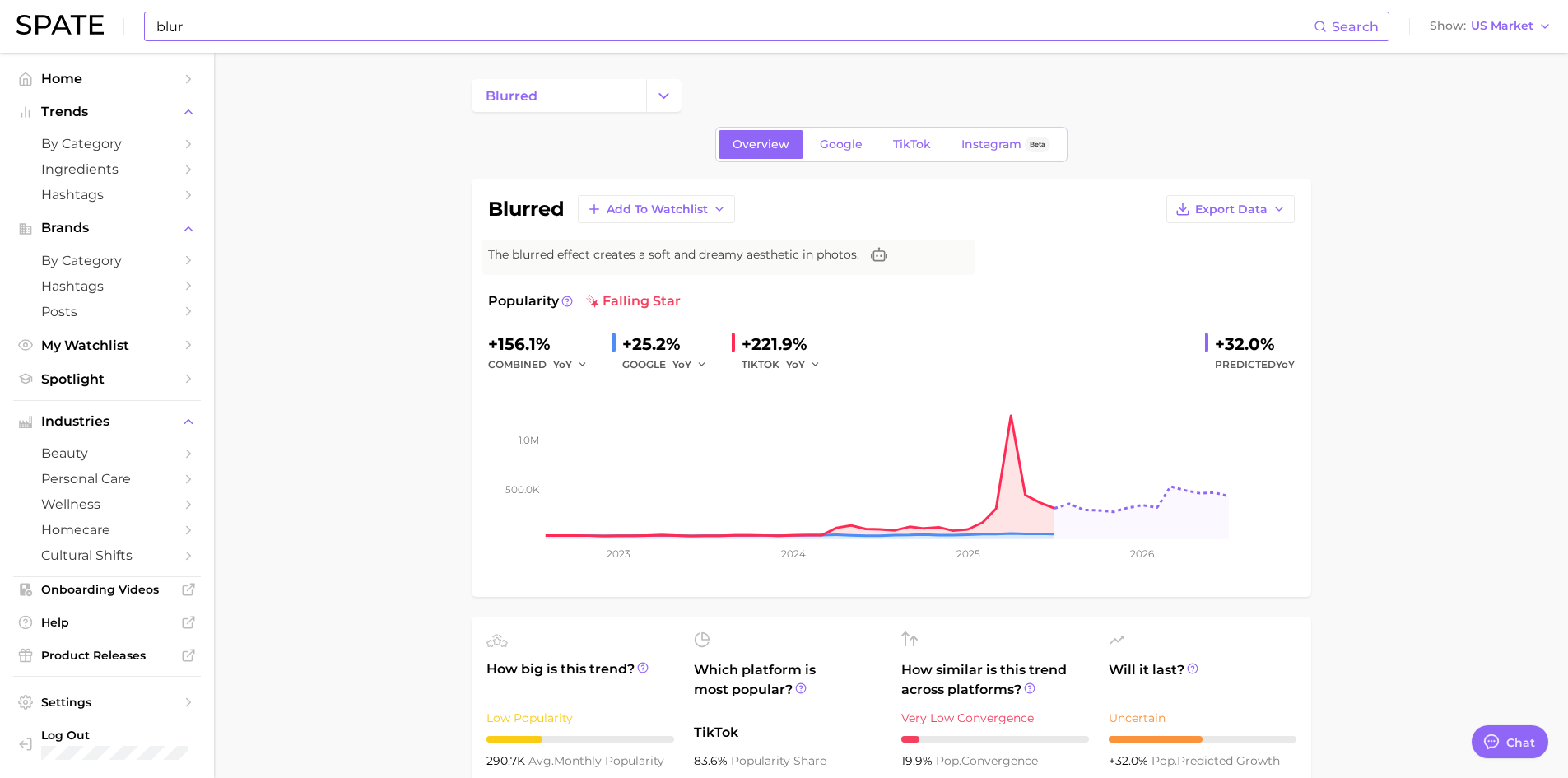
type textarea "x"
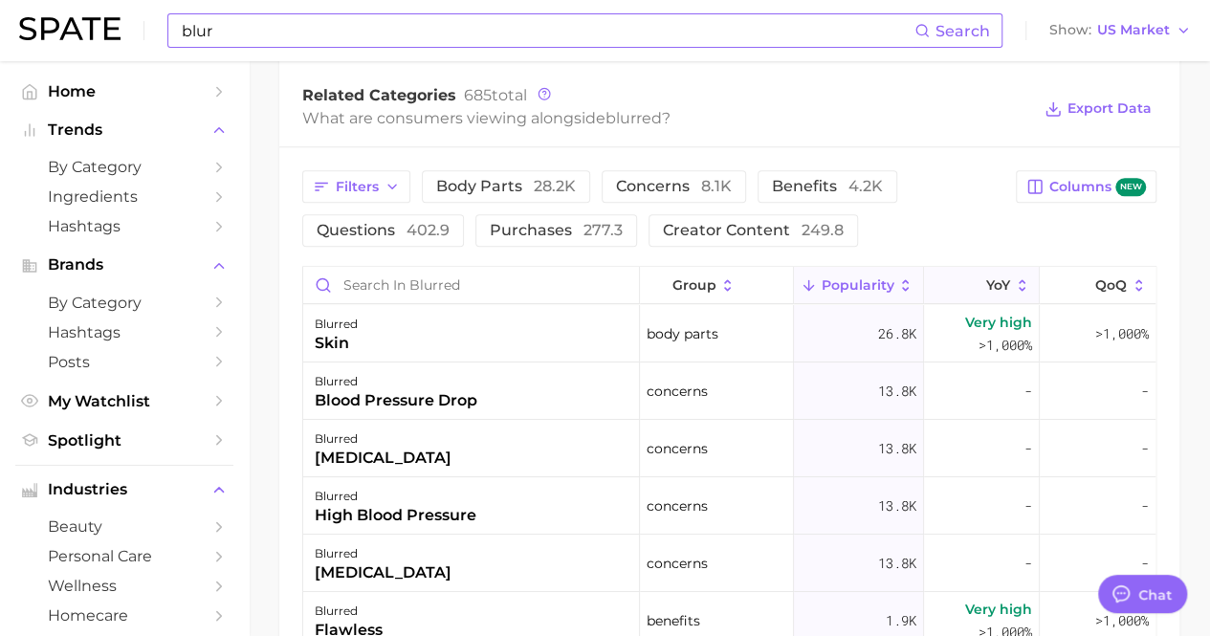
click at [986, 286] on span "YoY" at bounding box center [998, 284] width 24 height 15
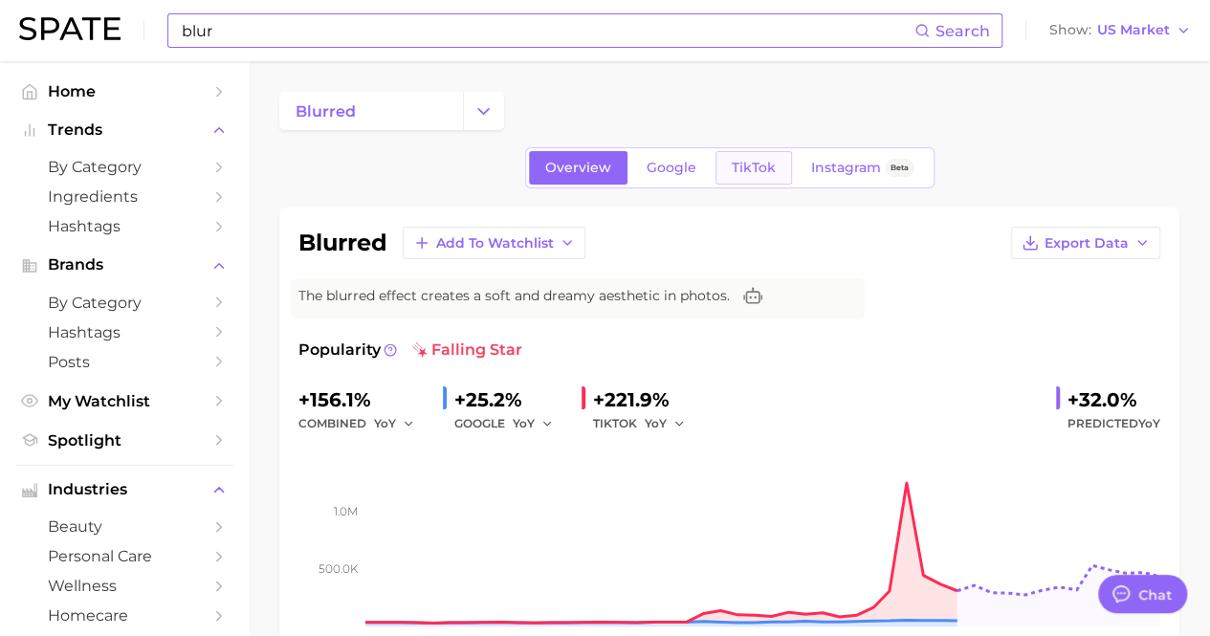
click at [773, 155] on link "TikTok" at bounding box center [754, 167] width 77 height 33
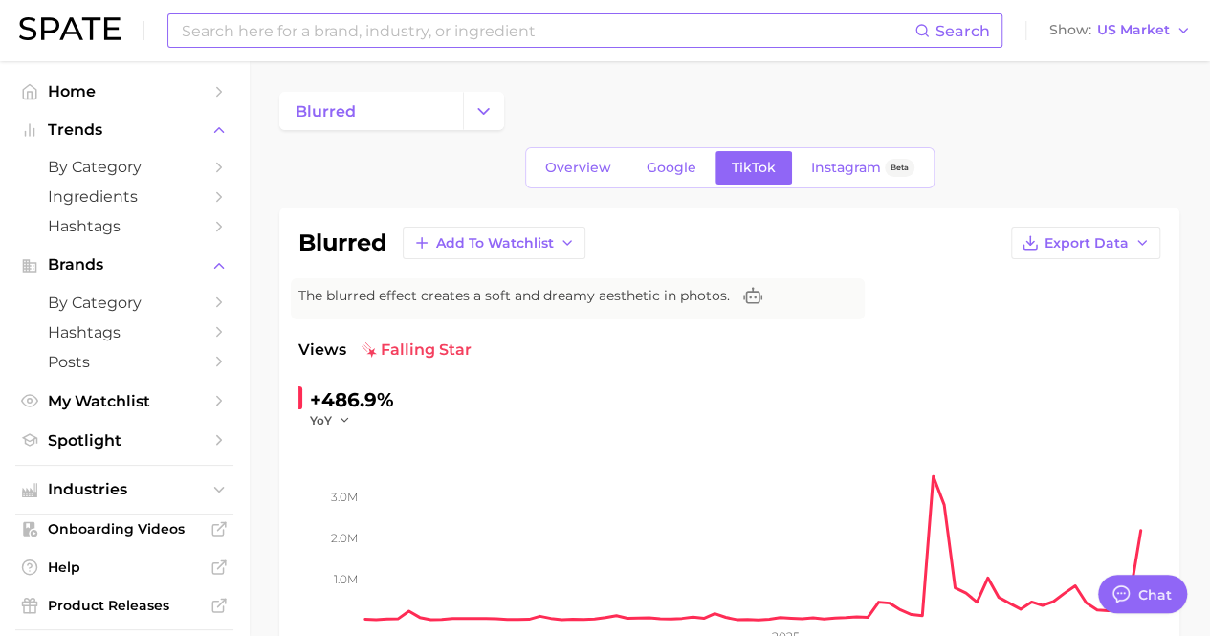
click at [636, 50] on div "Search Show US Market" at bounding box center [605, 30] width 1172 height 61
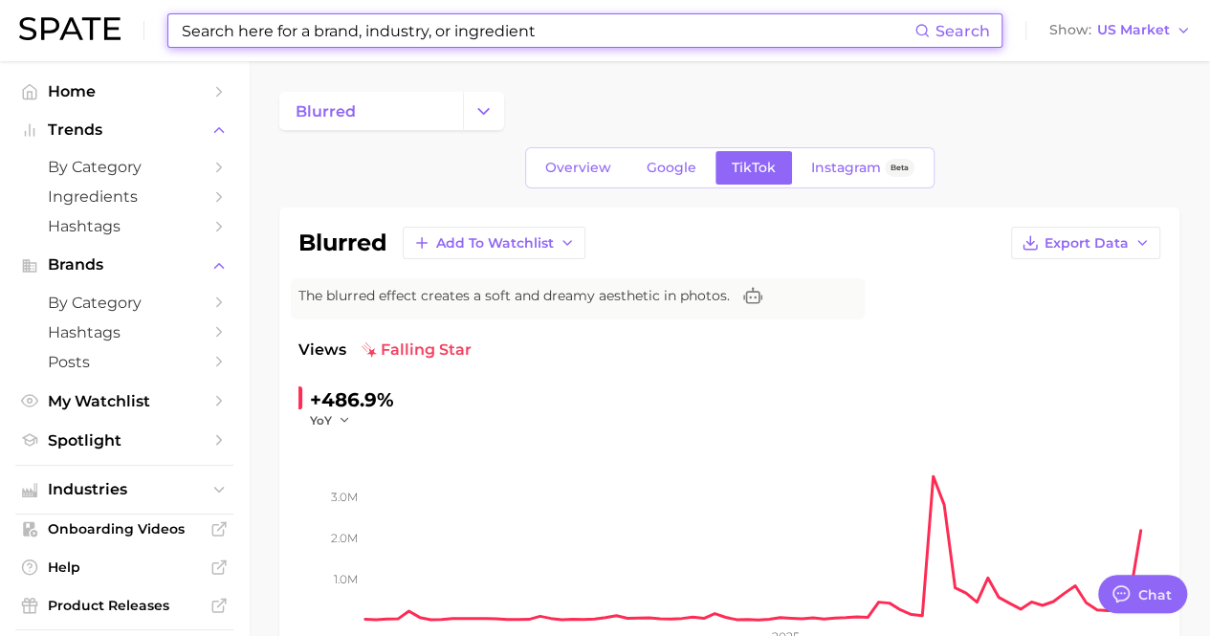
click at [550, 27] on input at bounding box center [547, 30] width 735 height 33
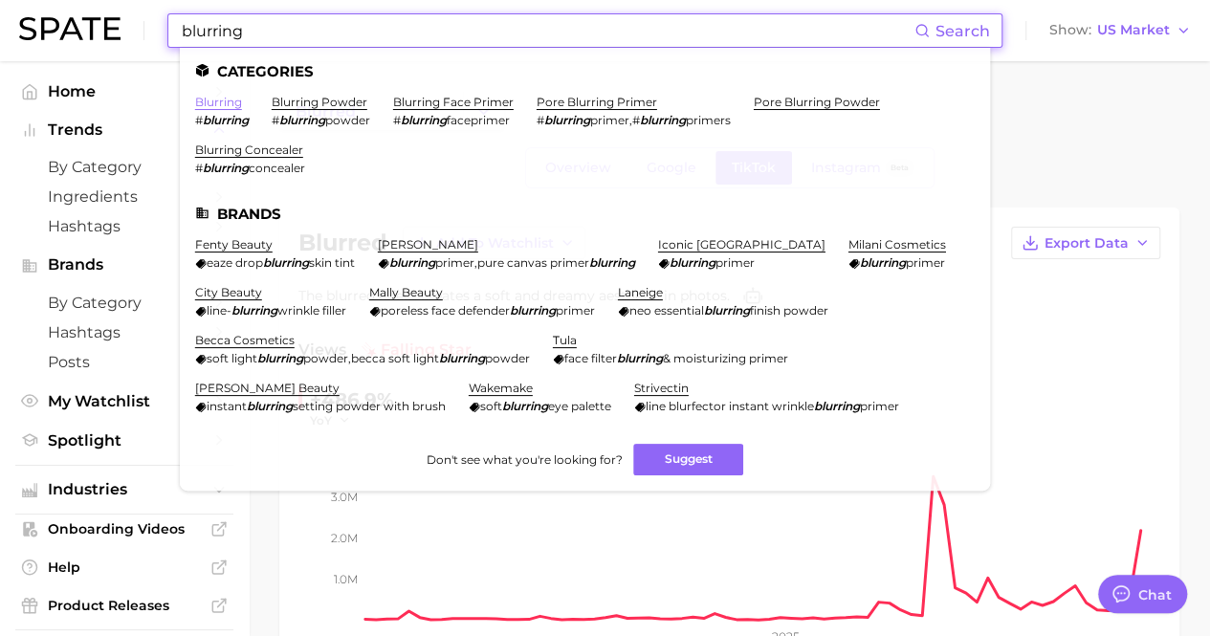
type input "blurring"
click at [225, 102] on link "blurring" at bounding box center [218, 102] width 47 height 14
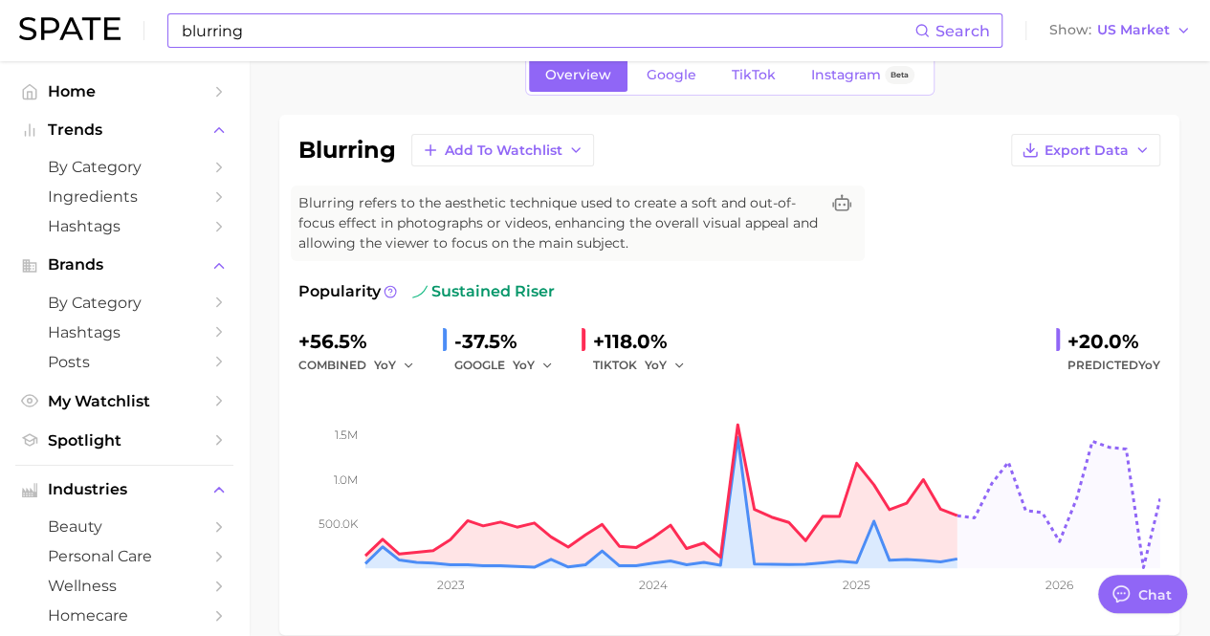
scroll to position [95, 0]
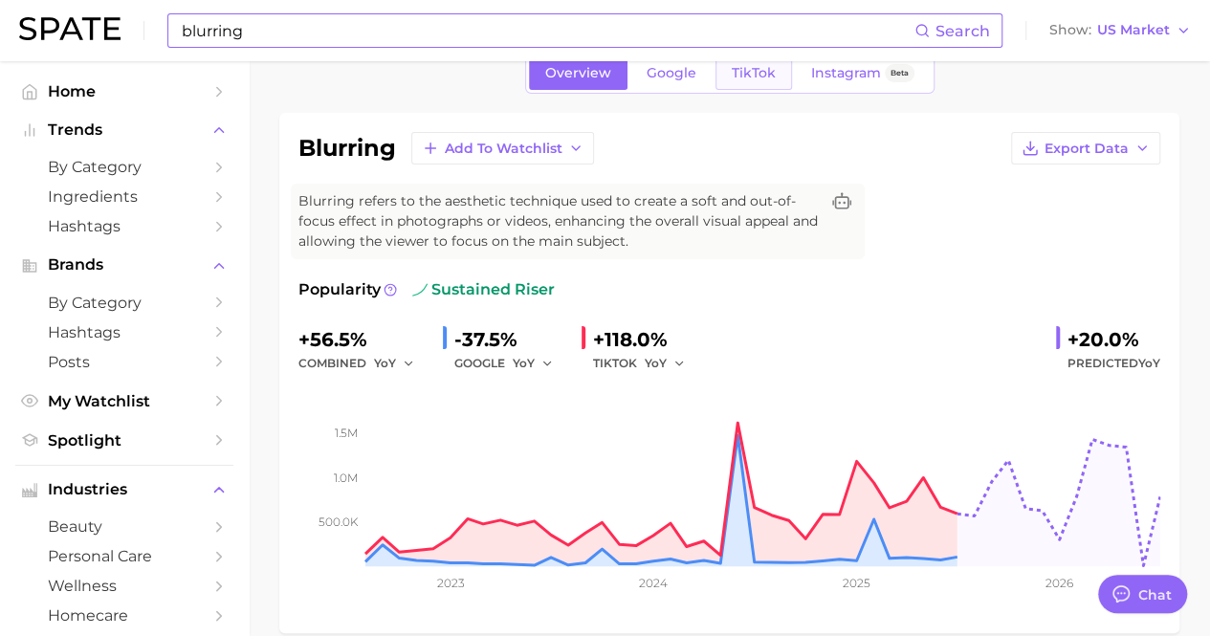
click at [749, 73] on span "TikTok" at bounding box center [754, 73] width 44 height 16
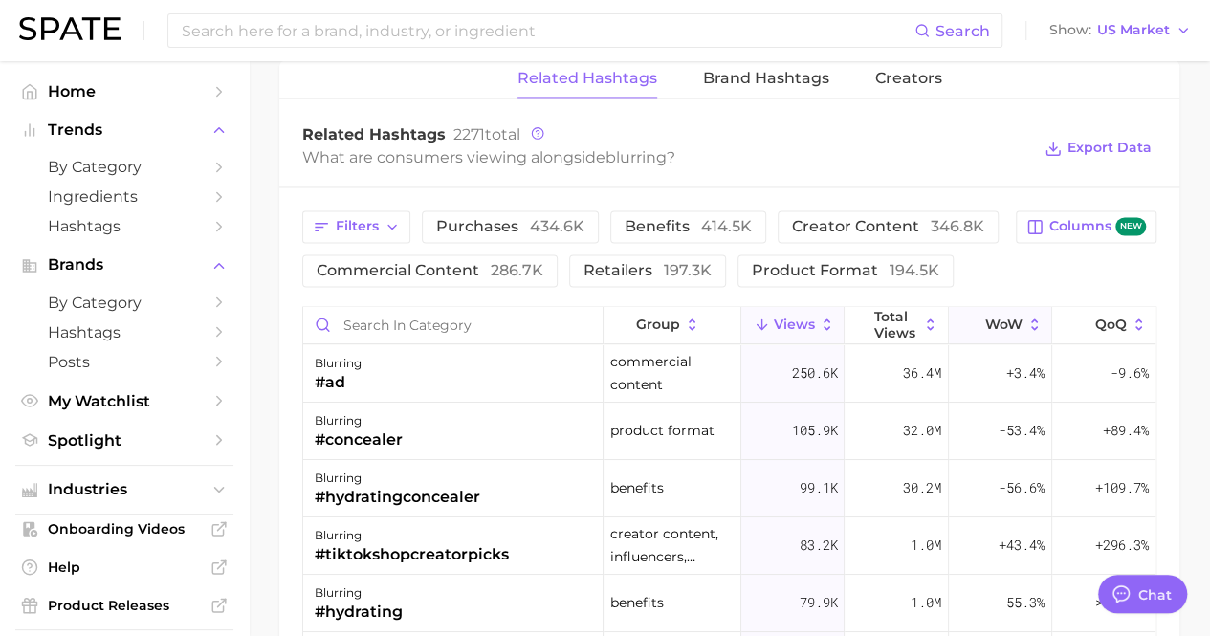
click at [964, 318] on icon at bounding box center [972, 325] width 17 height 17
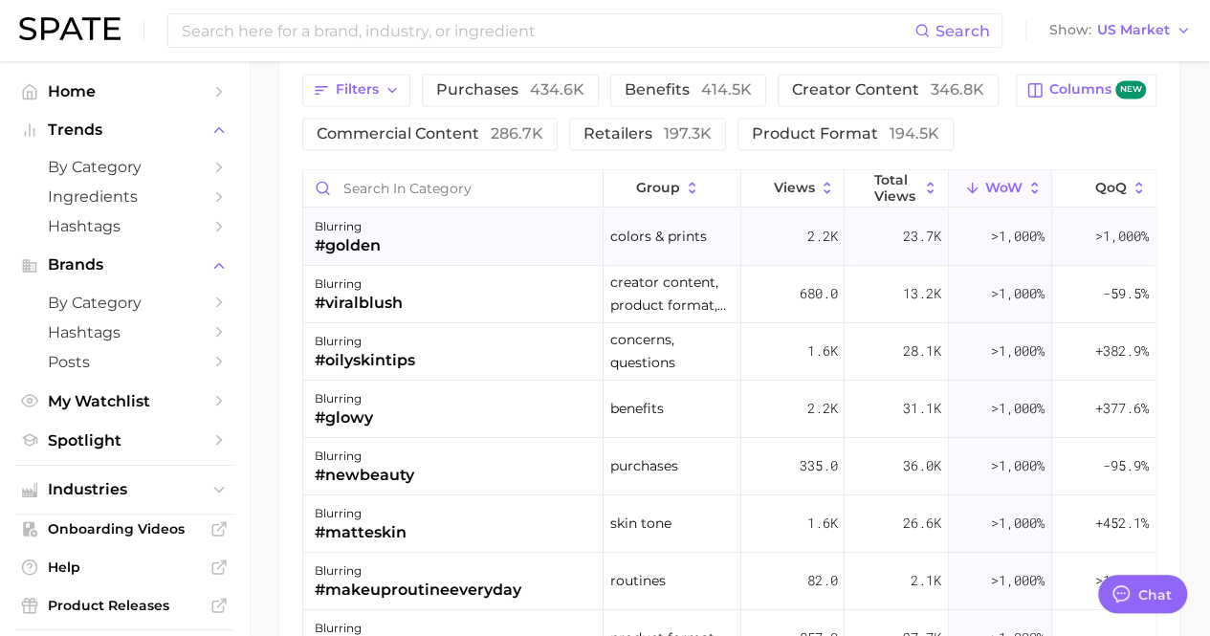
scroll to position [1616, 0]
click at [888, 185] on span "Total Views" at bounding box center [896, 188] width 45 height 31
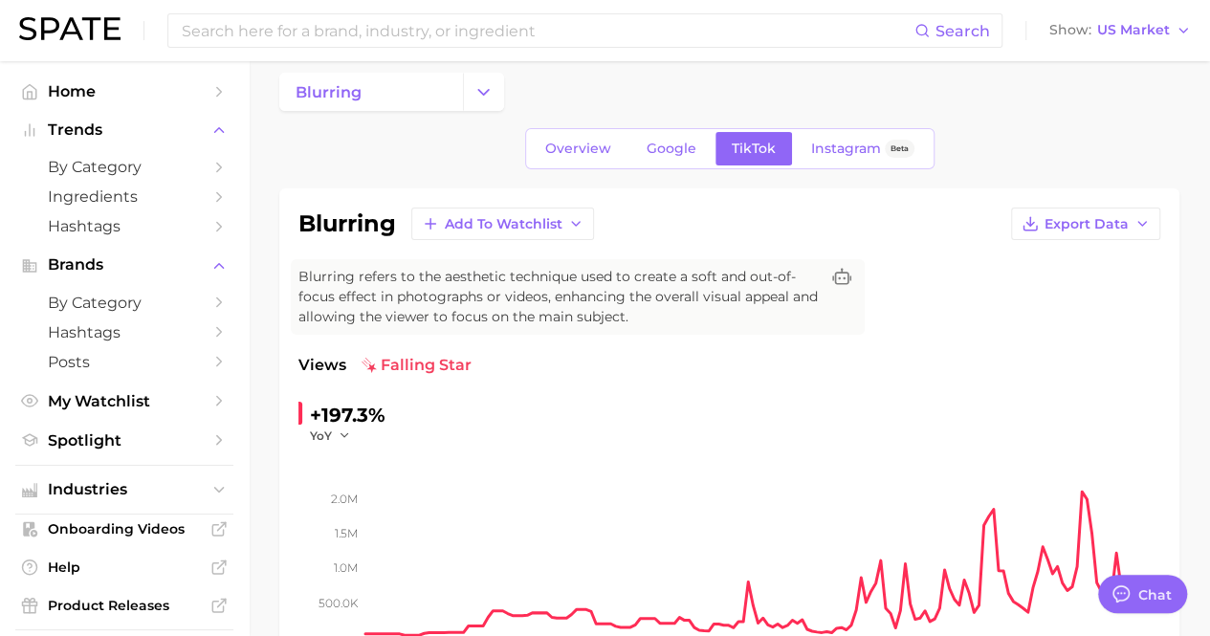
scroll to position [0, 0]
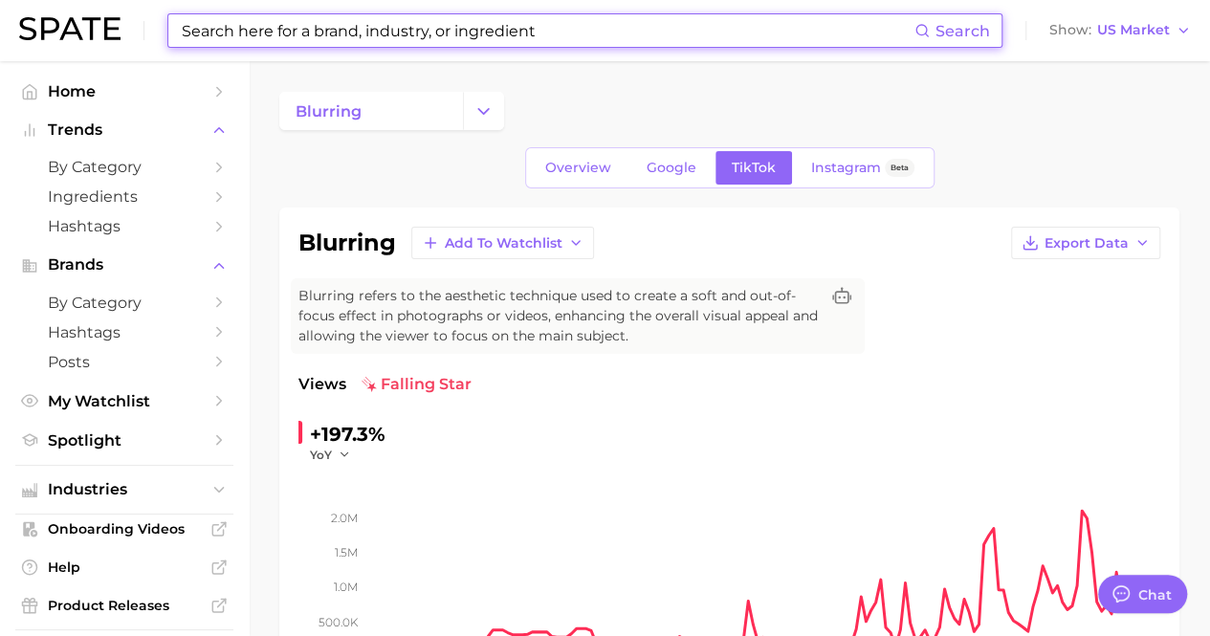
click at [450, 29] on input at bounding box center [547, 30] width 735 height 33
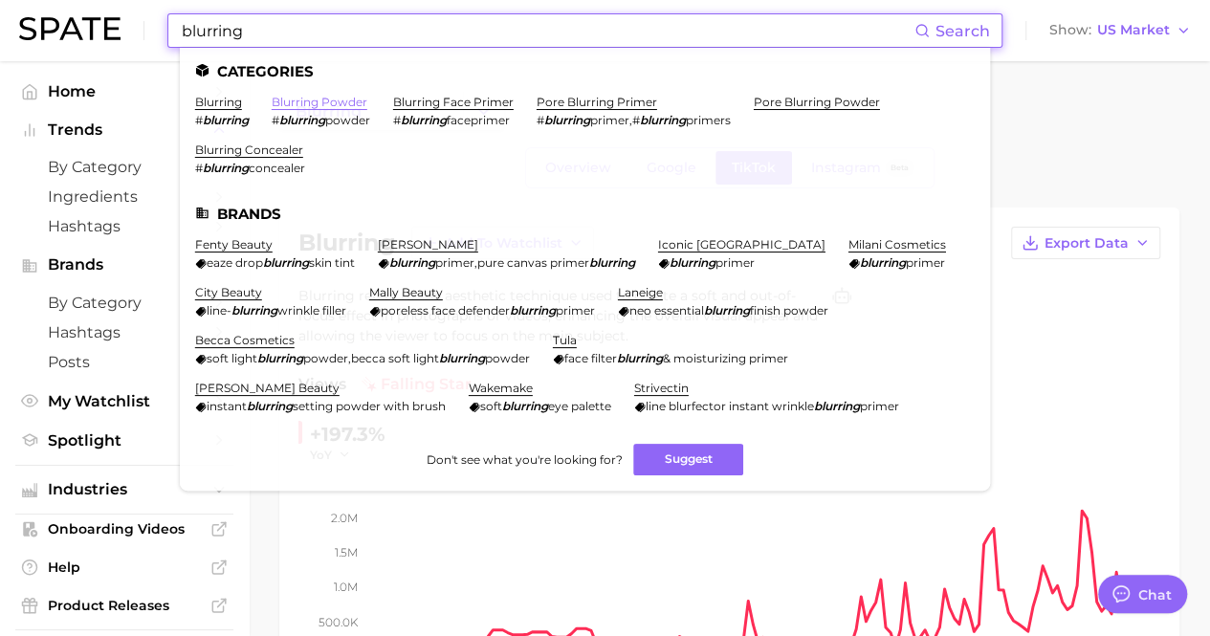
type input "blurring"
click at [334, 99] on link "blurring powder" at bounding box center [320, 102] width 96 height 14
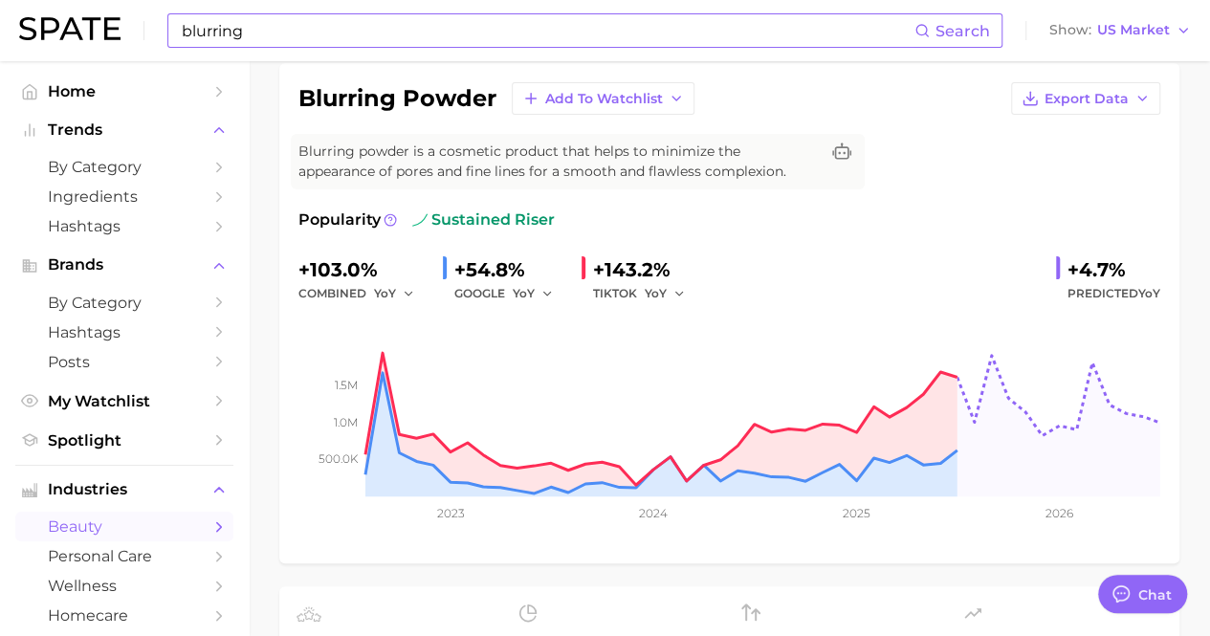
scroll to position [53, 0]
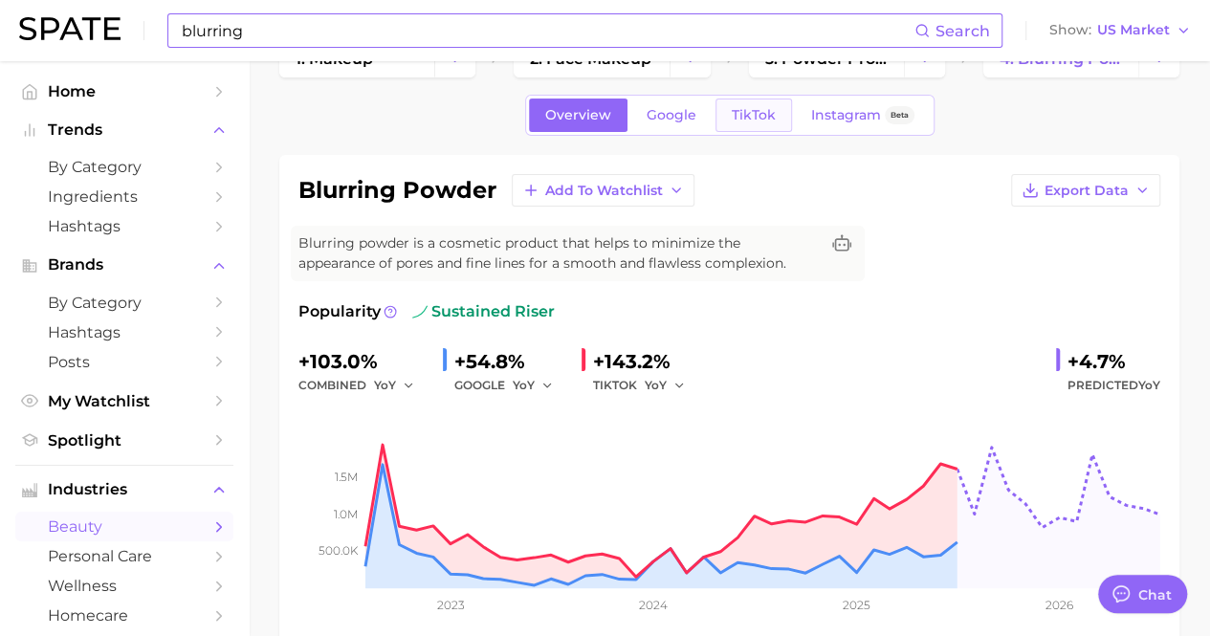
click at [765, 113] on span "TikTok" at bounding box center [754, 115] width 44 height 16
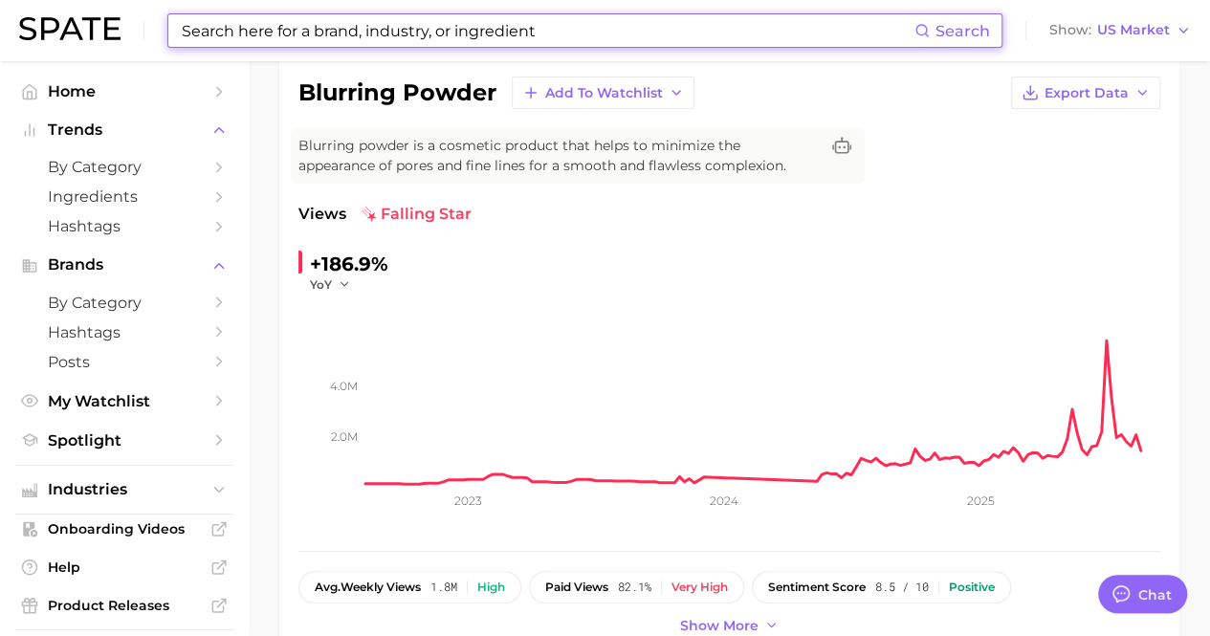
scroll to position [136, 0]
